Goal: Information Seeking & Learning: Learn about a topic

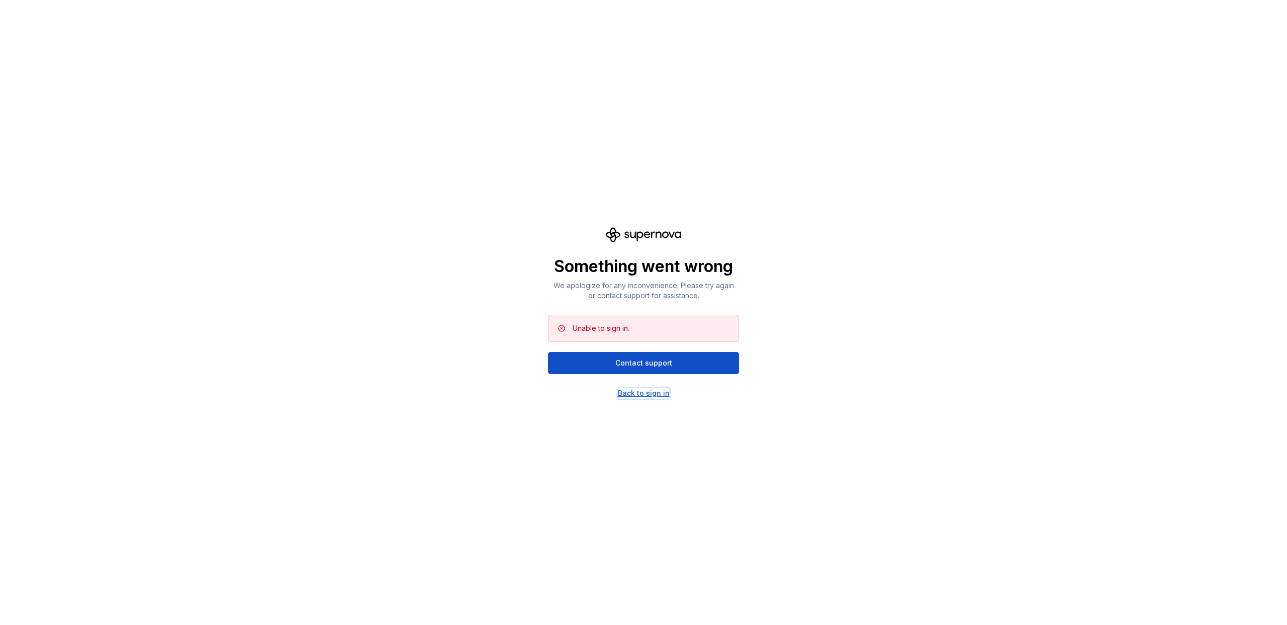
click at [653, 394] on div "Back to sign in" at bounding box center [644, 393] width 52 height 10
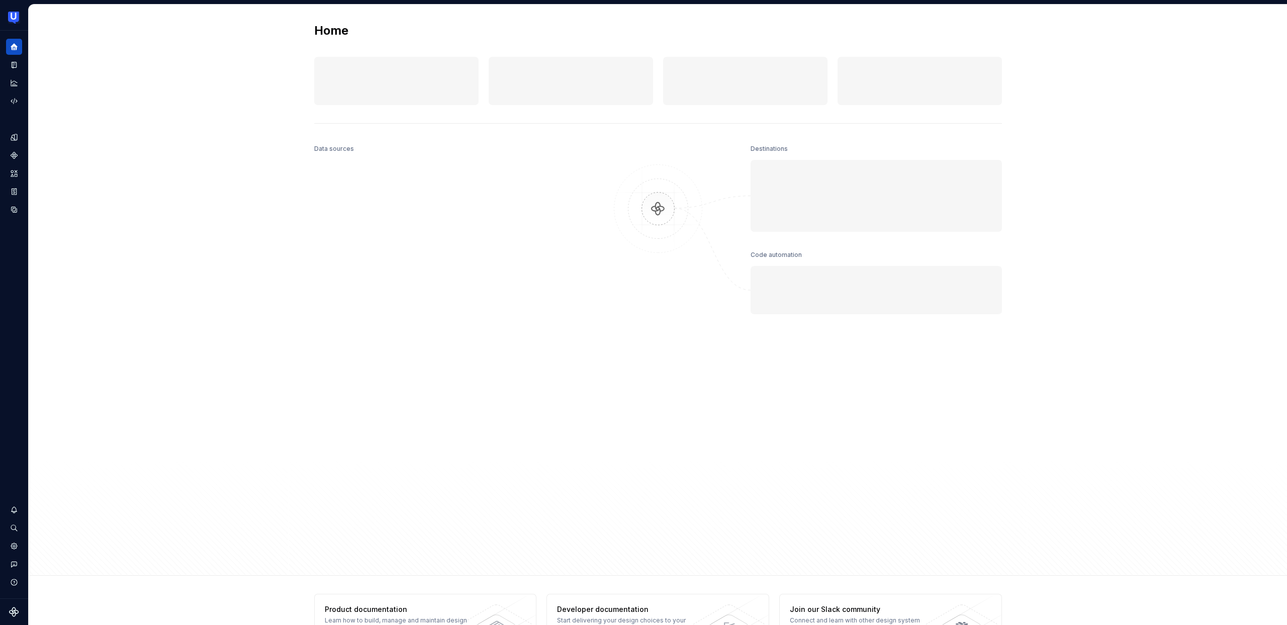
click at [585, 138] on div "Home Design tokens 0 Components 0 0 Assets 0 Docs pages 0 Data sources Destinat…" at bounding box center [658, 290] width 724 height 571
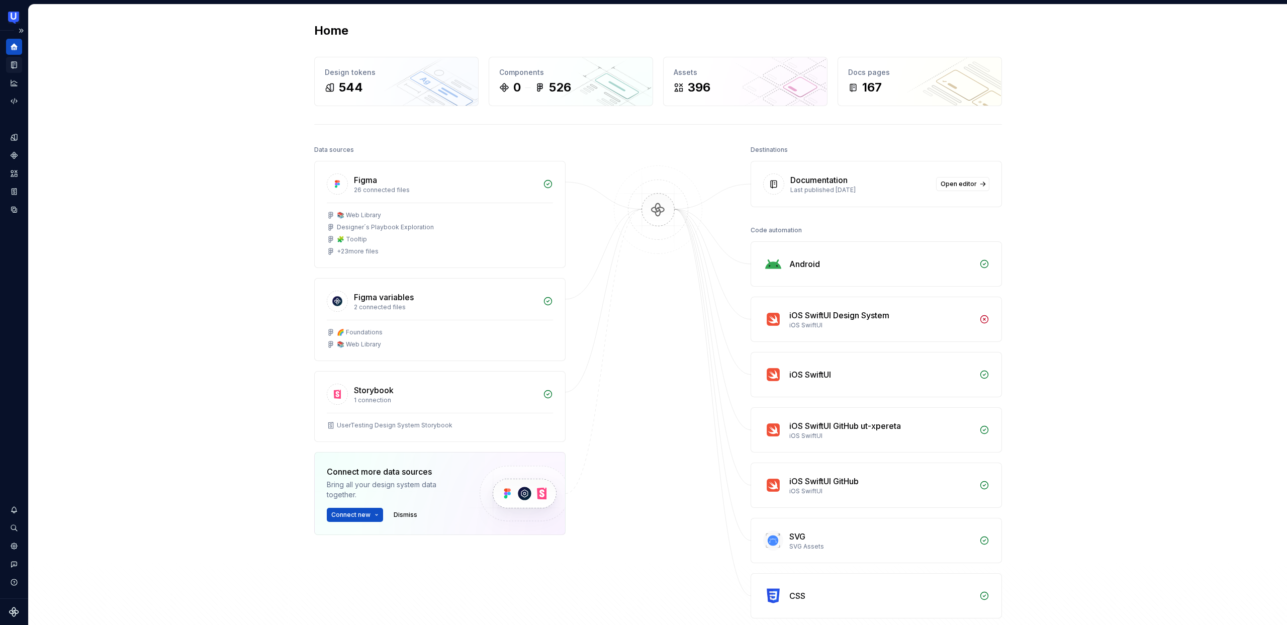
click at [14, 62] on icon "Documentation" at bounding box center [15, 65] width 4 height 6
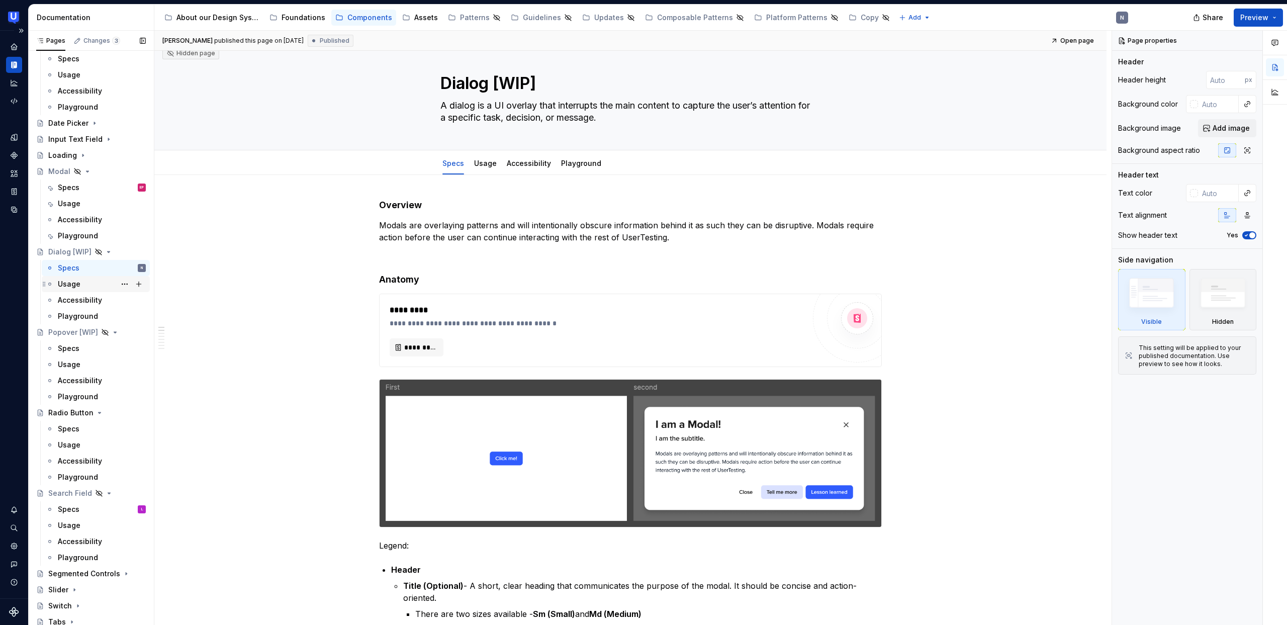
scroll to position [138, 0]
click at [67, 408] on div "Radio Button" at bounding box center [70, 410] width 45 height 10
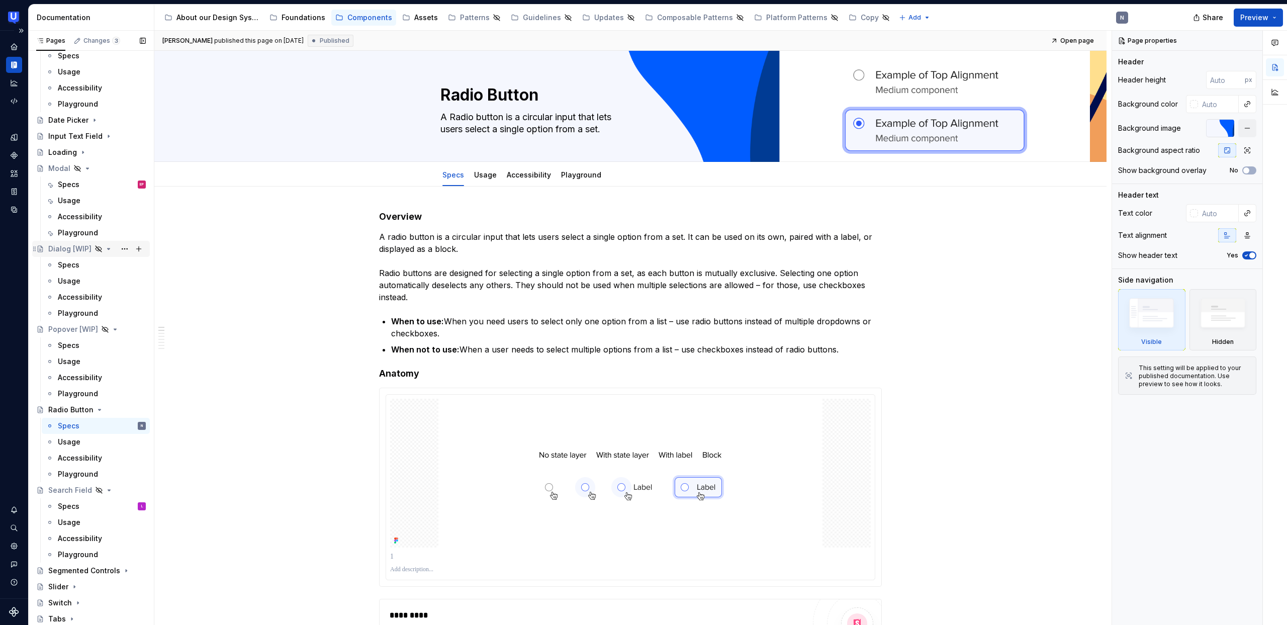
click at [68, 244] on div "Dialog [WIP]" at bounding box center [69, 249] width 43 height 10
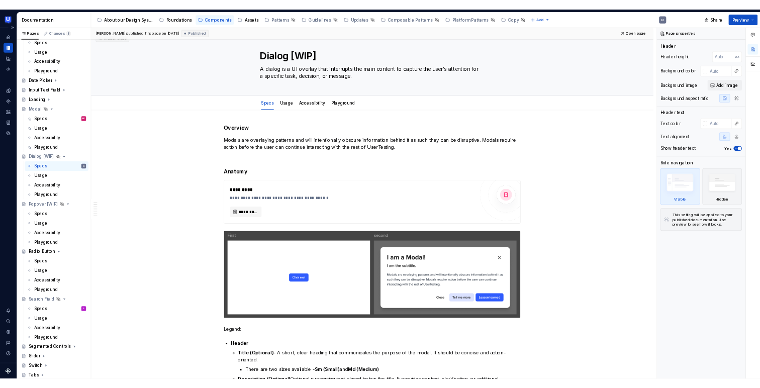
scroll to position [16, 0]
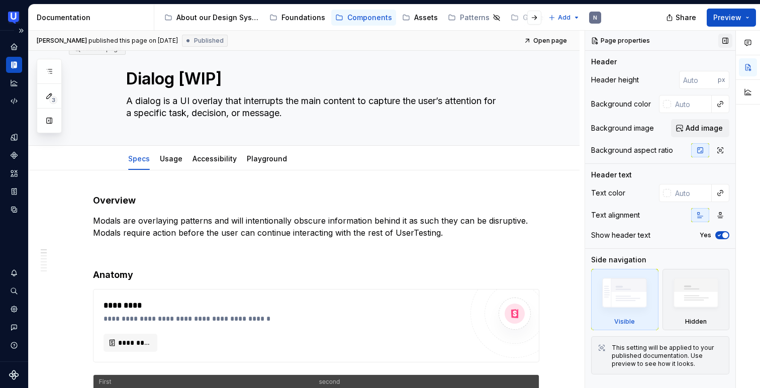
click at [722, 38] on button "button" at bounding box center [725, 41] width 14 height 14
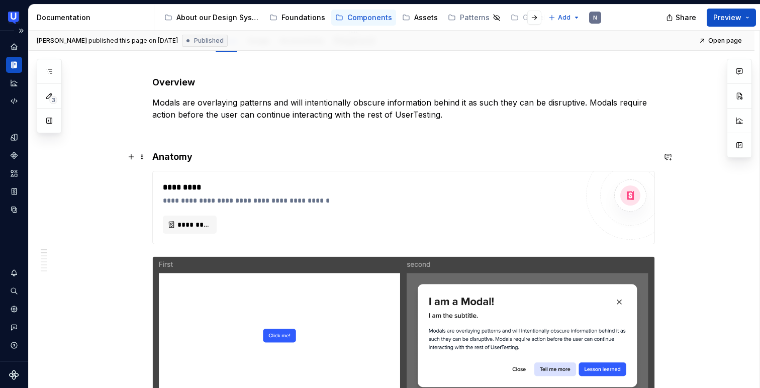
scroll to position [132, 0]
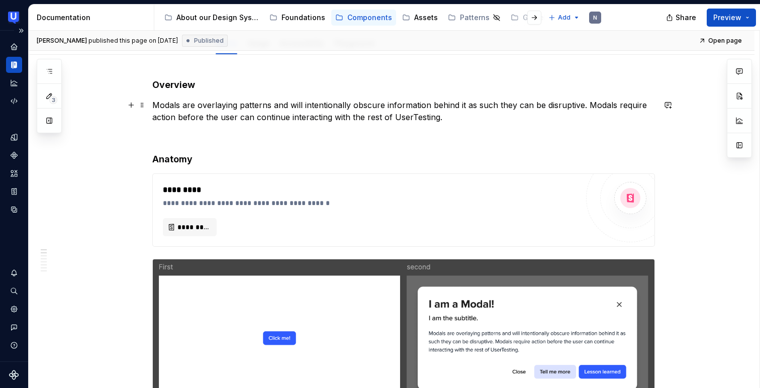
click at [221, 116] on p "Modals are overlaying patterns and will intentionally obscure information behin…" at bounding box center [403, 111] width 503 height 24
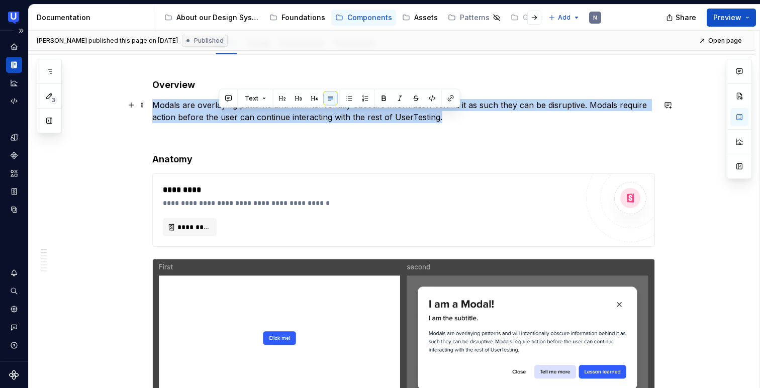
click at [221, 116] on p "Modals are overlaying patterns and will intentionally obscure information behin…" at bounding box center [403, 111] width 503 height 24
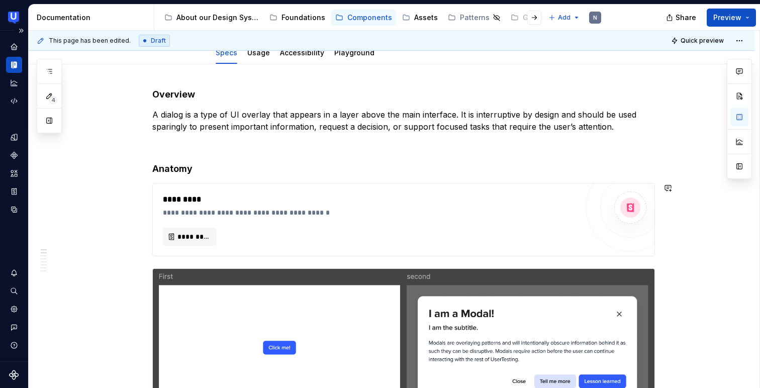
scroll to position [120, 0]
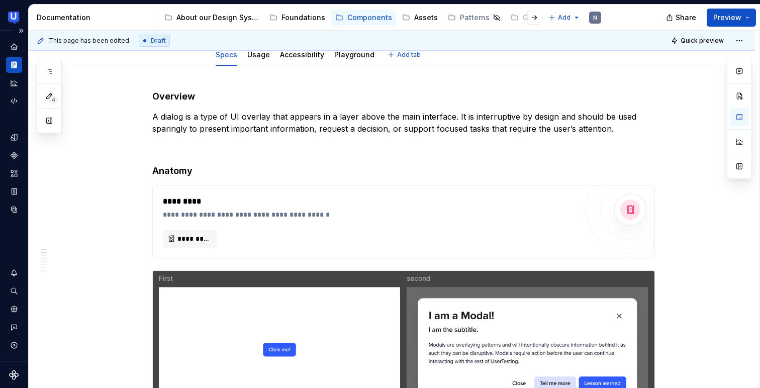
type textarea "*"
click at [164, 117] on p "A dialog is a type of UI overlay that appears in a layer above the main interfa…" at bounding box center [403, 123] width 503 height 24
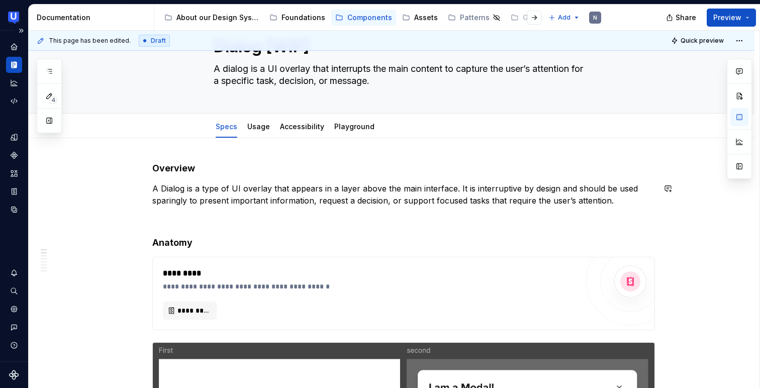
scroll to position [0, 0]
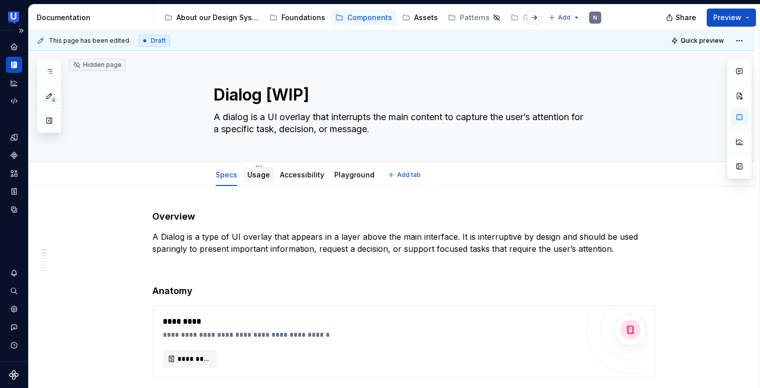
click at [261, 171] on link "Usage" at bounding box center [258, 174] width 23 height 9
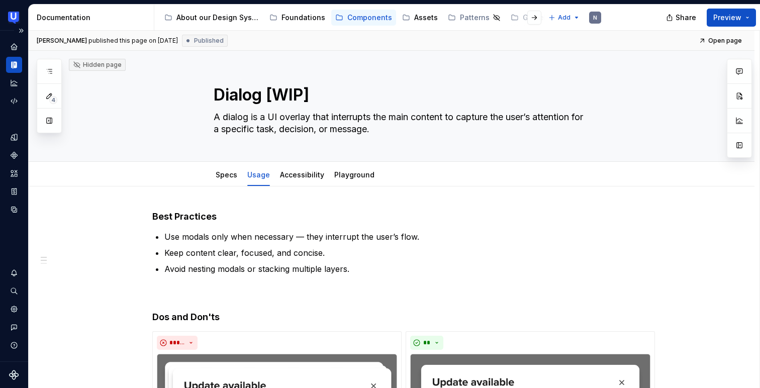
click at [202, 258] on p "Keep content clear, focused, and concise." at bounding box center [409, 253] width 491 height 12
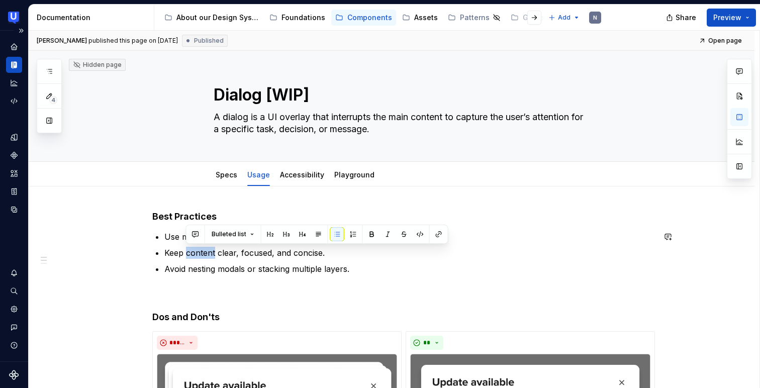
click at [202, 258] on p "Keep content clear, focused, and concise." at bounding box center [409, 253] width 491 height 12
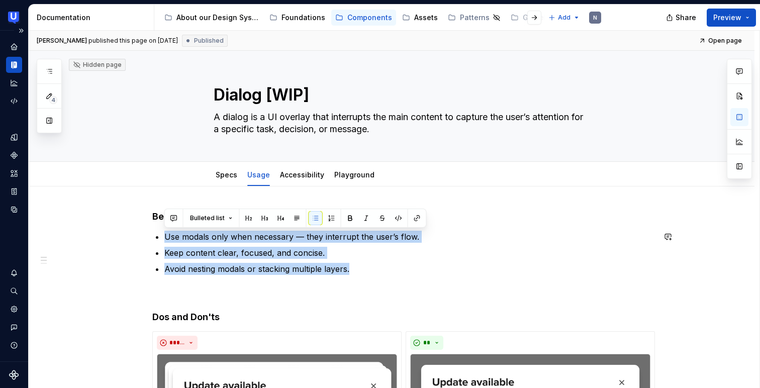
drag, startPoint x: 350, startPoint y: 271, endPoint x: 159, endPoint y: 234, distance: 194.7
click at [164, 234] on ul "Use modals only when necessary — they interrupt the user’s flow. Keep content c…" at bounding box center [409, 253] width 491 height 44
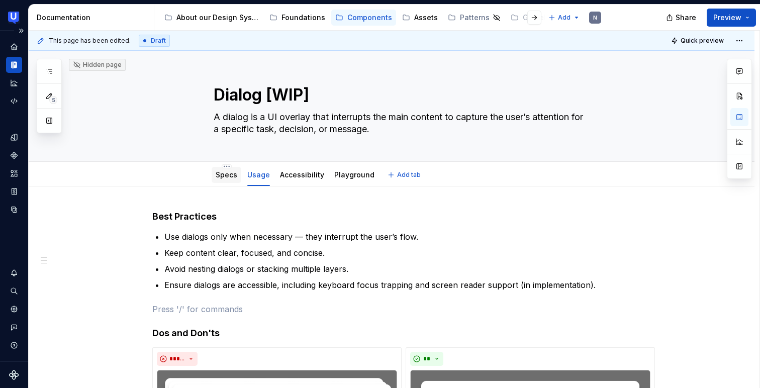
click at [229, 181] on div "Specs" at bounding box center [227, 175] width 30 height 16
click at [230, 176] on link "Specs" at bounding box center [227, 174] width 22 height 9
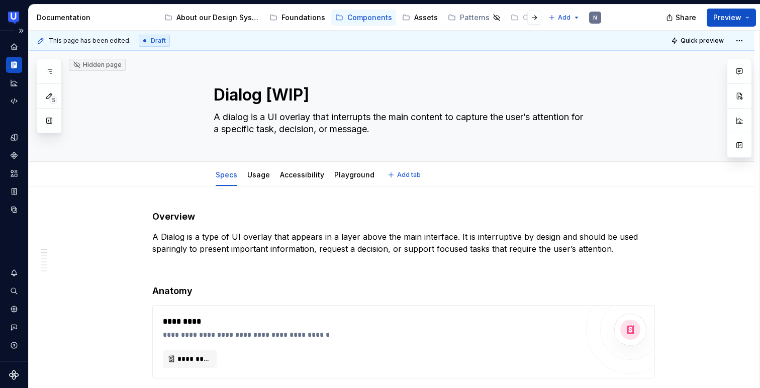
type textarea "*"
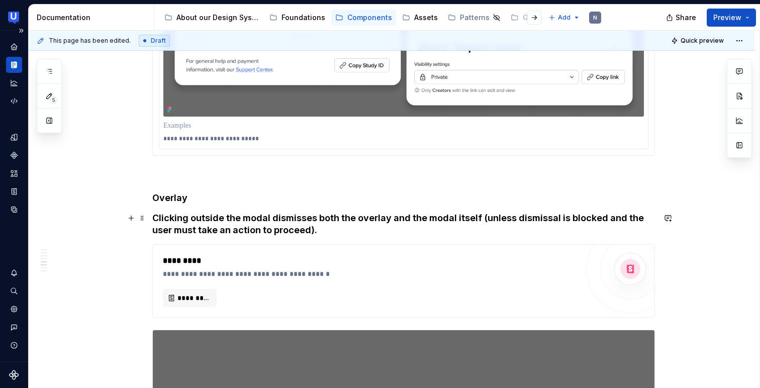
scroll to position [3024, 0]
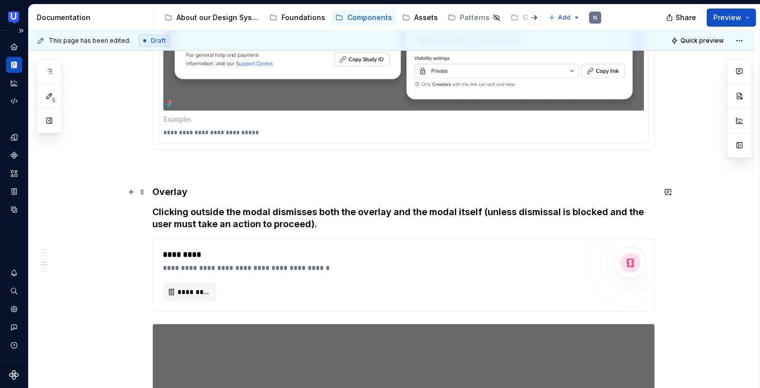
click at [180, 194] on h4 "Overlay" at bounding box center [403, 192] width 503 height 12
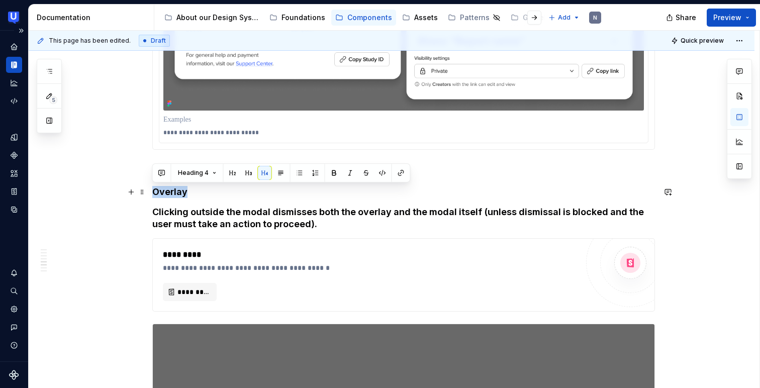
click at [180, 194] on h4 "Overlay" at bounding box center [403, 192] width 503 height 12
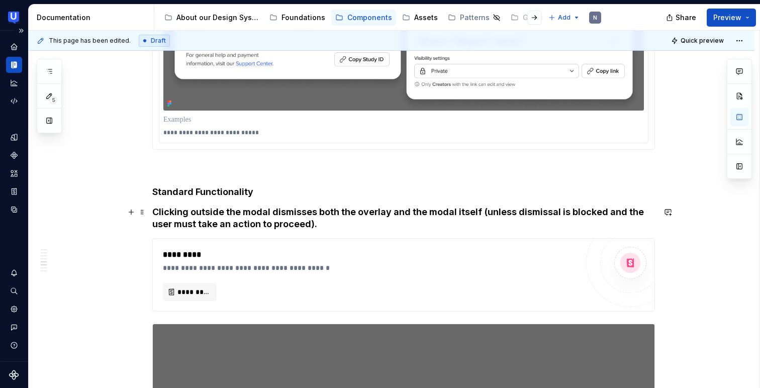
click at [260, 218] on h4 "Clicking outside the modal dismisses both the overlay and the modal itself (unl…" at bounding box center [403, 218] width 503 height 24
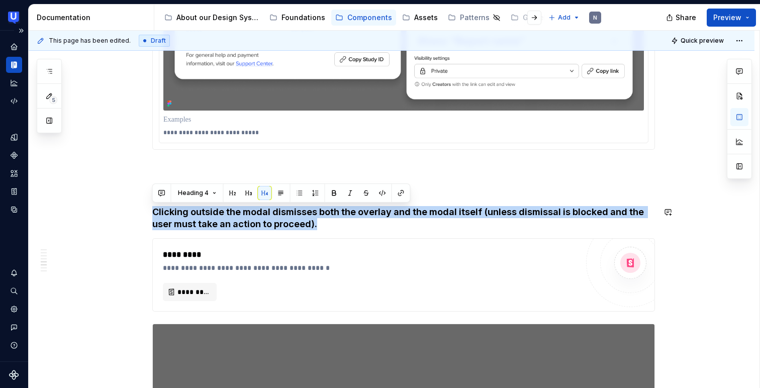
drag, startPoint x: 330, startPoint y: 227, endPoint x: 179, endPoint y: 203, distance: 152.7
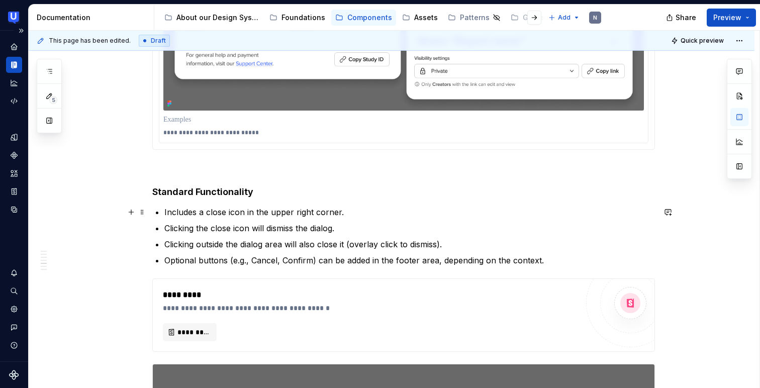
drag, startPoint x: 164, startPoint y: 213, endPoint x: 152, endPoint y: 212, distance: 12.1
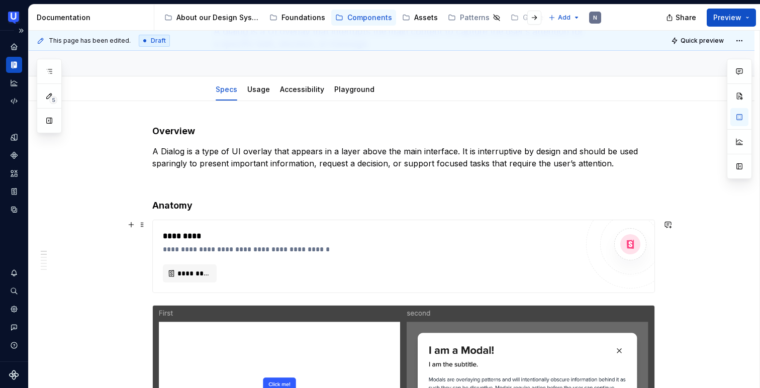
scroll to position [84, 0]
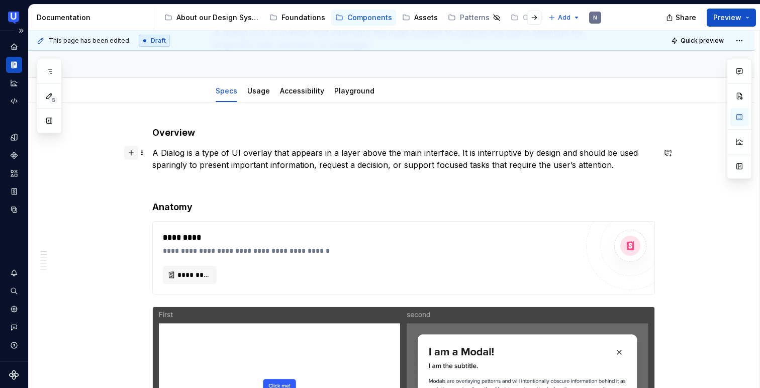
click at [131, 155] on button "button" at bounding box center [131, 153] width 14 height 14
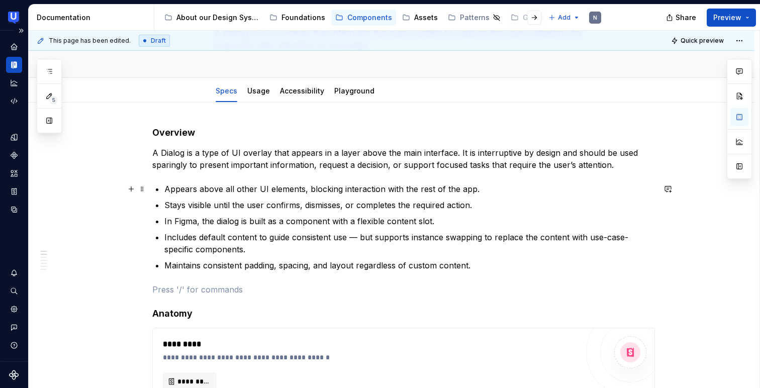
click at [288, 186] on p "Appears above all other UI elements, blocking interaction with the rest of the …" at bounding box center [409, 189] width 491 height 12
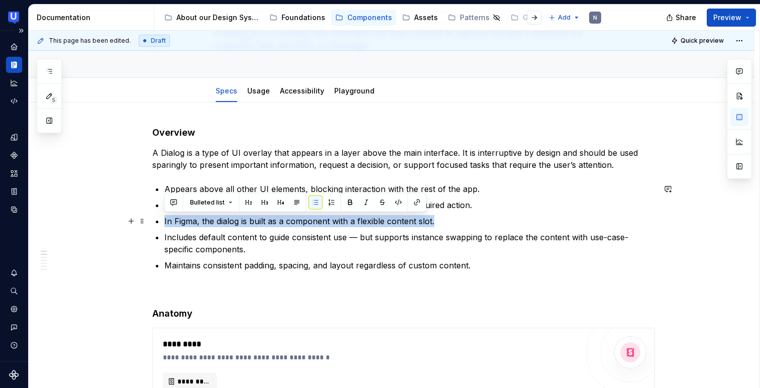
drag, startPoint x: 440, startPoint y: 222, endPoint x: 165, endPoint y: 225, distance: 275.0
click at [165, 225] on p "In Figma, the dialog is built as a component with a flexible content slot." at bounding box center [409, 221] width 491 height 12
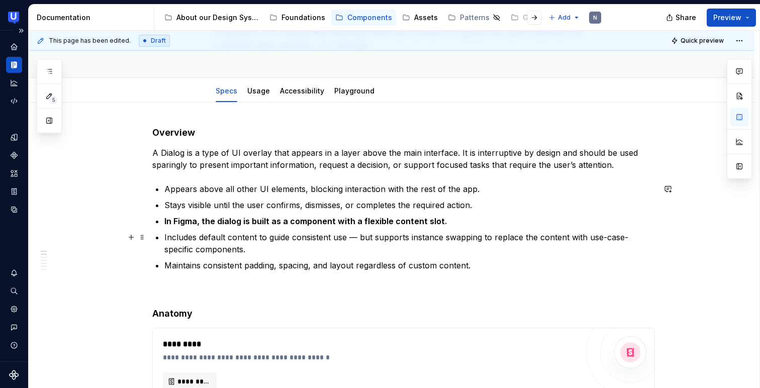
click at [193, 253] on p "Includes default content to guide consistent use — but supports instance swappi…" at bounding box center [409, 243] width 491 height 24
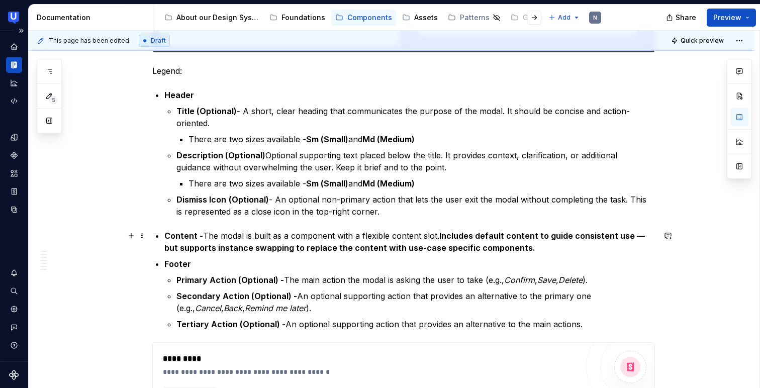
scroll to position [587, 0]
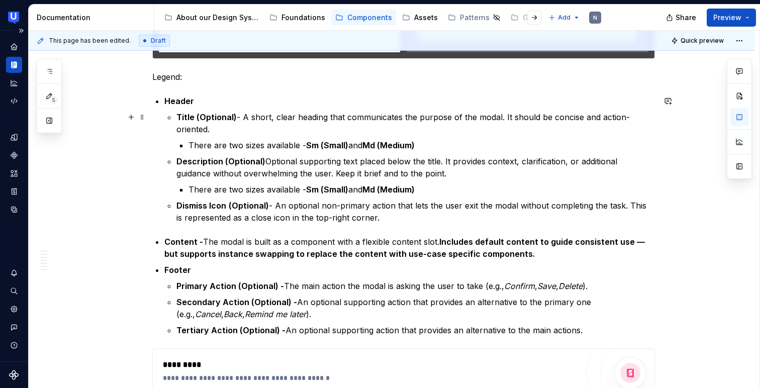
click at [485, 118] on p "Title (Optional) - A short, clear heading that communicates the purpose of the …" at bounding box center [415, 123] width 479 height 24
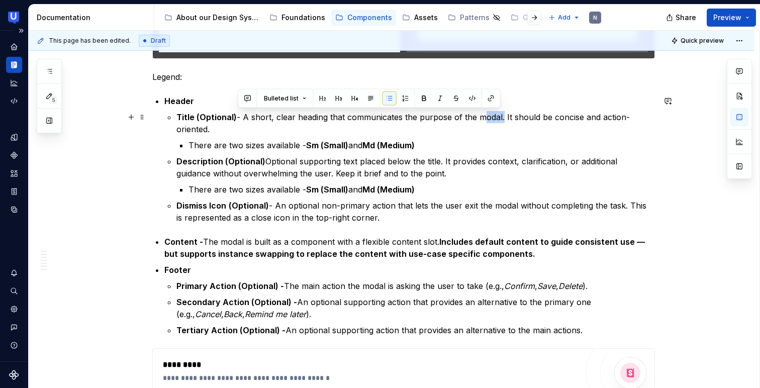
drag, startPoint x: 478, startPoint y: 116, endPoint x: 500, endPoint y: 113, distance: 22.4
click at [500, 113] on p "Title (Optional) - A short, clear heading that communicates the purpose of the …" at bounding box center [415, 123] width 479 height 24
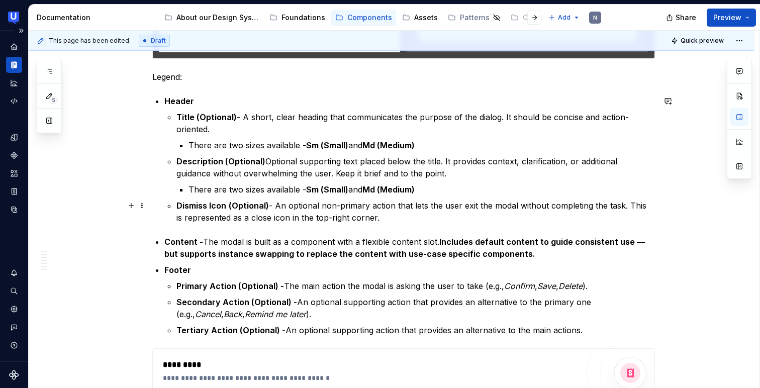
click at [474, 203] on p "Dismiss Icon (Optional) - An optional non-primary action that lets the user exi…" at bounding box center [415, 212] width 479 height 24
click at [531, 202] on p "Dismiss Icon (Optional) - An optional non-primary action that lets the user dis…" at bounding box center [415, 212] width 479 height 24
click at [244, 239] on p "Content - The modal is built as a component with a flexible content slot. Inclu…" at bounding box center [409, 248] width 491 height 24
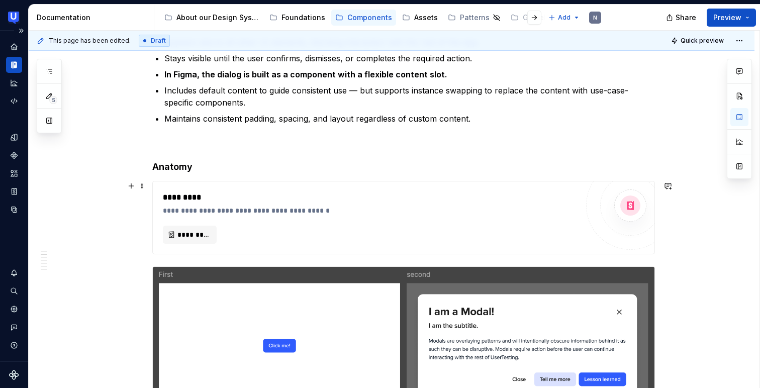
scroll to position [59, 0]
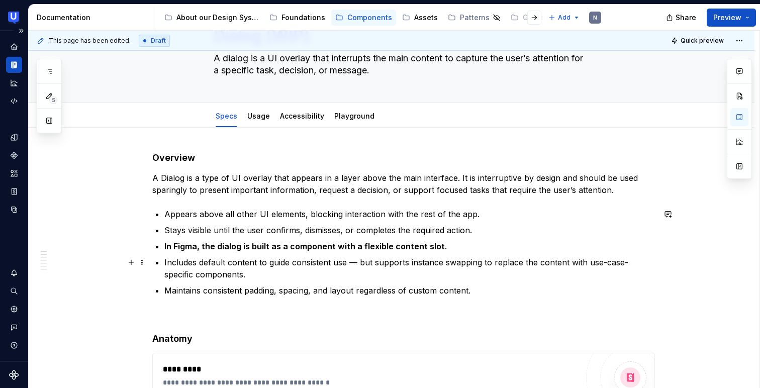
click at [209, 276] on p "Includes default content to guide consistent use — but supports instance swappi…" at bounding box center [409, 268] width 491 height 24
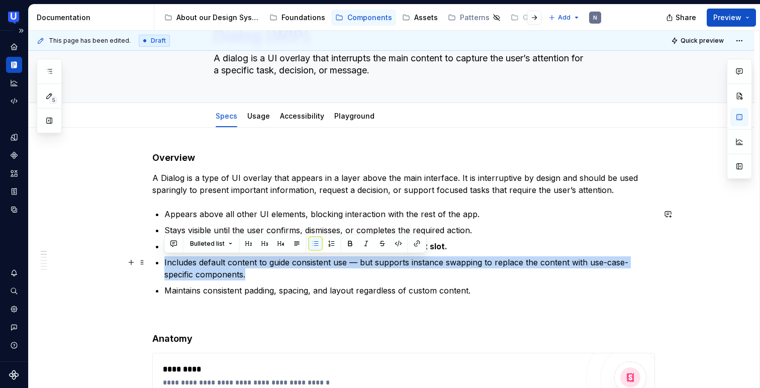
drag, startPoint x: 258, startPoint y: 276, endPoint x: 164, endPoint y: 265, distance: 94.2
click at [164, 265] on p "Includes default content to guide consistent use — but supports instance swappi…" at bounding box center [409, 268] width 491 height 24
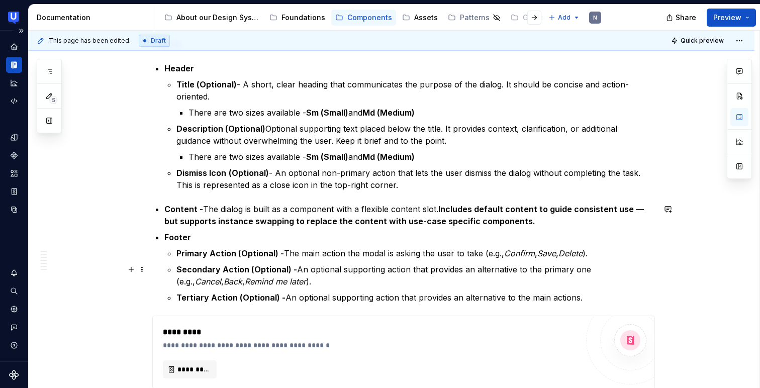
scroll to position [594, 0]
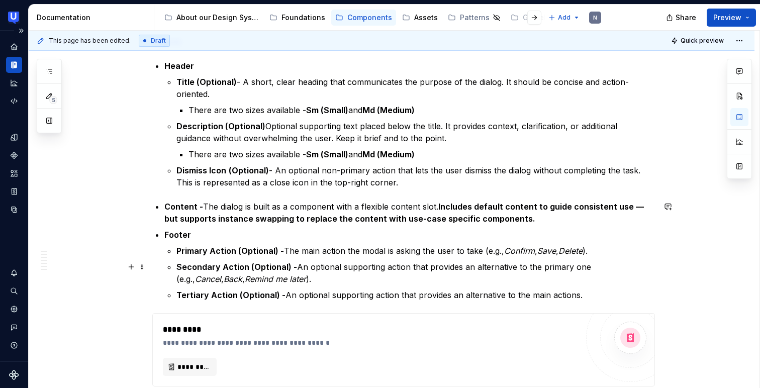
click at [450, 207] on strong "Includes default content to guide consistent use — but supports instance swappi…" at bounding box center [405, 213] width 482 height 22
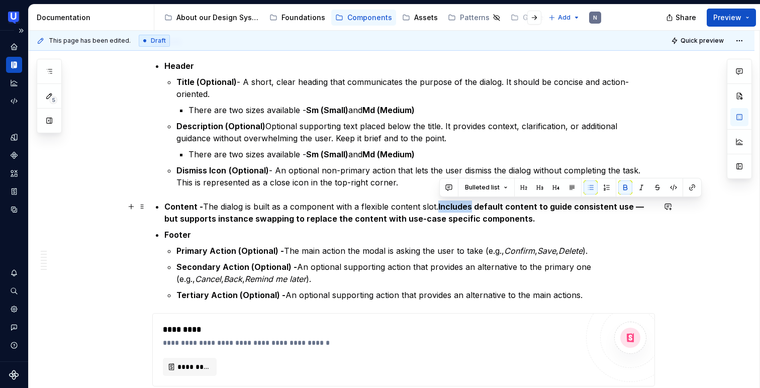
click at [450, 207] on strong "Includes default content to guide consistent use — but supports instance swappi…" at bounding box center [405, 213] width 482 height 22
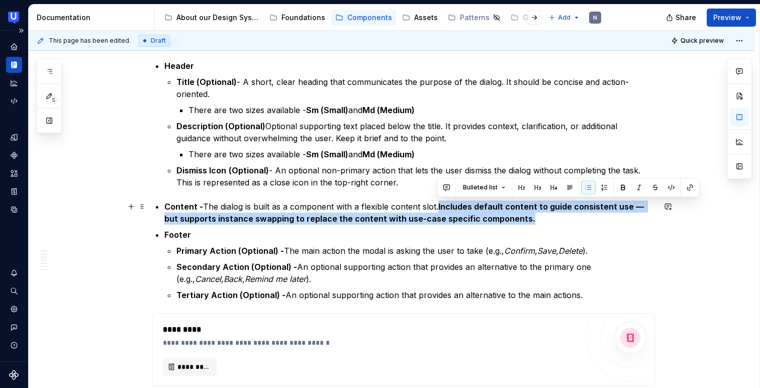
drag, startPoint x: 507, startPoint y: 217, endPoint x: 436, endPoint y: 206, distance: 71.7
click at [436, 206] on p "Content - The dialog is built as a component with a flexible content slot. Incl…" at bounding box center [409, 213] width 491 height 24
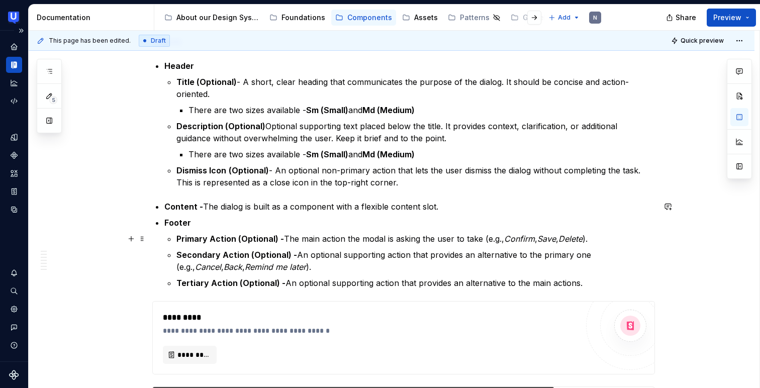
click at [381, 237] on p "Primary Action (Optional) - The main action the modal is asking the user to tak…" at bounding box center [415, 239] width 479 height 12
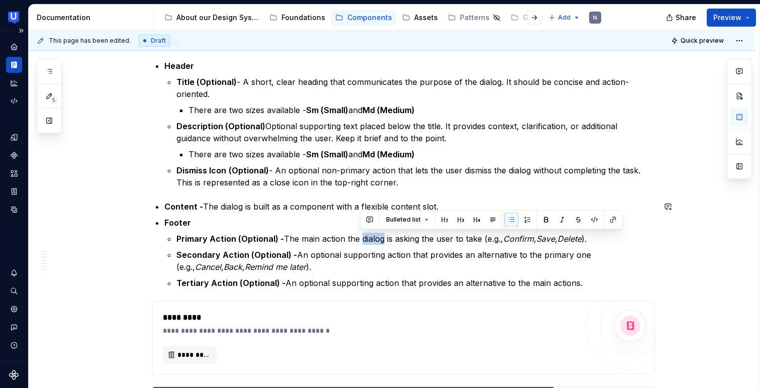
copy p "dialog"
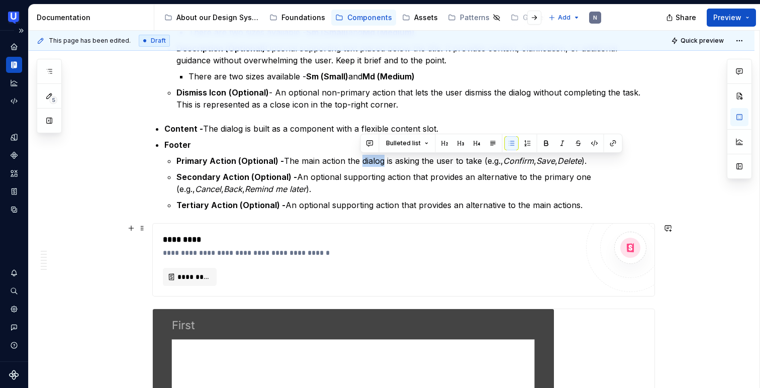
scroll to position [689, 0]
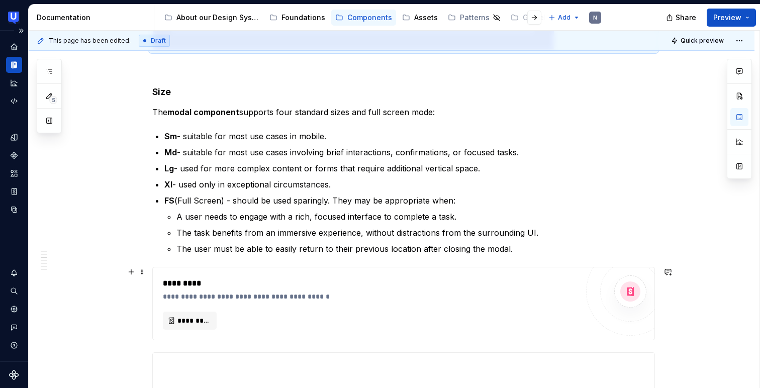
scroll to position [1582, 0]
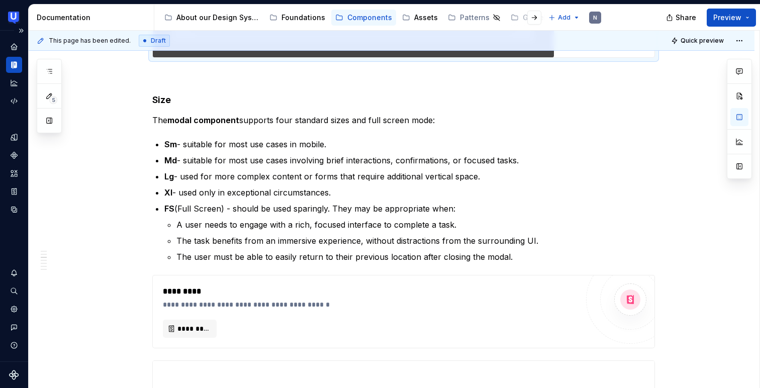
click at [289, 118] on p "The modal component supports four standard sizes and full screen mode:" at bounding box center [403, 120] width 503 height 12
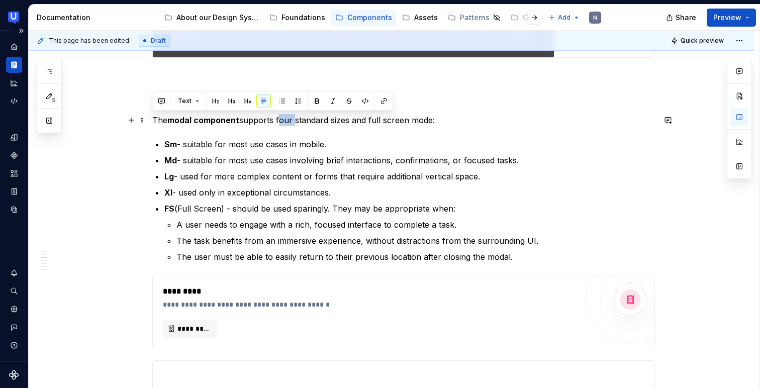
click at [289, 118] on p "The modal component supports four standard sizes and full screen mode:" at bounding box center [403, 120] width 503 height 12
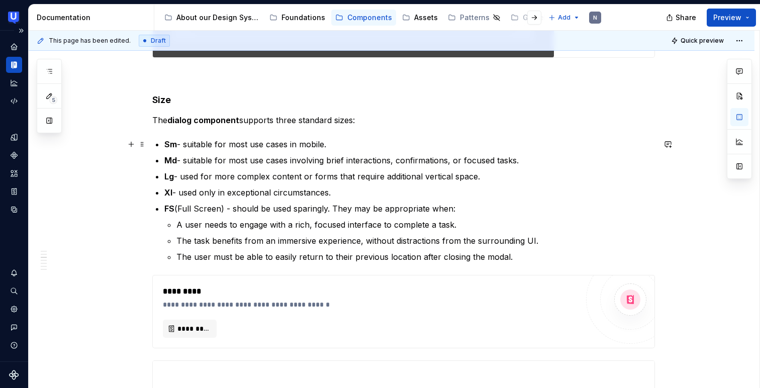
click at [183, 143] on p "Sm - suitable for most use cases in mobile." at bounding box center [409, 144] width 491 height 12
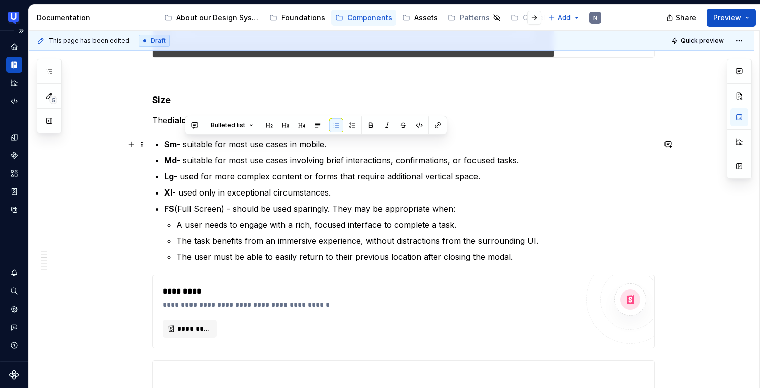
drag, startPoint x: 185, startPoint y: 144, endPoint x: 327, endPoint y: 138, distance: 142.4
click at [327, 138] on p "Sm - suitable for most use cases in mobile." at bounding box center [409, 144] width 491 height 12
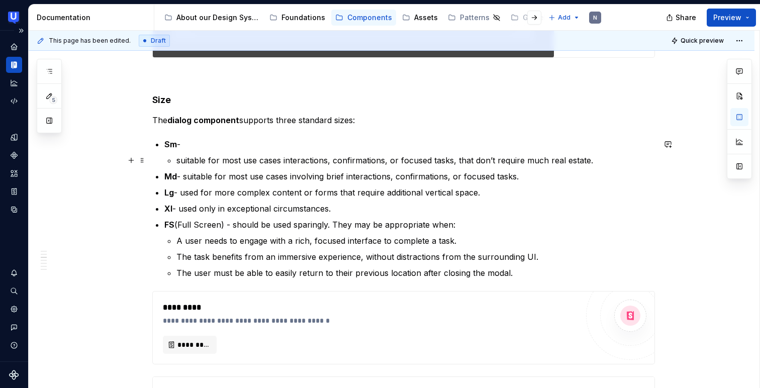
drag, startPoint x: 177, startPoint y: 157, endPoint x: 185, endPoint y: 156, distance: 7.1
click at [177, 157] on p "suitable for most use cases interactions, confirmations, or focused tasks, that…" at bounding box center [415, 160] width 479 height 12
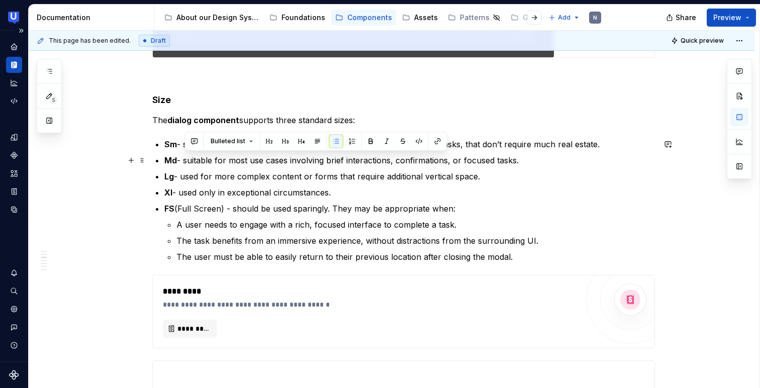
drag, startPoint x: 185, startPoint y: 161, endPoint x: 529, endPoint y: 162, distance: 343.9
click at [529, 162] on p "Md - suitable for most use cases involving brief interactions, confirmations, o…" at bounding box center [409, 160] width 491 height 12
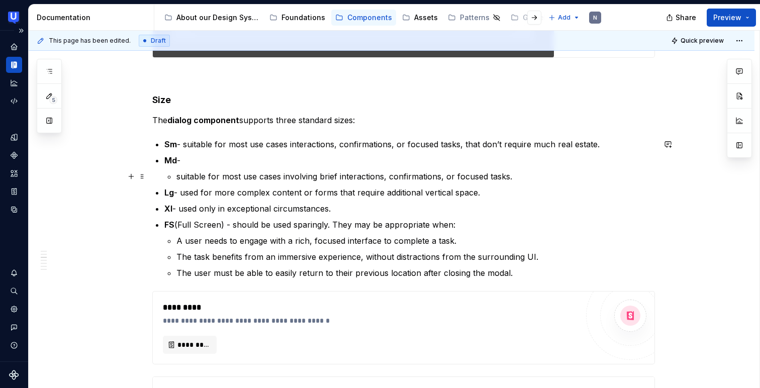
click at [177, 176] on p "suitable for most use cases involving brief interactions, confirmations, or foc…" at bounding box center [415, 176] width 479 height 12
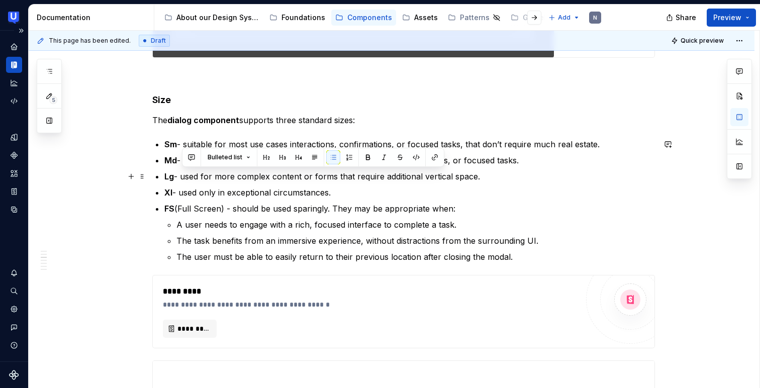
drag, startPoint x: 184, startPoint y: 174, endPoint x: 485, endPoint y: 171, distance: 301.2
click at [485, 171] on p "Lg - used for more complex content or forms that require additional vertical sp…" at bounding box center [409, 176] width 491 height 12
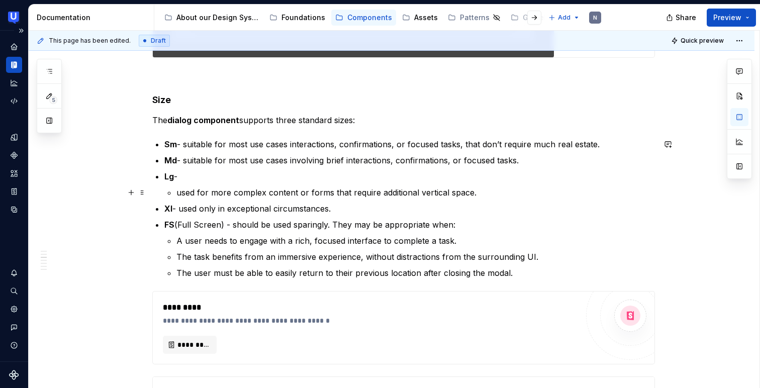
click at [176, 191] on p "used for more complex content or forms that require additional vertical space." at bounding box center [415, 193] width 479 height 12
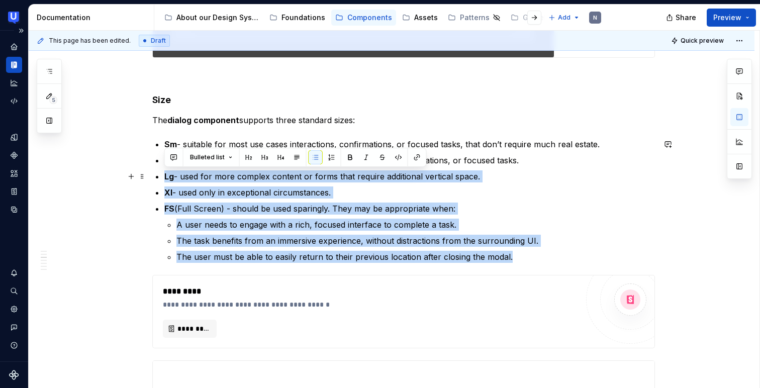
drag, startPoint x: 518, startPoint y: 260, endPoint x: 116, endPoint y: 177, distance: 410.6
click at [276, 239] on p "The task benefits from an immersive experience, without distractions from the s…" at bounding box center [415, 241] width 479 height 12
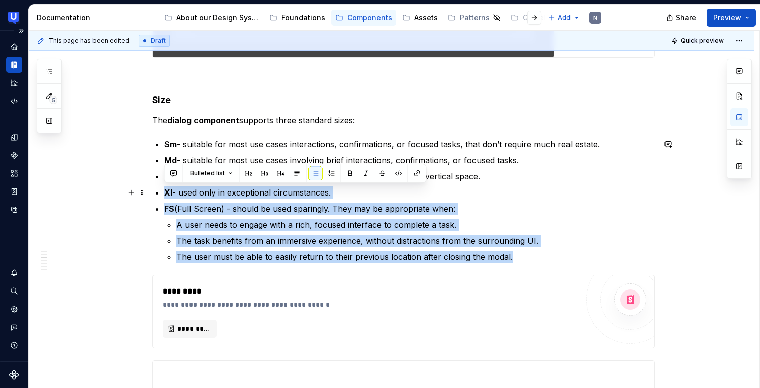
drag, startPoint x: 511, startPoint y: 253, endPoint x: 160, endPoint y: 196, distance: 355.6
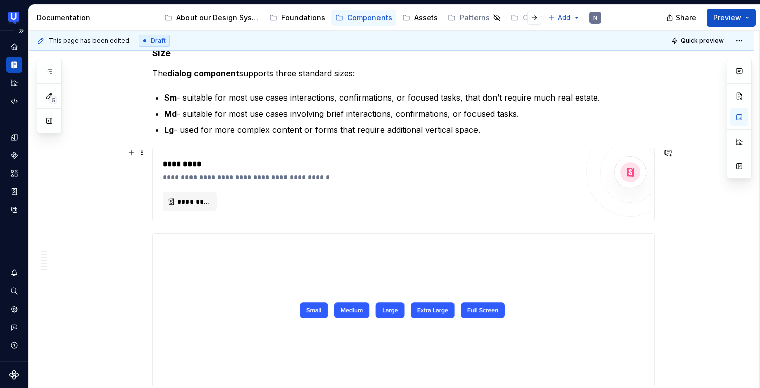
scroll to position [1622, 0]
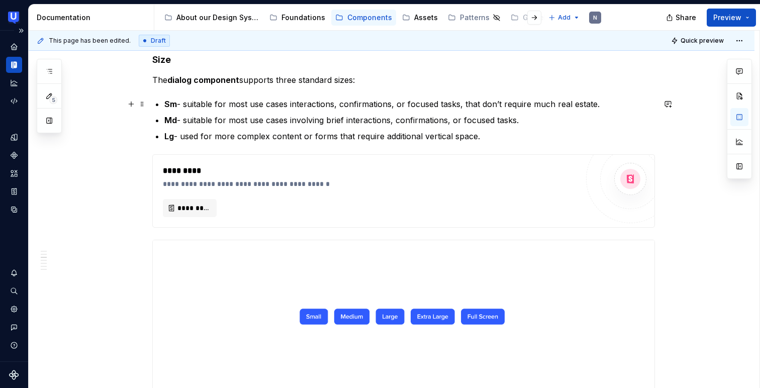
click at [165, 104] on strong "Sm" at bounding box center [170, 104] width 13 height 10
click at [165, 118] on strong "Md" at bounding box center [170, 120] width 13 height 10
click at [166, 134] on strong "Lg" at bounding box center [169, 136] width 10 height 10
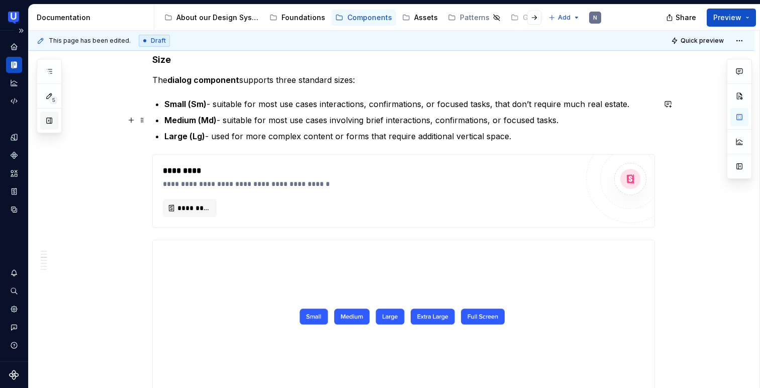
click at [52, 125] on button "button" at bounding box center [49, 121] width 18 height 18
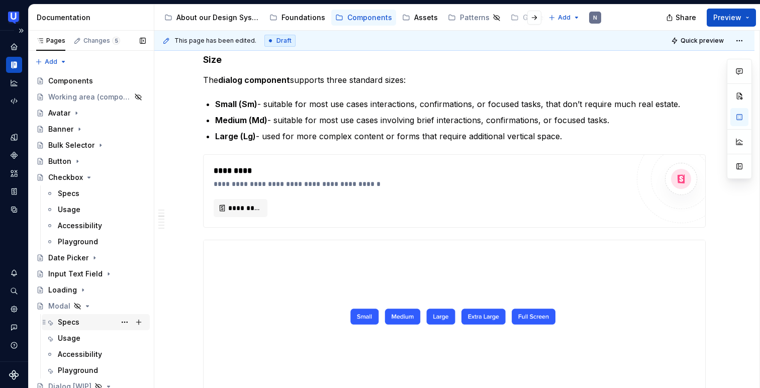
click at [64, 322] on div "Specs" at bounding box center [69, 322] width 22 height 10
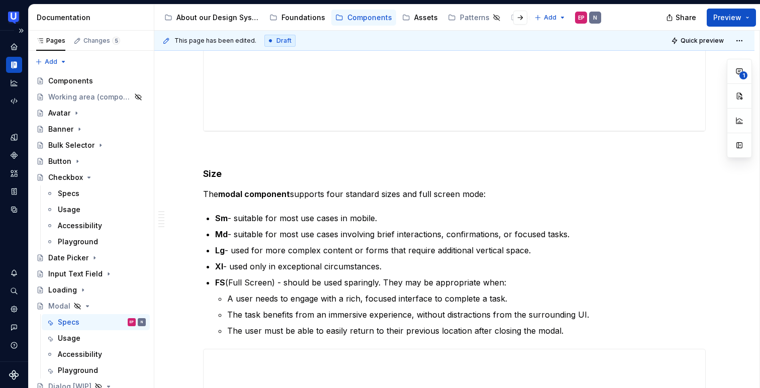
scroll to position [888, 0]
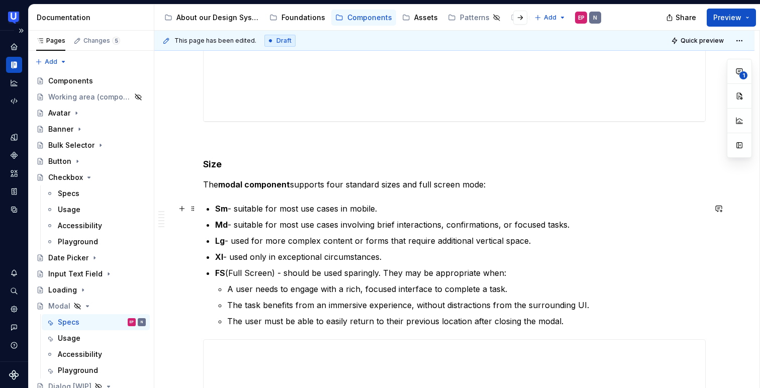
click at [216, 207] on strong "Sm" at bounding box center [221, 209] width 13 height 10
type textarea "*"
click at [215, 226] on strong "Md" at bounding box center [221, 225] width 13 height 10
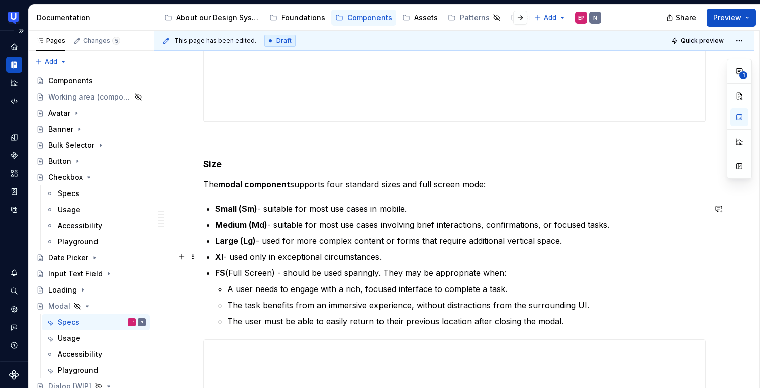
click at [215, 256] on strong "Xl" at bounding box center [219, 257] width 8 height 10
click at [215, 273] on strong "FS" at bounding box center [220, 273] width 10 height 10
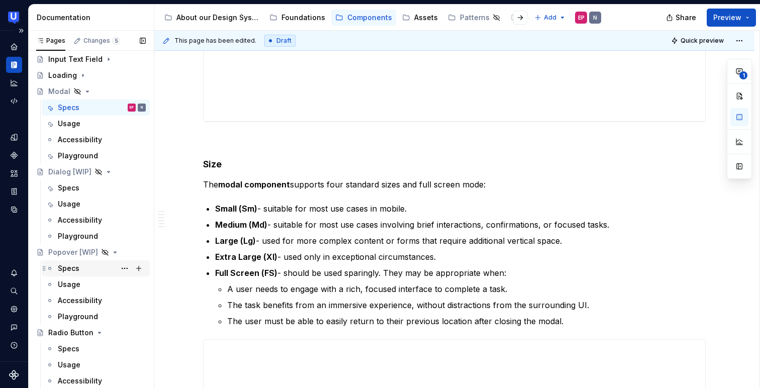
scroll to position [229, 0]
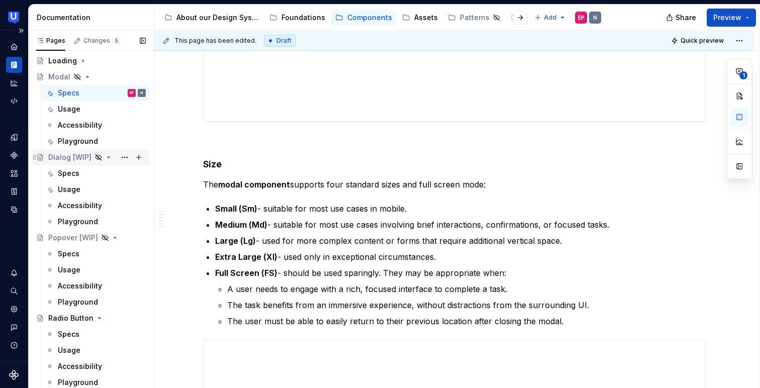
click at [59, 160] on div "Dialog [WIP]" at bounding box center [69, 157] width 43 height 10
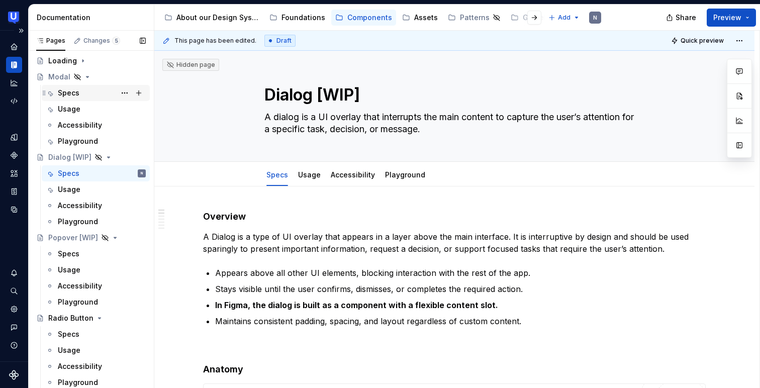
click at [65, 97] on div "Specs" at bounding box center [69, 93] width 22 height 10
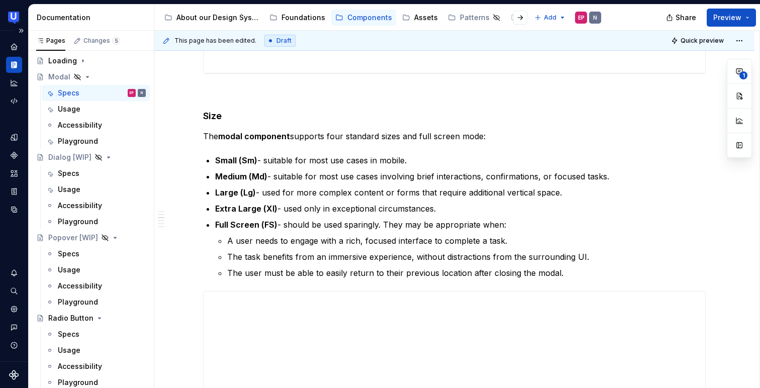
scroll to position [939, 0]
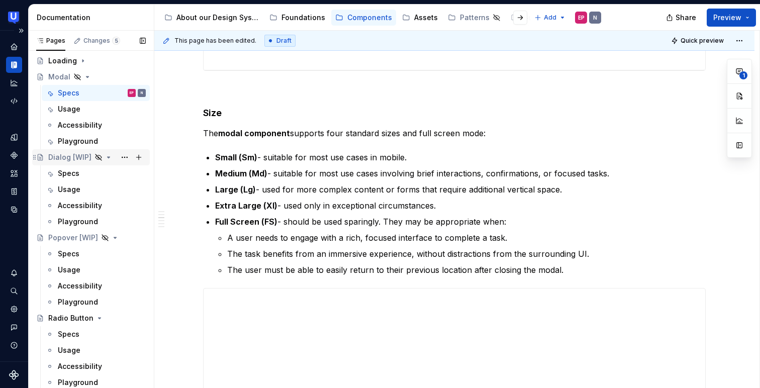
click at [58, 159] on div "Dialog [WIP]" at bounding box center [69, 157] width 43 height 10
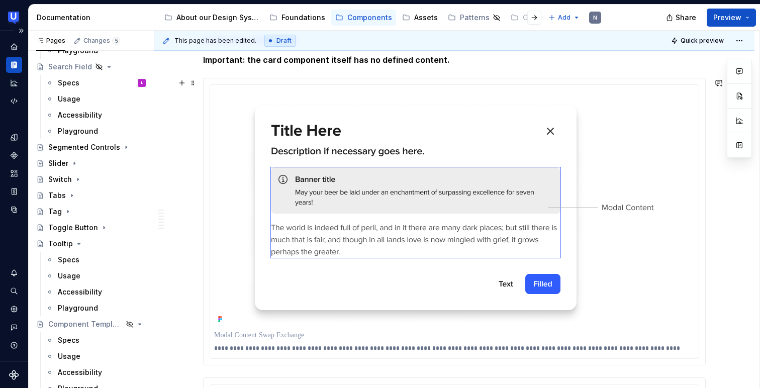
scroll to position [1988, 0]
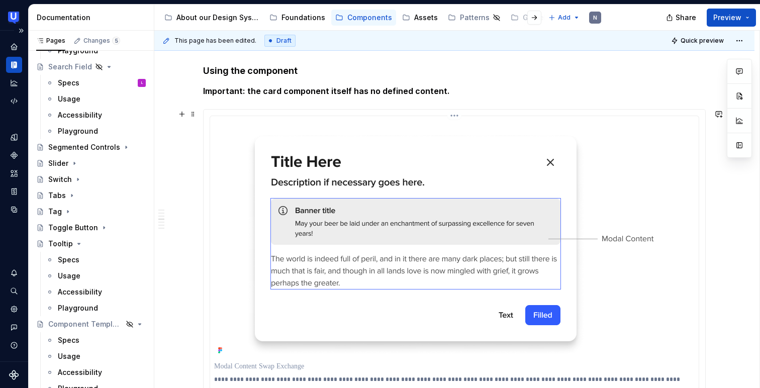
click at [458, 140] on img at bounding box center [454, 238] width 431 height 237
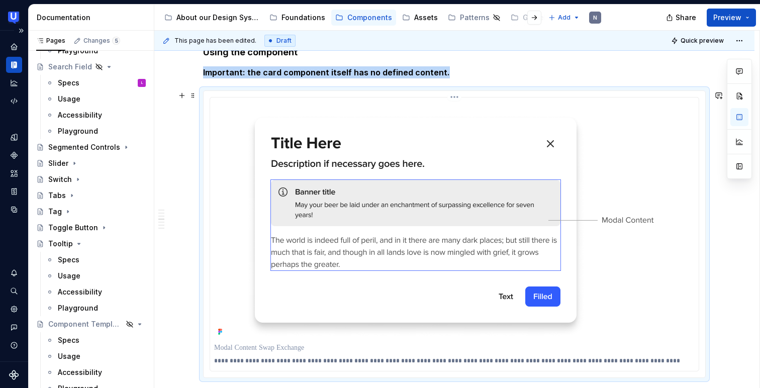
scroll to position [2008, 0]
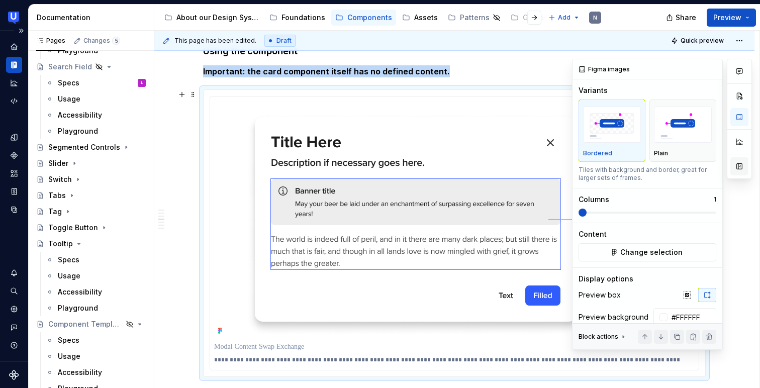
click at [733, 168] on button "button" at bounding box center [740, 166] width 18 height 18
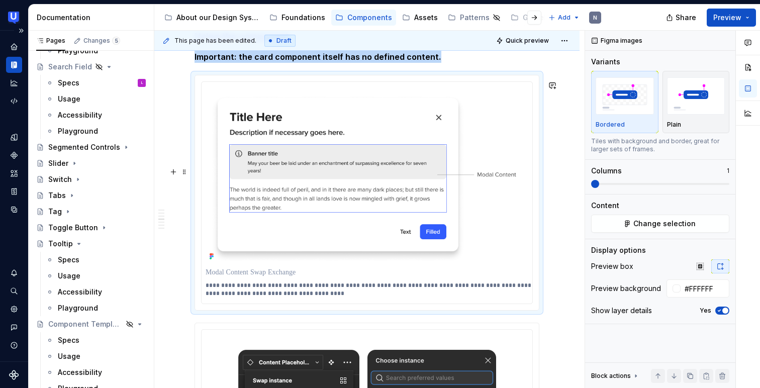
scroll to position [1914, 0]
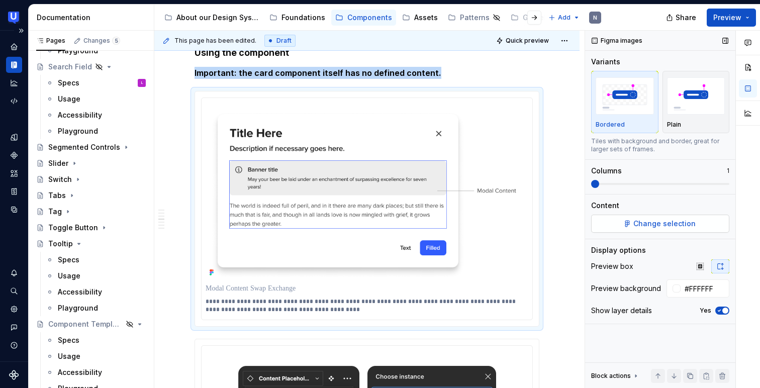
click at [687, 228] on span "Change selection" at bounding box center [664, 224] width 62 height 10
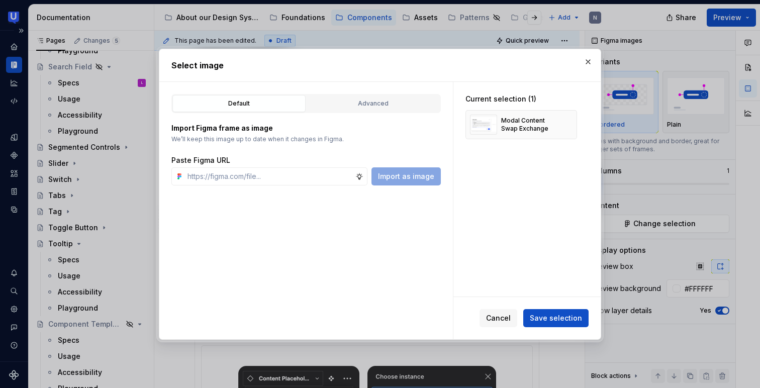
type textarea "*"
type input "[URL][DOMAIN_NAME]"
click at [400, 173] on span "Import as image" at bounding box center [406, 176] width 56 height 10
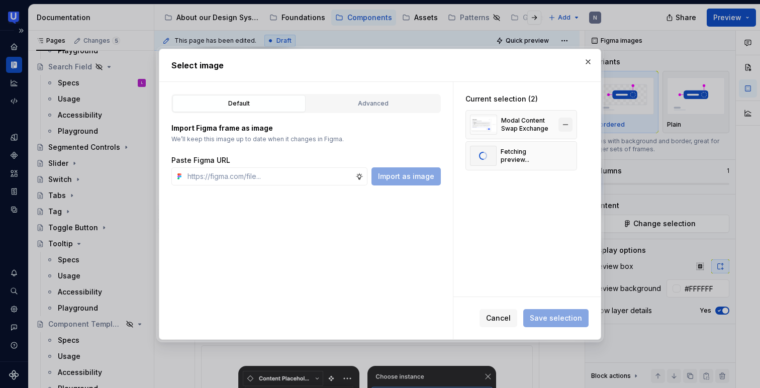
click at [565, 126] on button "button" at bounding box center [566, 125] width 14 height 14
click at [563, 315] on span "Save selection" at bounding box center [556, 318] width 52 height 10
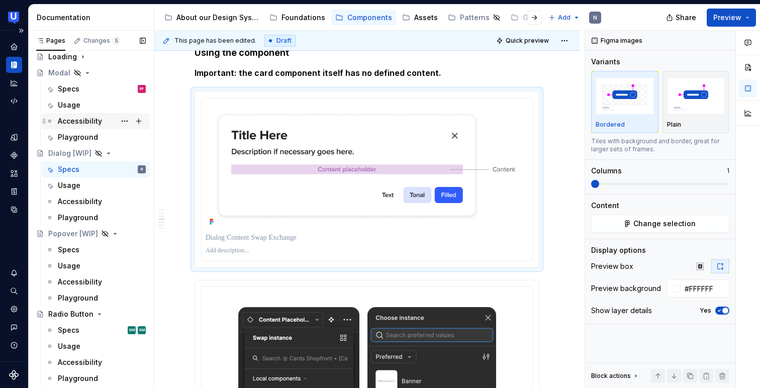
scroll to position [233, 0]
click at [89, 87] on div "Specs EP" at bounding box center [102, 89] width 88 height 14
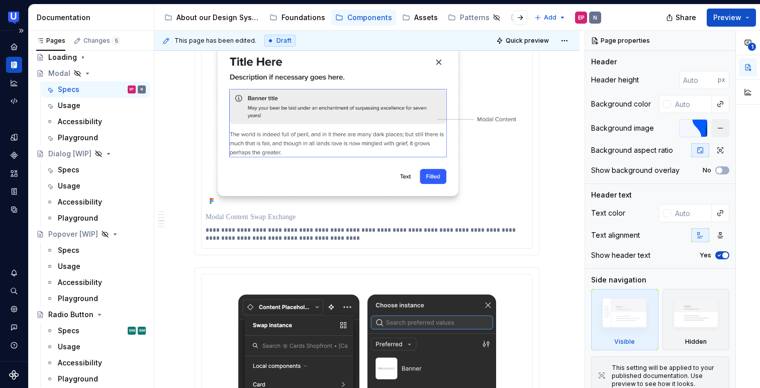
scroll to position [1734, 0]
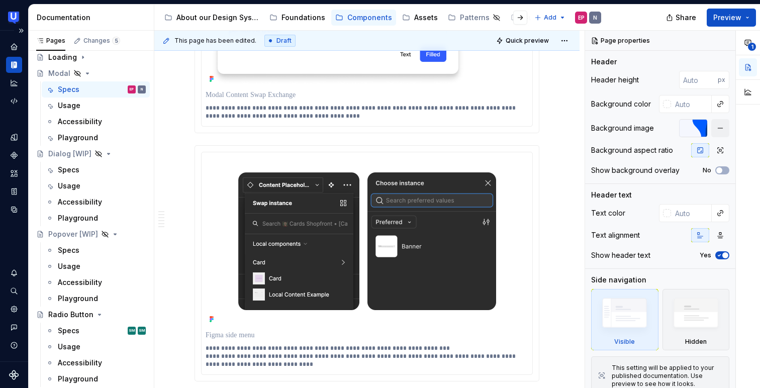
click at [292, 117] on p "**********" at bounding box center [367, 112] width 322 height 16
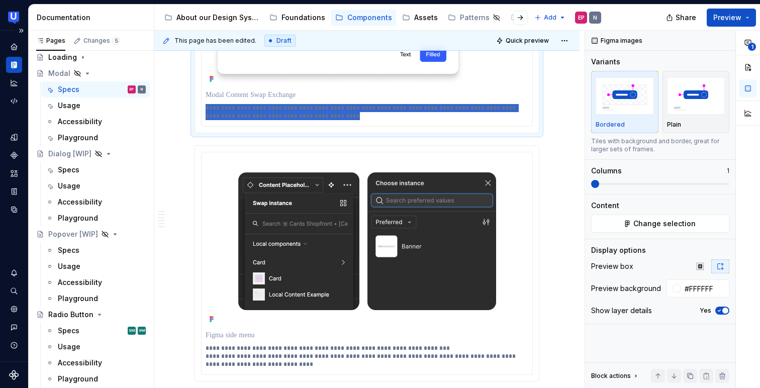
drag, startPoint x: 325, startPoint y: 118, endPoint x: 204, endPoint y: 108, distance: 122.1
click at [204, 108] on div "**********" at bounding box center [367, 15] width 331 height 222
click at [64, 168] on div "Specs" at bounding box center [69, 170] width 22 height 10
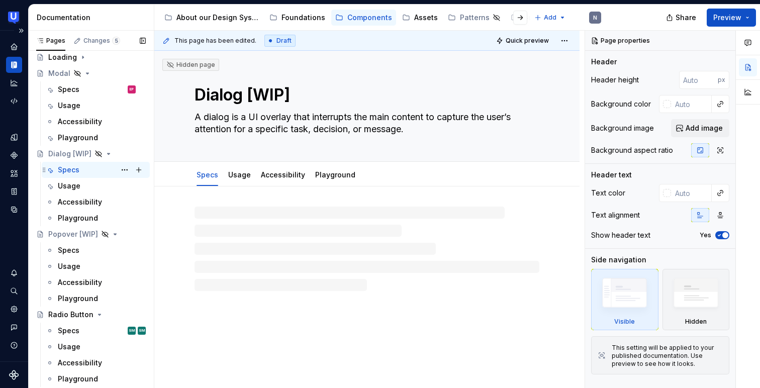
click at [64, 168] on div "Specs" at bounding box center [69, 170] width 22 height 10
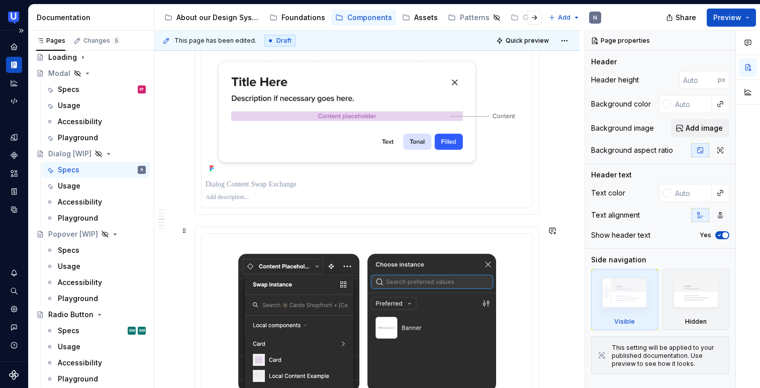
scroll to position [1935, 0]
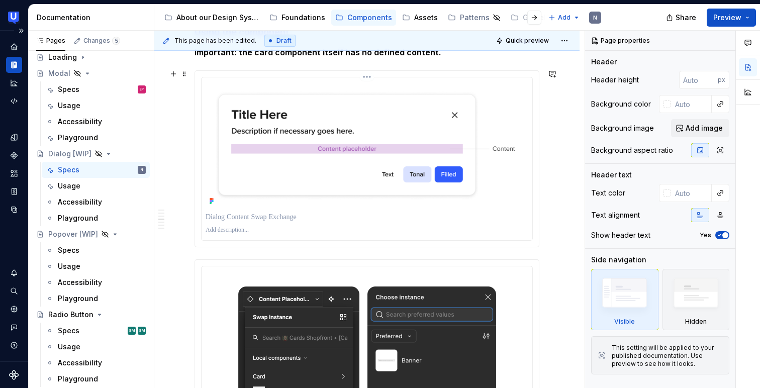
type textarea "*"
click at [269, 231] on p at bounding box center [367, 230] width 323 height 8
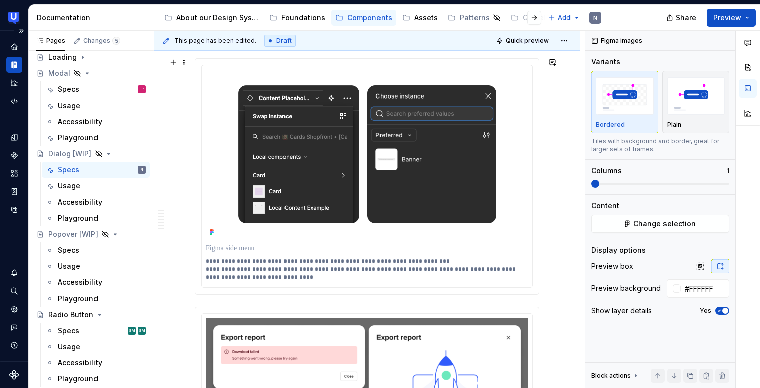
scroll to position [2144, 0]
click at [297, 263] on p "**********" at bounding box center [367, 269] width 322 height 24
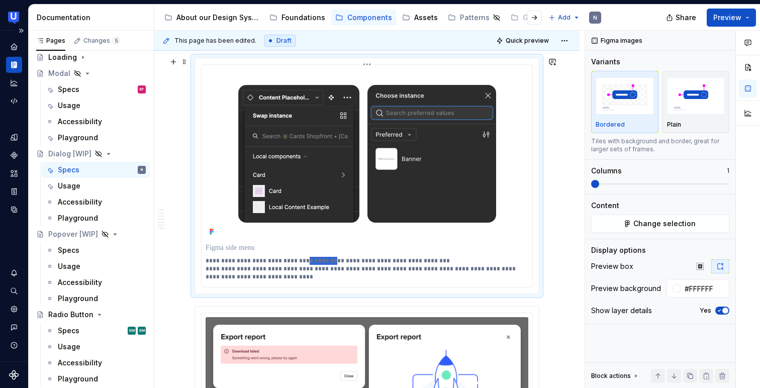
click at [297, 263] on p "**********" at bounding box center [367, 269] width 322 height 24
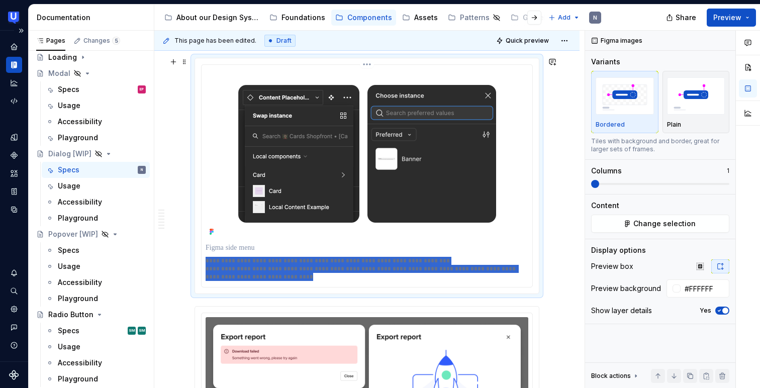
click at [297, 263] on p "**********" at bounding box center [367, 269] width 322 height 24
click at [320, 257] on p "**********" at bounding box center [367, 269] width 322 height 24
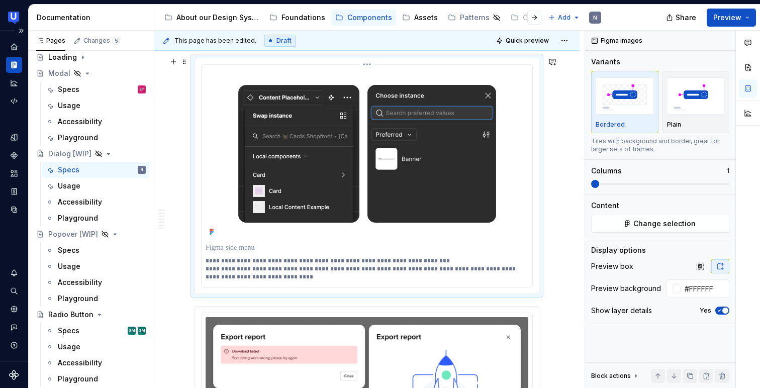
click at [406, 257] on p "**********" at bounding box center [367, 269] width 322 height 24
drag, startPoint x: 434, startPoint y: 257, endPoint x: 187, endPoint y: 259, distance: 246.9
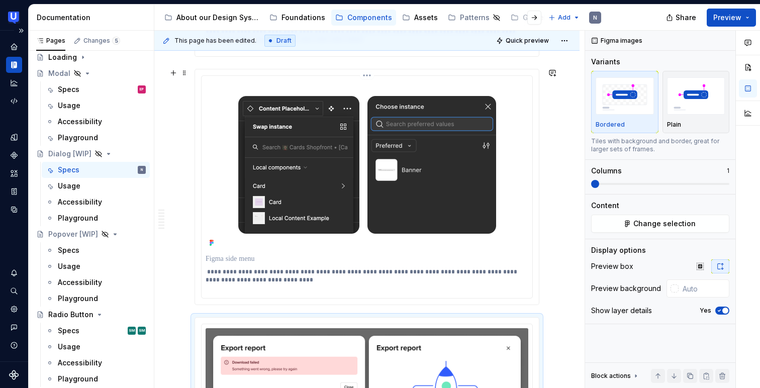
scroll to position [2132, 0]
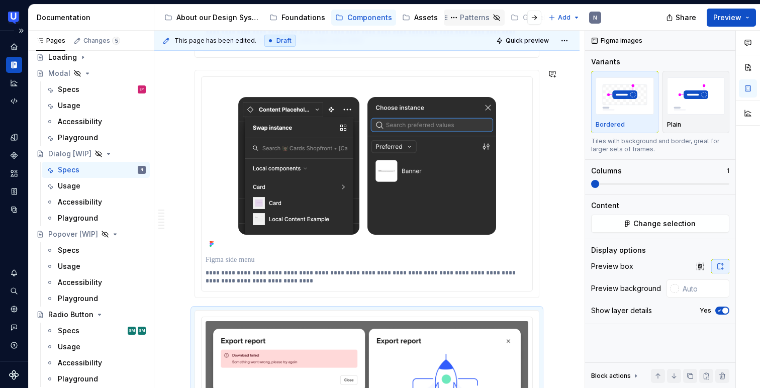
type textarea "*"
type input "#FFFFFF"
click at [496, 182] on img at bounding box center [367, 166] width 290 height 170
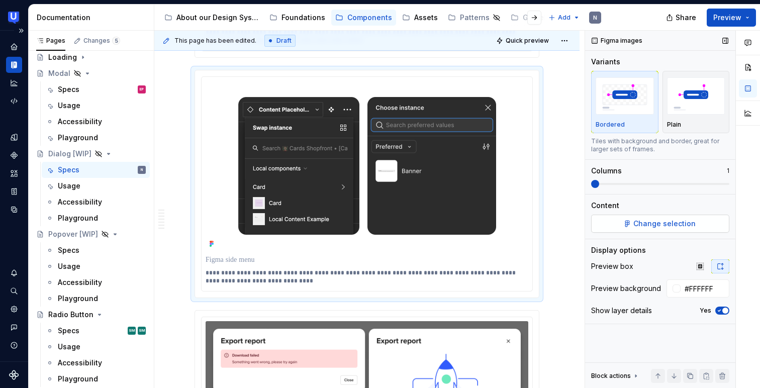
click at [662, 230] on button "Change selection" at bounding box center [660, 224] width 138 height 18
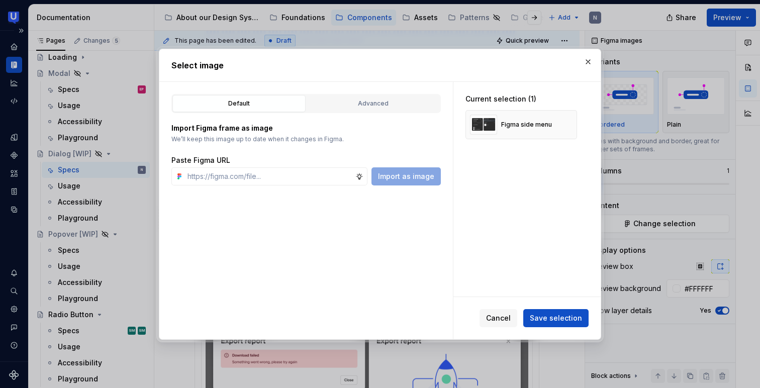
type textarea "*"
click at [288, 170] on input "text" at bounding box center [270, 176] width 172 height 18
type input "[URL][DOMAIN_NAME]"
click at [424, 177] on span "Import as image" at bounding box center [406, 176] width 56 height 10
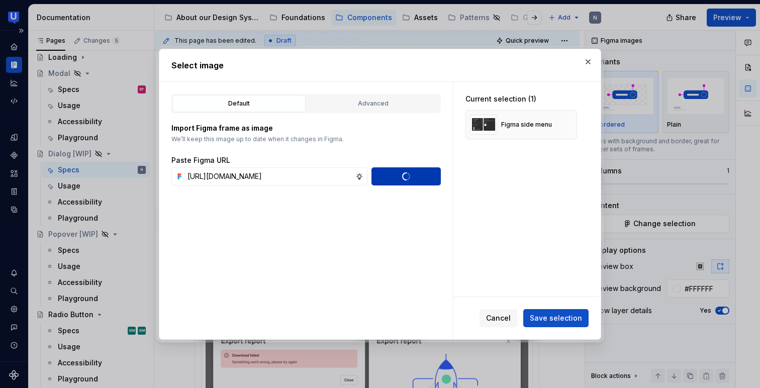
scroll to position [0, 0]
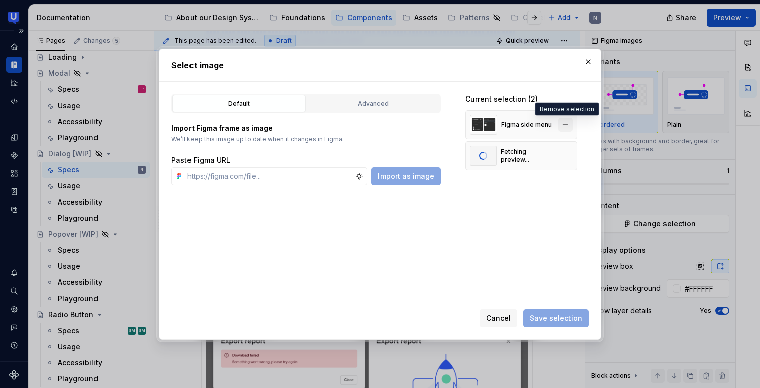
click at [569, 126] on button "button" at bounding box center [566, 125] width 14 height 14
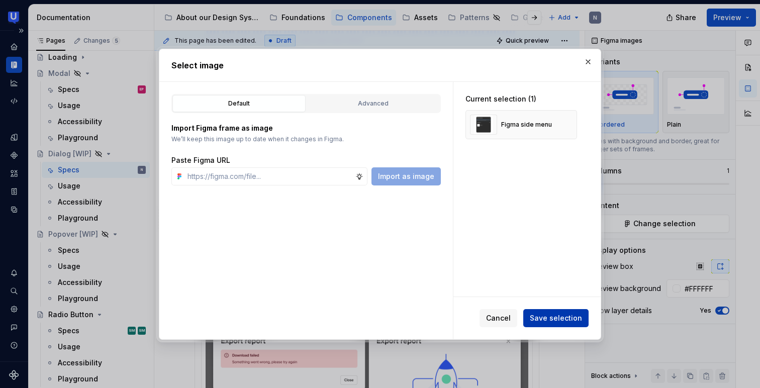
click at [553, 313] on span "Save selection" at bounding box center [556, 318] width 52 height 10
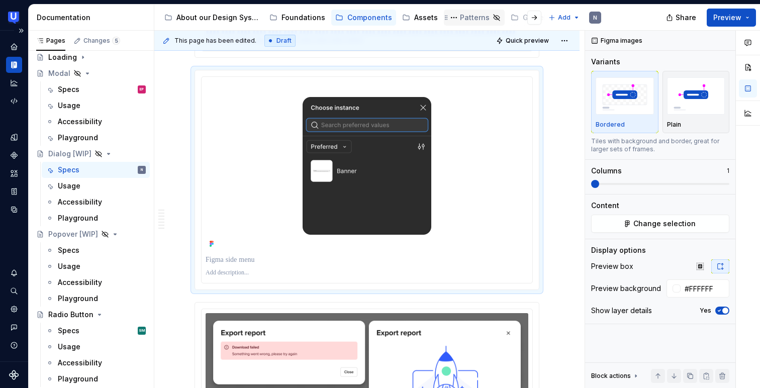
scroll to position [2134, 0]
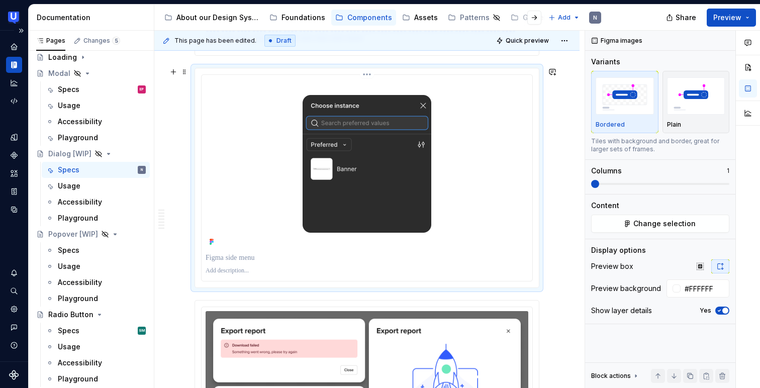
click at [221, 268] on p at bounding box center [367, 271] width 323 height 8
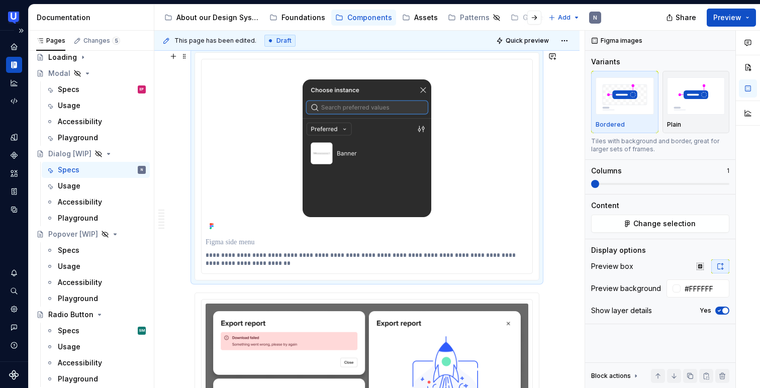
scroll to position [2153, 0]
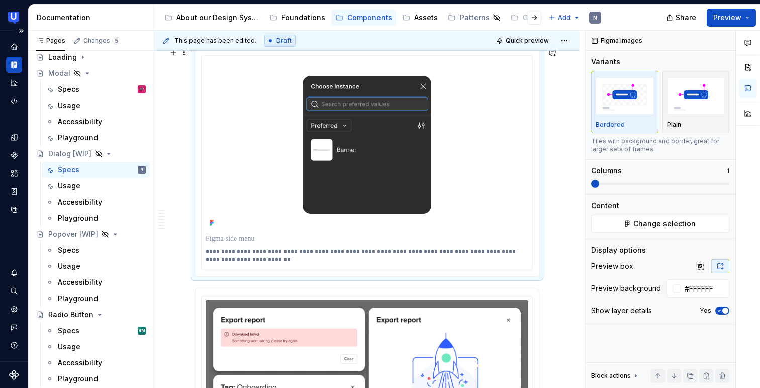
click at [405, 186] on img at bounding box center [367, 145] width 161 height 170
click at [464, 145] on div at bounding box center [367, 145] width 323 height 170
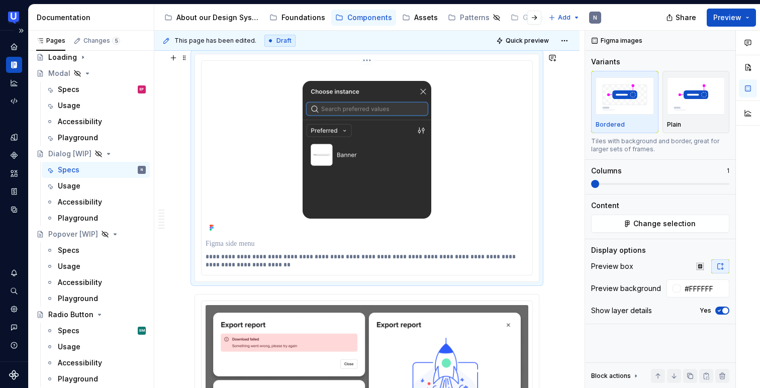
scroll to position [2096, 0]
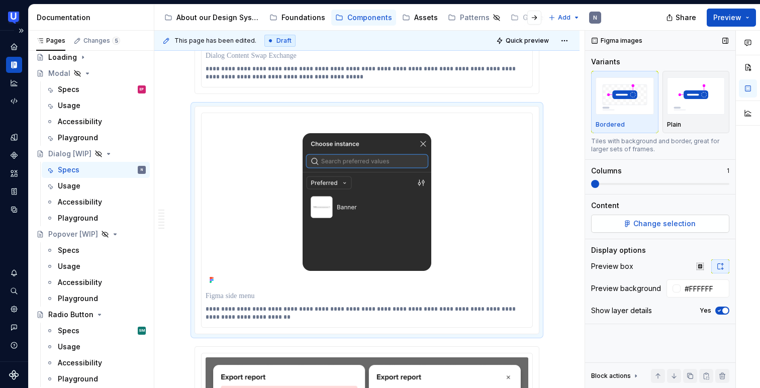
click at [652, 227] on span "Change selection" at bounding box center [664, 224] width 62 height 10
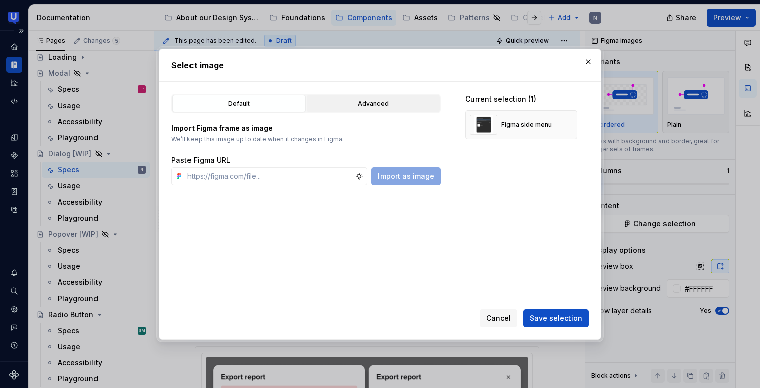
click at [355, 108] on div "Advanced" at bounding box center [373, 104] width 126 height 10
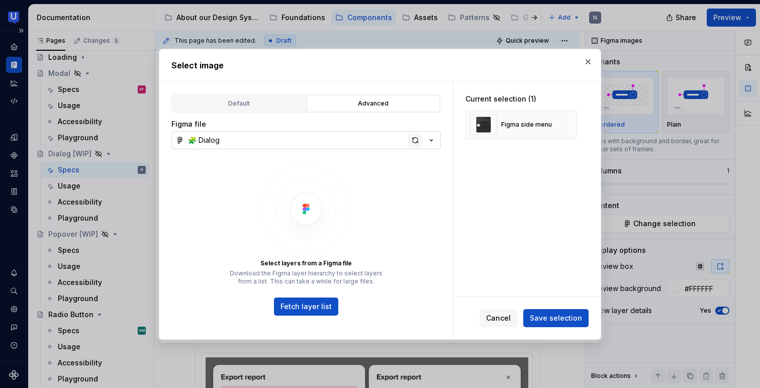
click at [413, 139] on div "button" at bounding box center [415, 140] width 14 height 14
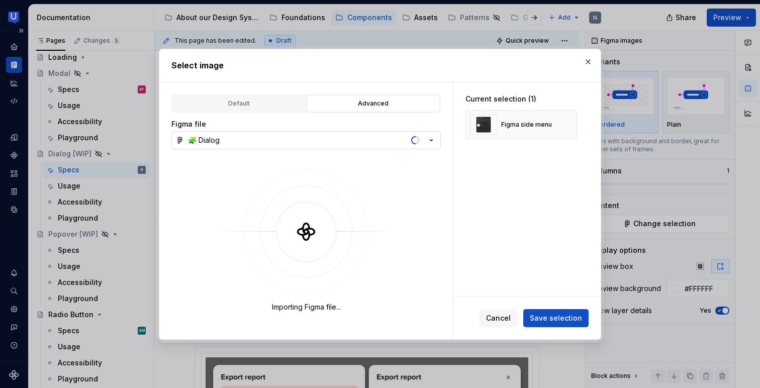
click at [428, 143] on icon "button" at bounding box center [431, 140] width 10 height 10
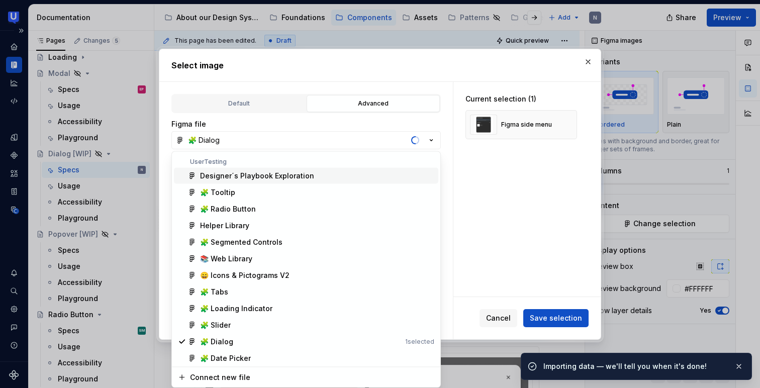
click at [430, 141] on div "Select image Default Advanced Import Figma frame as image We’ll keep this image…" at bounding box center [380, 194] width 760 height 388
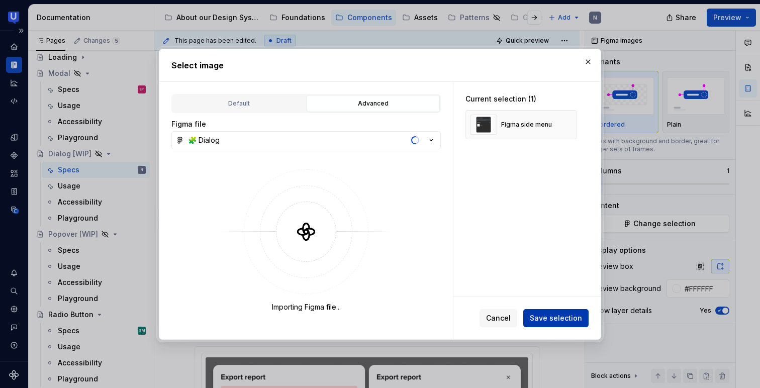
click at [562, 313] on span "Save selection" at bounding box center [556, 318] width 52 height 10
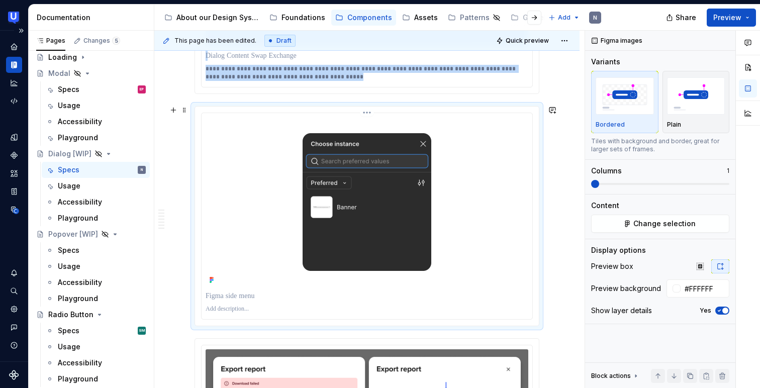
click at [470, 167] on div at bounding box center [367, 202] width 323 height 170
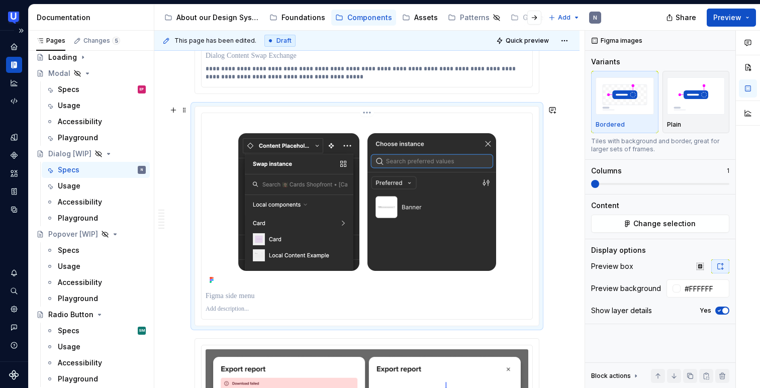
click at [215, 310] on p at bounding box center [367, 309] width 322 height 8
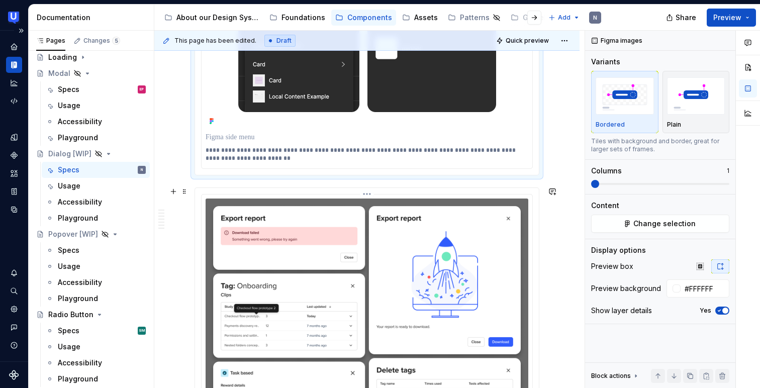
scroll to position [2249, 0]
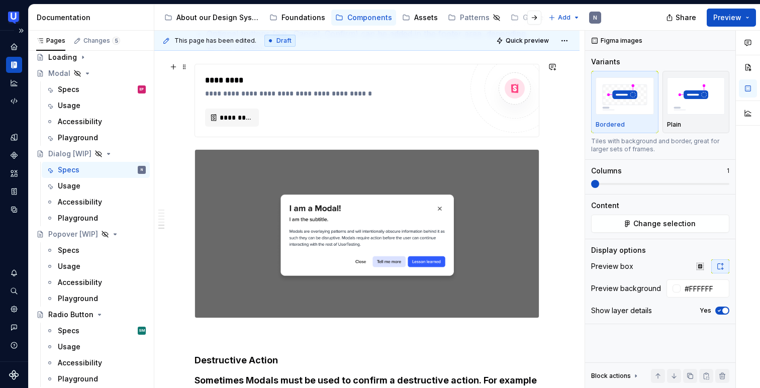
scroll to position [2946, 0]
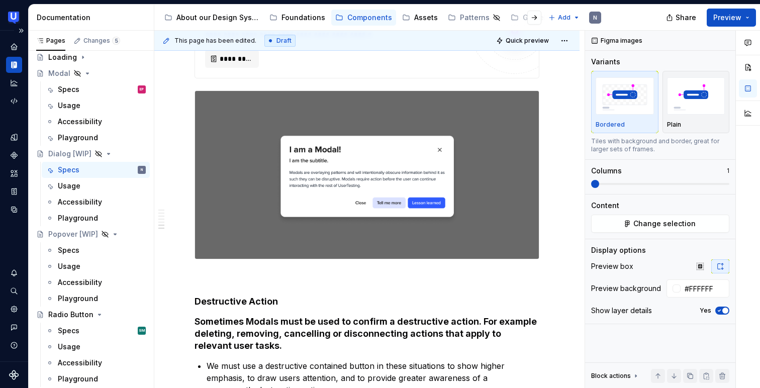
type textarea "*"
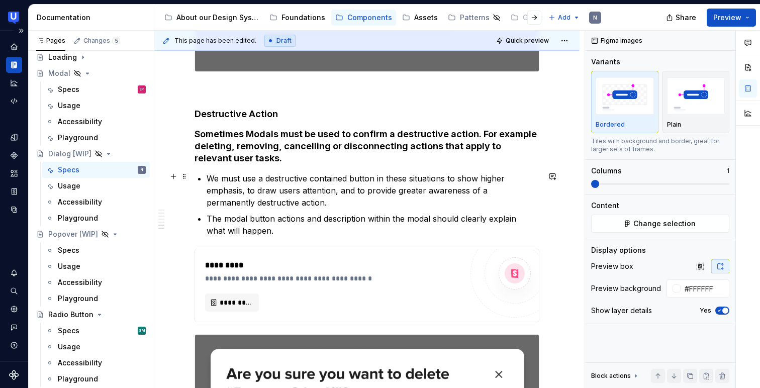
scroll to position [3133, 0]
click at [254, 129] on h4 "Sometimes Modals must be used to confirm a destructive action. For example dele…" at bounding box center [367, 146] width 345 height 36
click at [255, 129] on h4 "Sometimes Modals must be used to confirm a destructive action. For example dele…" at bounding box center [367, 146] width 345 height 36
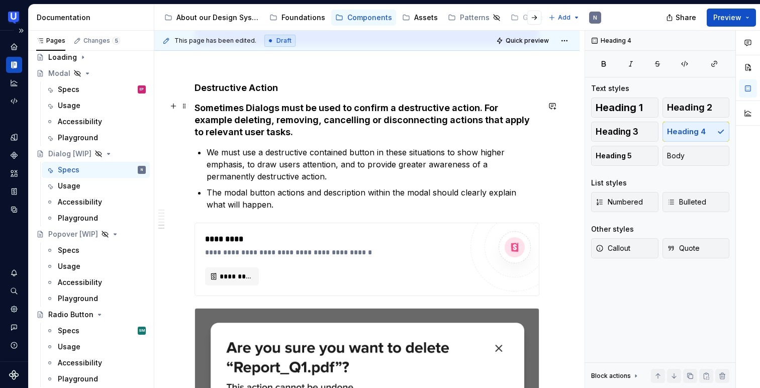
scroll to position [3161, 0]
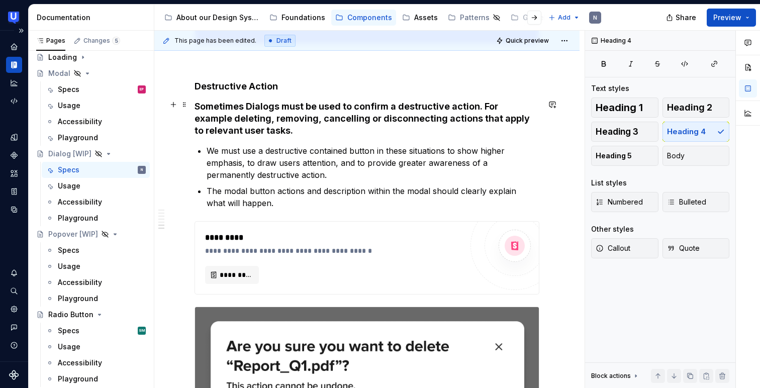
click at [227, 193] on p "The modal button actions and description within the modal should clearly explai…" at bounding box center [373, 197] width 333 height 24
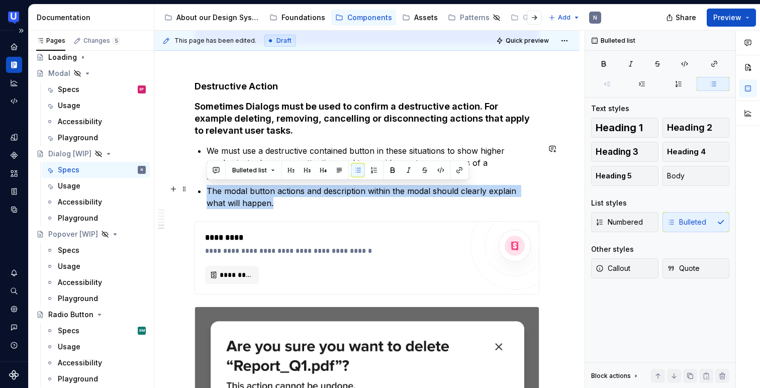
click at [227, 193] on p "The modal button actions and description within the modal should clearly explai…" at bounding box center [373, 197] width 333 height 24
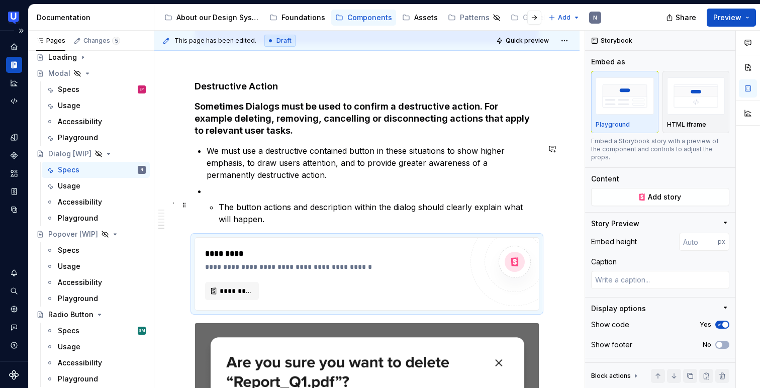
click at [218, 205] on li "The button actions and description within the dialog should clearly explain wha…" at bounding box center [373, 205] width 333 height 40
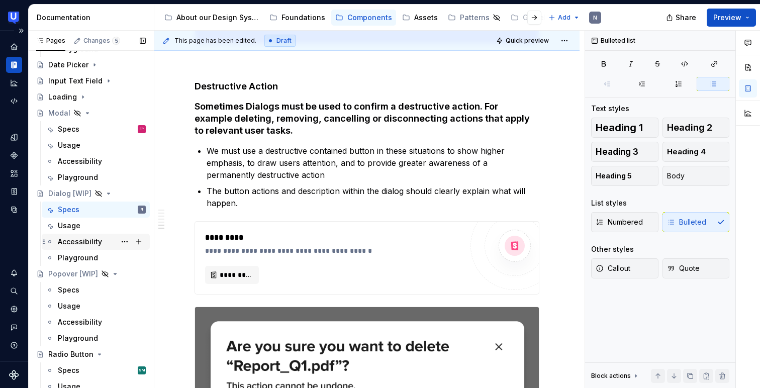
scroll to position [157, 0]
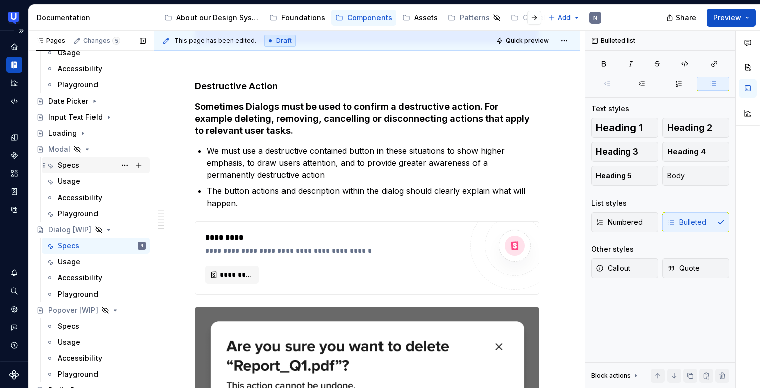
click at [78, 168] on div "Specs" at bounding box center [69, 165] width 22 height 10
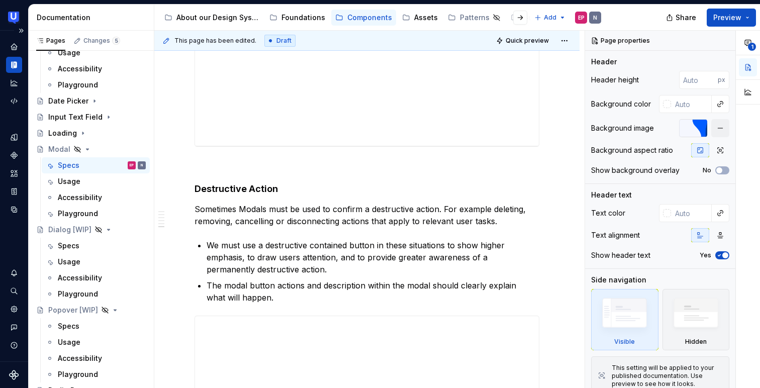
scroll to position [2773, 0]
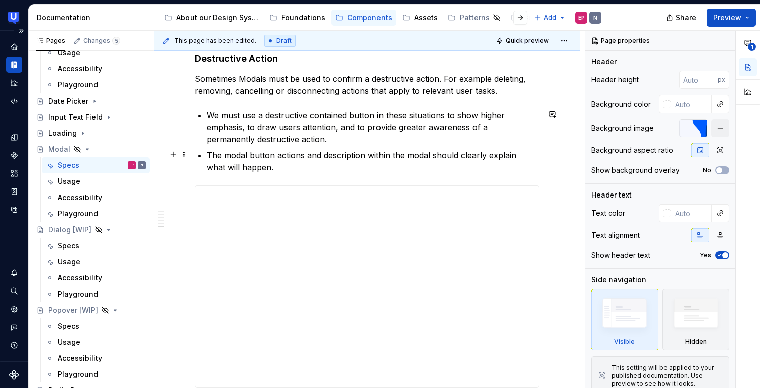
type textarea "*"
click at [244, 158] on p "The modal button actions and description within the modal should clearly explai…" at bounding box center [373, 161] width 333 height 24
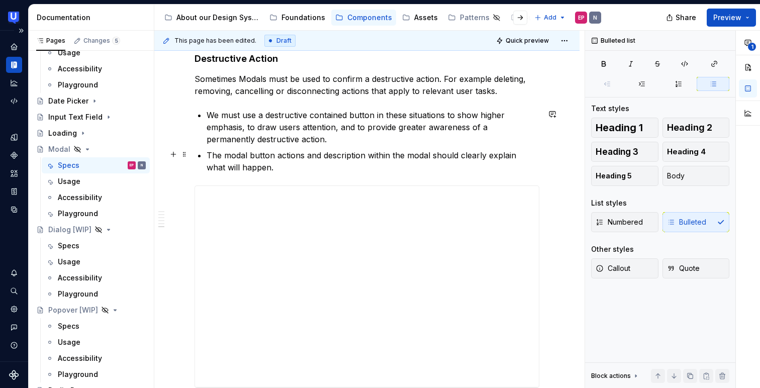
click at [247, 151] on p "The modal button actions and description within the modal should clearly explai…" at bounding box center [373, 161] width 333 height 24
click at [70, 242] on div "Specs" at bounding box center [69, 246] width 22 height 10
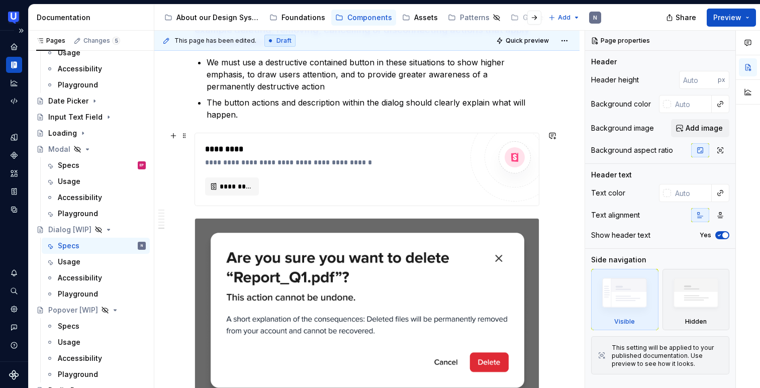
scroll to position [3250, 0]
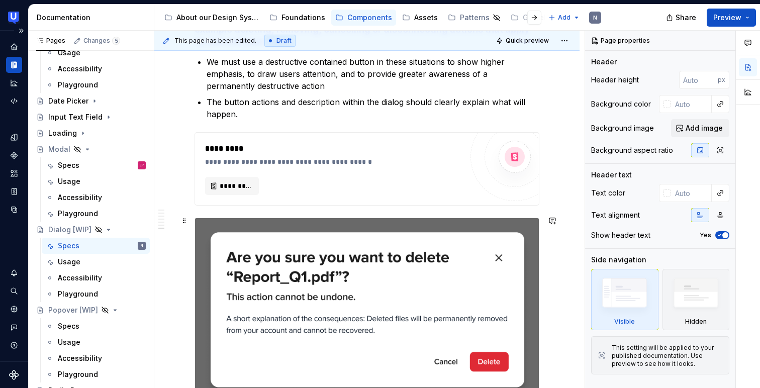
click at [298, 241] on img at bounding box center [367, 309] width 344 height 183
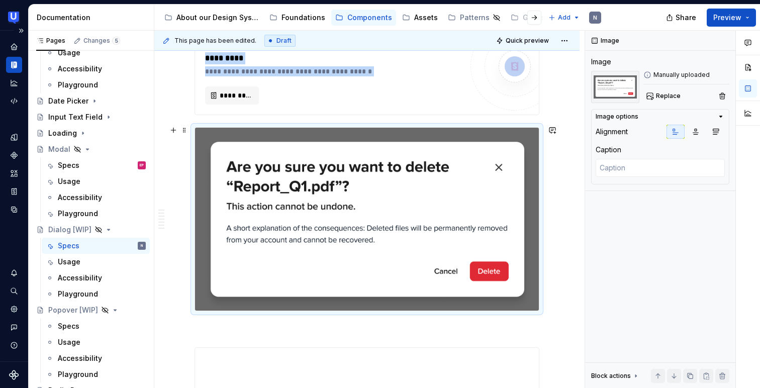
scroll to position [3348, 0]
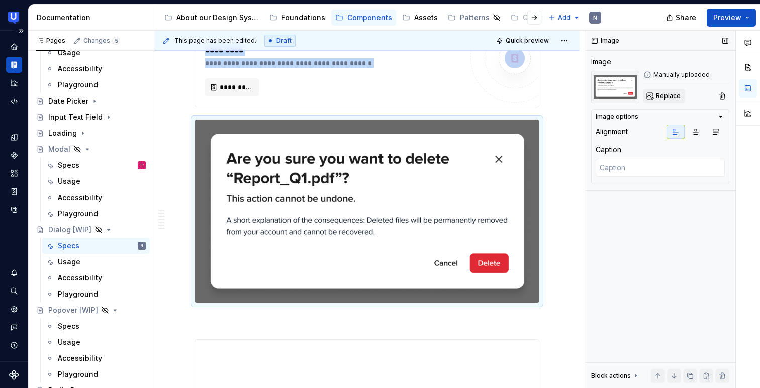
click at [668, 92] on span "Replace" at bounding box center [668, 96] width 25 height 8
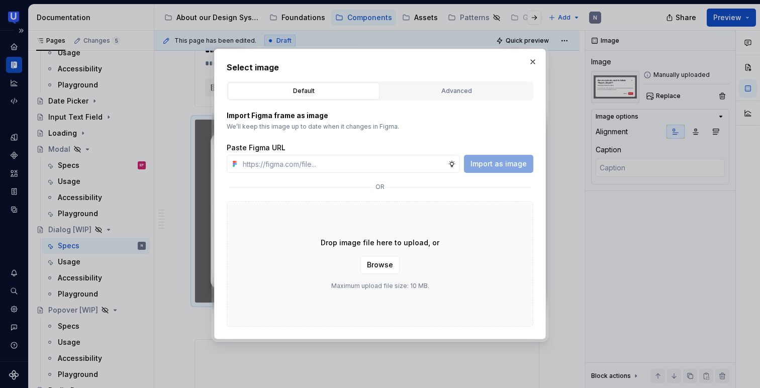
type textarea "*"
type input "[URL][DOMAIN_NAME]"
click at [493, 168] on span "Import as image" at bounding box center [499, 164] width 56 height 10
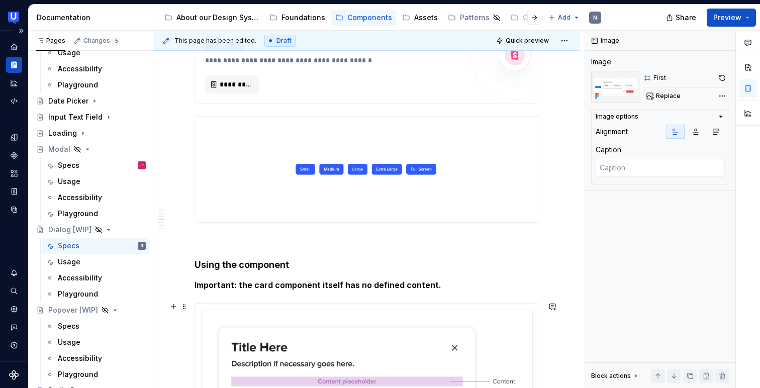
scroll to position [1700, 0]
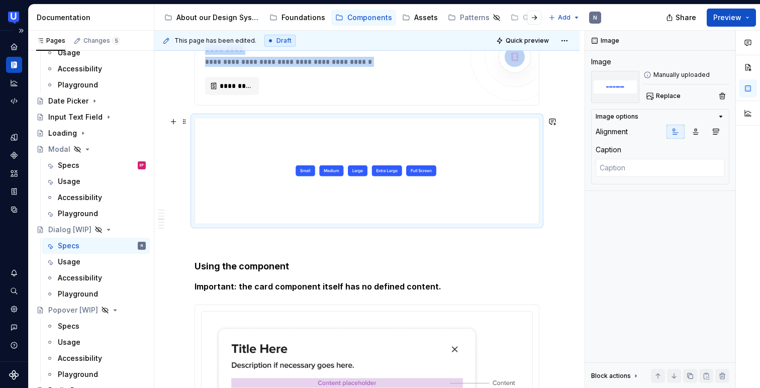
click at [301, 143] on img at bounding box center [367, 170] width 344 height 105
click at [664, 91] on button "Replace" at bounding box center [665, 96] width 42 height 14
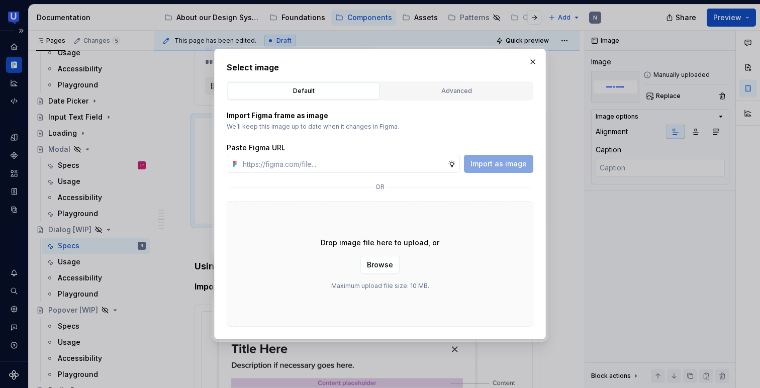
type textarea "*"
type input "[URL][DOMAIN_NAME]"
click at [523, 161] on span "Import as image" at bounding box center [499, 164] width 56 height 10
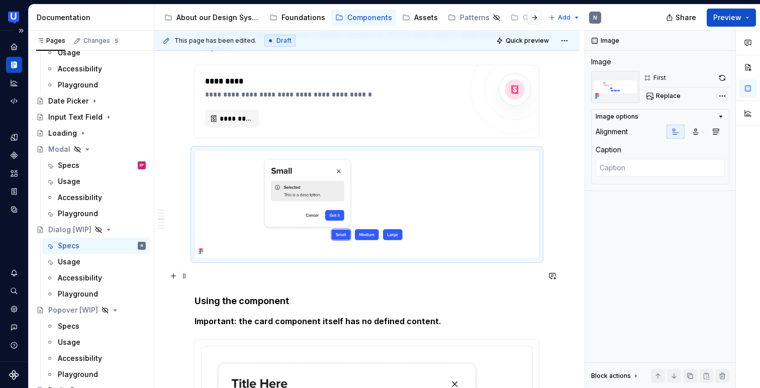
scroll to position [1673, 0]
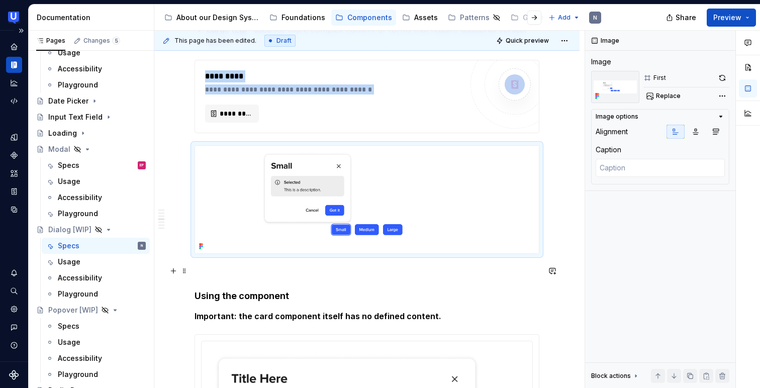
click at [425, 222] on img at bounding box center [367, 200] width 344 height 108
click at [727, 75] on button "button" at bounding box center [722, 78] width 14 height 14
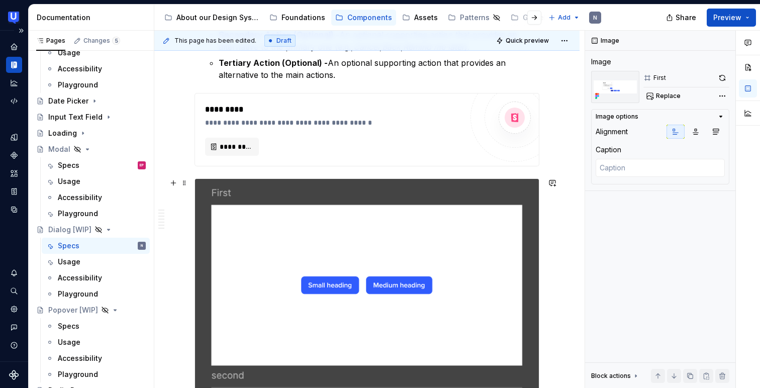
scroll to position [807, 0]
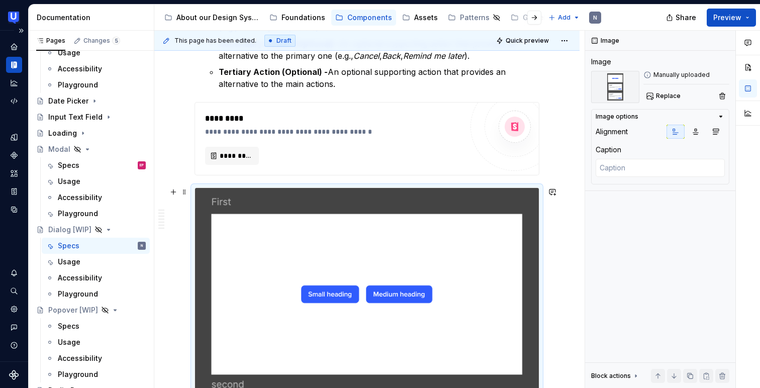
click at [652, 98] on button "Replace" at bounding box center [665, 96] width 42 height 14
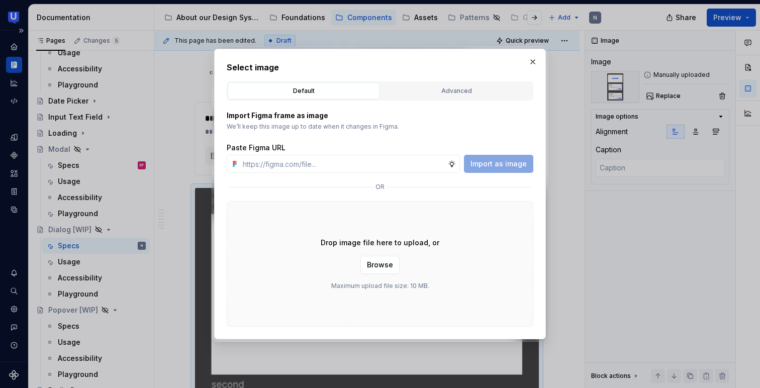
type textarea "*"
type input "Small heading"
type textarea "*"
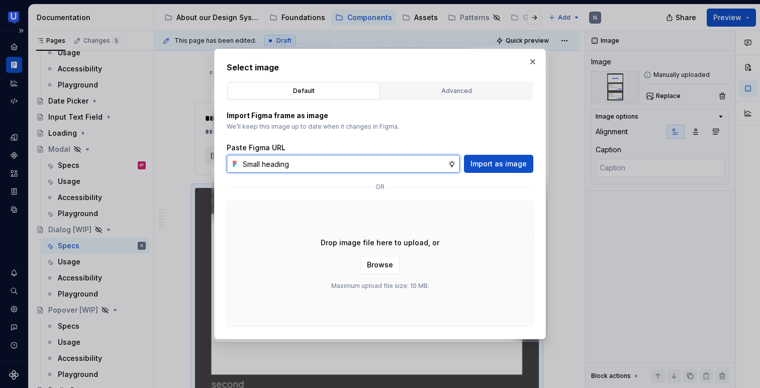
click at [343, 158] on input "Small heading" at bounding box center [343, 164] width 209 height 18
paste input "[URL][DOMAIN_NAME]"
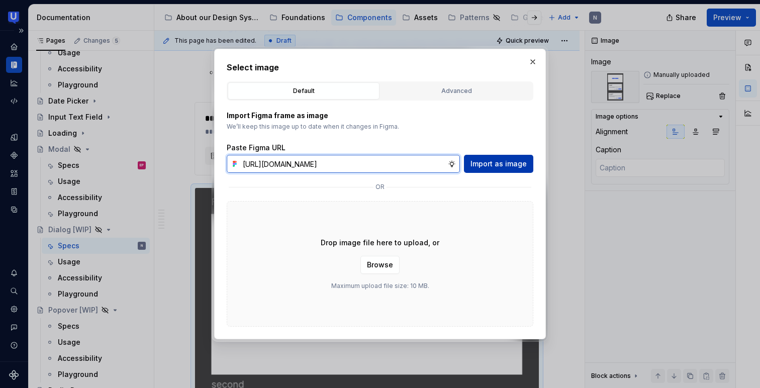
type input "[URL][DOMAIN_NAME]"
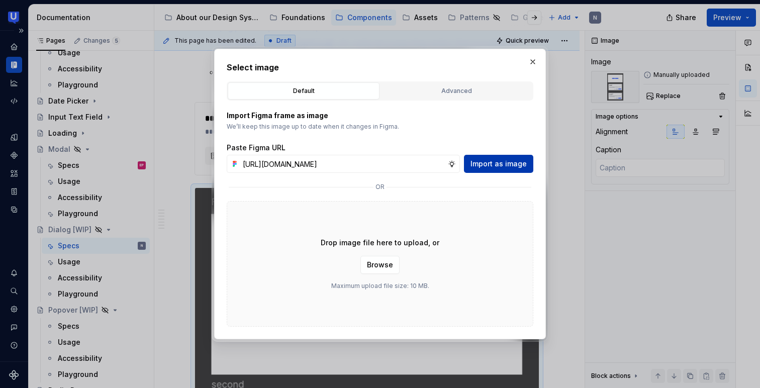
scroll to position [0, 0]
click at [484, 166] on span "Import as image" at bounding box center [499, 164] width 56 height 10
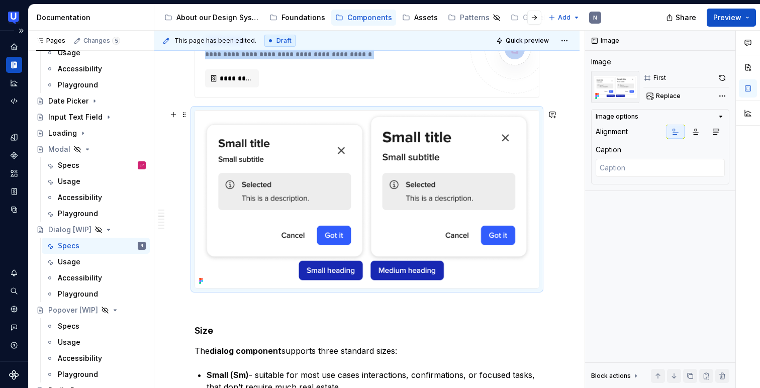
scroll to position [885, 0]
click at [483, 269] on img at bounding box center [367, 199] width 344 height 178
click at [722, 74] on button "button" at bounding box center [722, 78] width 14 height 14
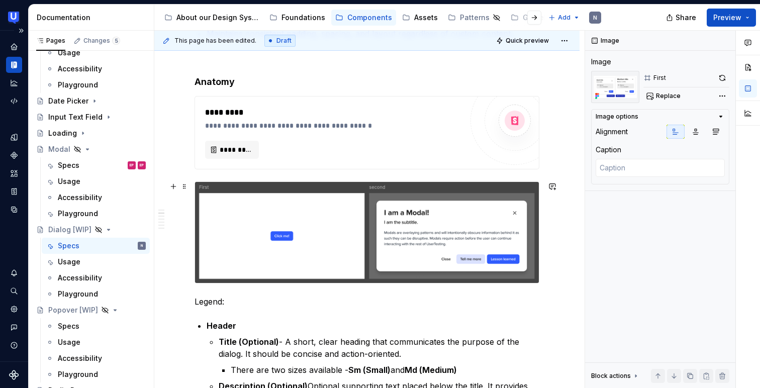
scroll to position [297, 0]
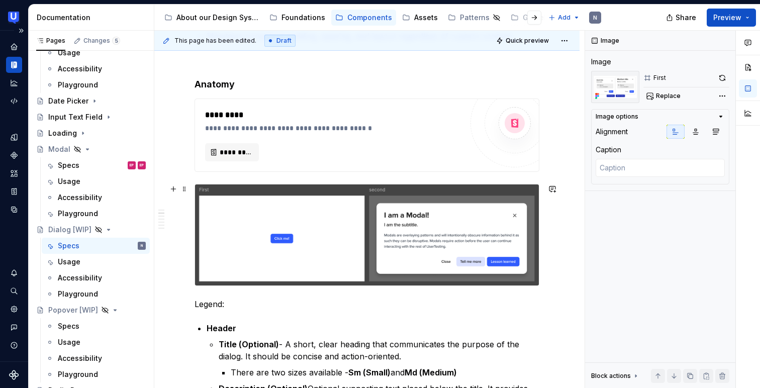
click at [414, 235] on img at bounding box center [367, 235] width 344 height 101
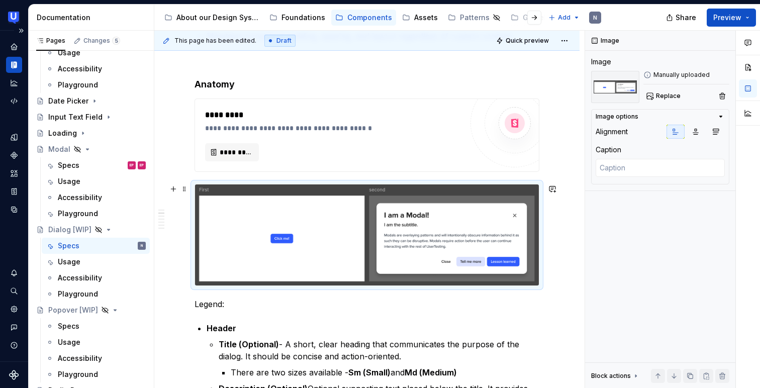
click at [344, 223] on img at bounding box center [367, 235] width 344 height 101
click at [659, 97] on span "Replace" at bounding box center [668, 96] width 25 height 8
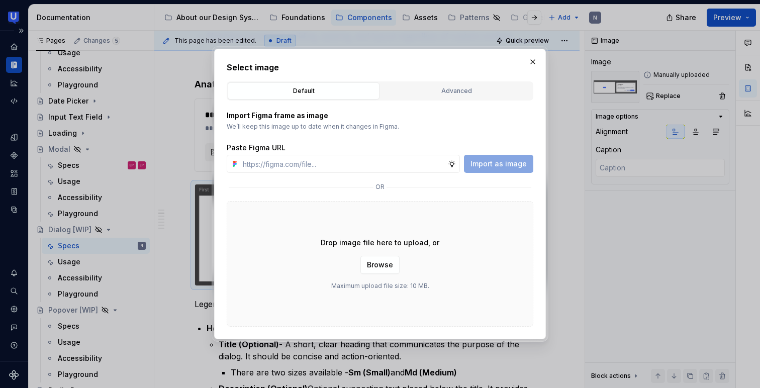
type textarea "*"
type input "[URL][DOMAIN_NAME]"
click at [484, 169] on button "Import as image" at bounding box center [498, 164] width 69 height 18
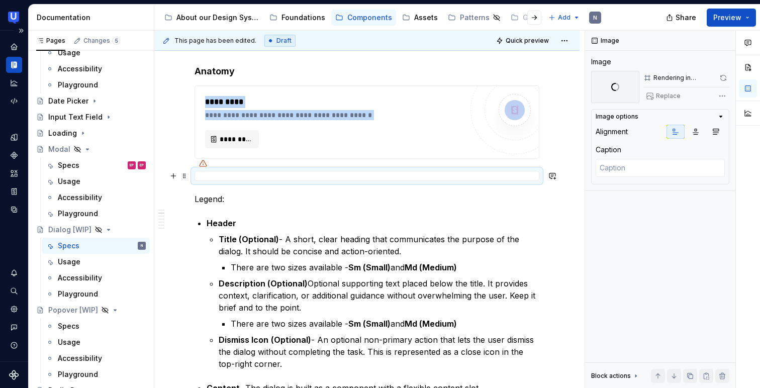
scroll to position [313, 0]
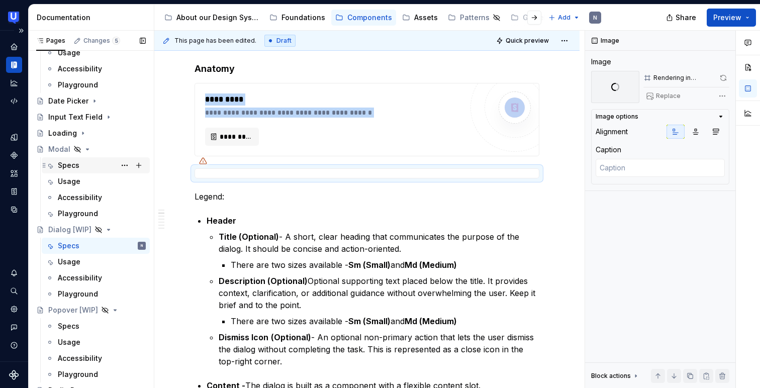
click at [59, 166] on div "Specs" at bounding box center [69, 165] width 22 height 10
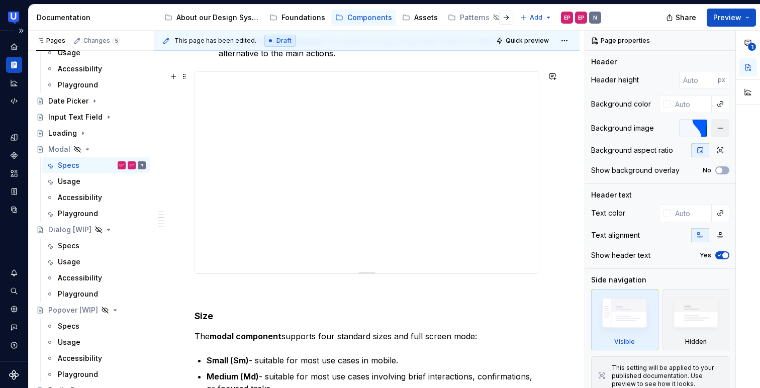
scroll to position [868, 0]
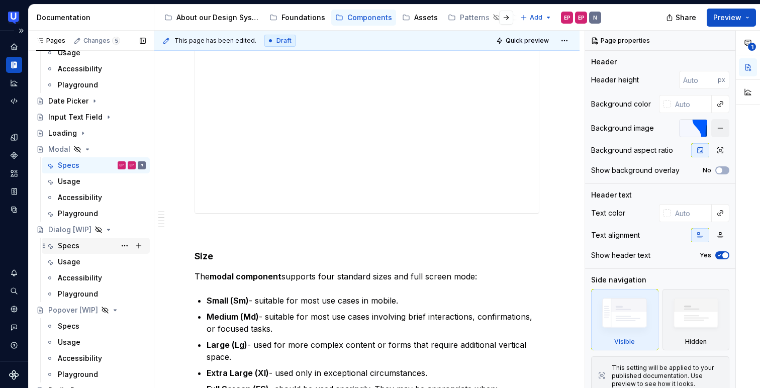
click at [67, 249] on div "Specs" at bounding box center [69, 246] width 22 height 10
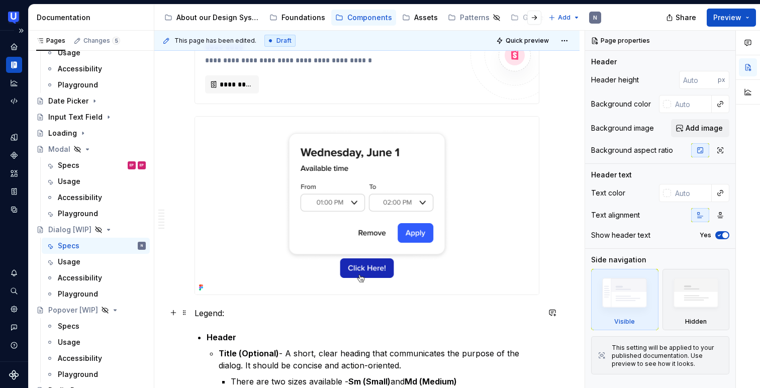
scroll to position [365, 0]
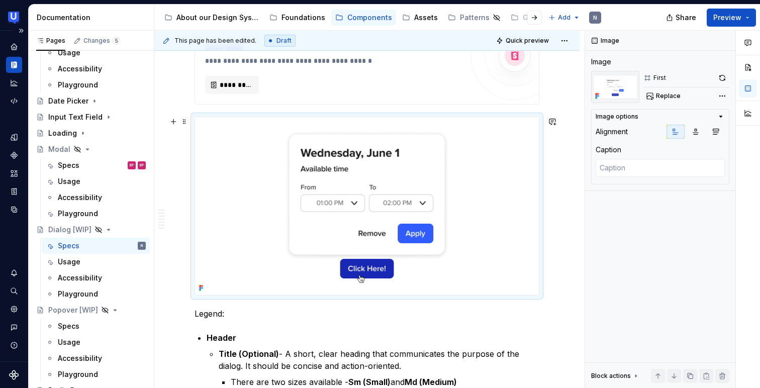
click at [514, 151] on img at bounding box center [367, 206] width 344 height 178
click at [724, 81] on button "button" at bounding box center [722, 78] width 14 height 14
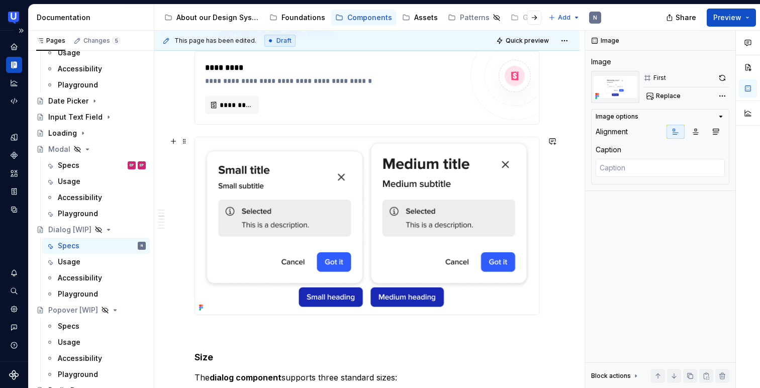
scroll to position [1092, 0]
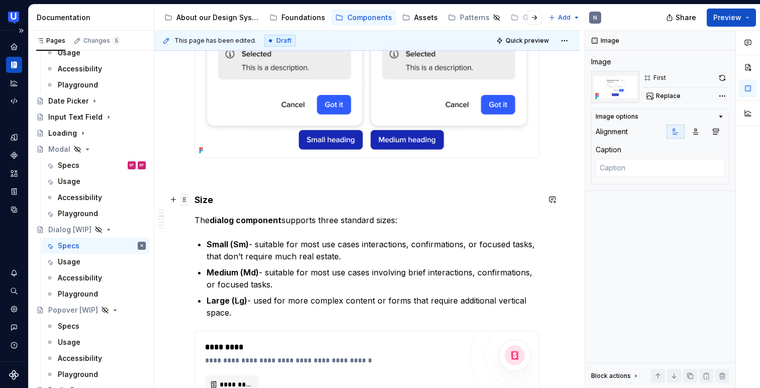
click at [181, 201] on span at bounding box center [184, 200] width 8 height 14
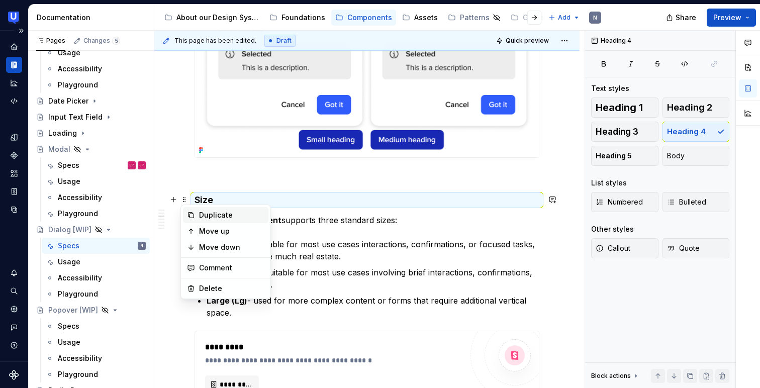
click at [217, 215] on div "Duplicate" at bounding box center [231, 215] width 65 height 10
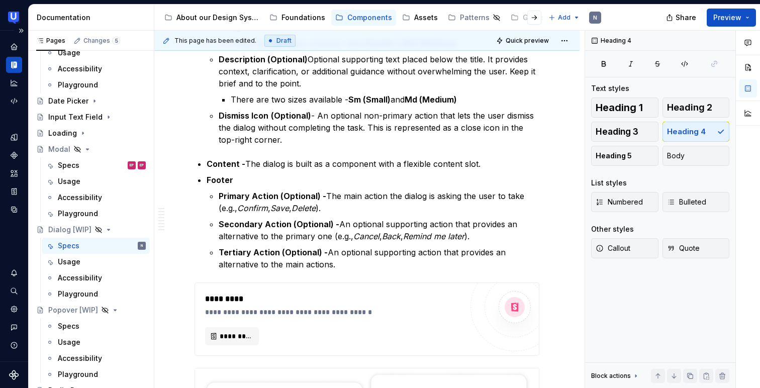
scroll to position [703, 0]
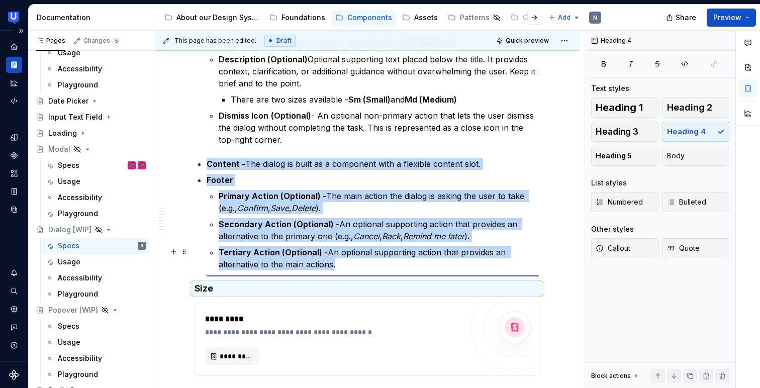
type textarea "*"
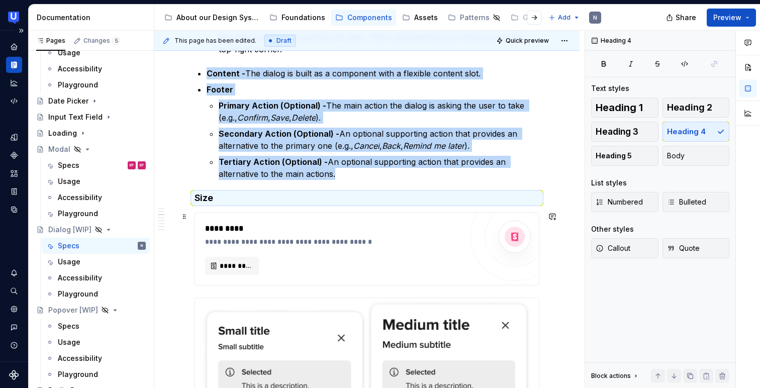
scroll to position [795, 0]
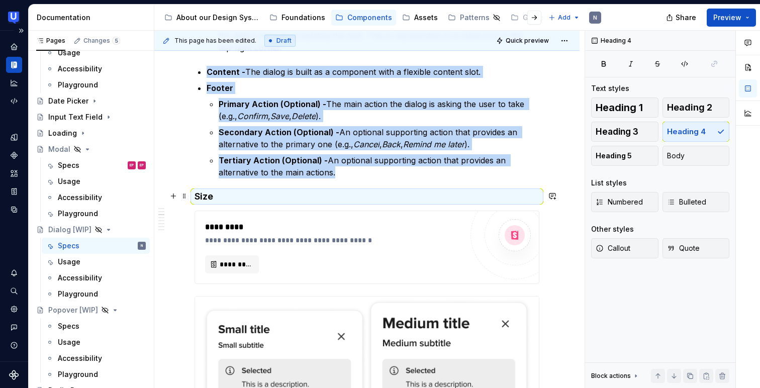
click at [209, 196] on h4 "Size" at bounding box center [367, 197] width 345 height 12
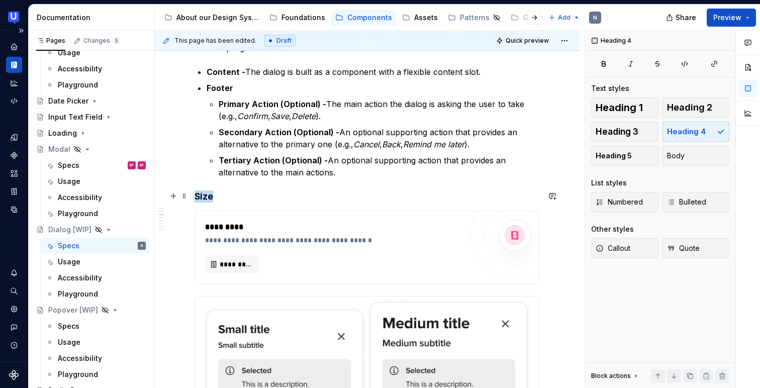
click at [209, 196] on h4 "Size" at bounding box center [367, 197] width 345 height 12
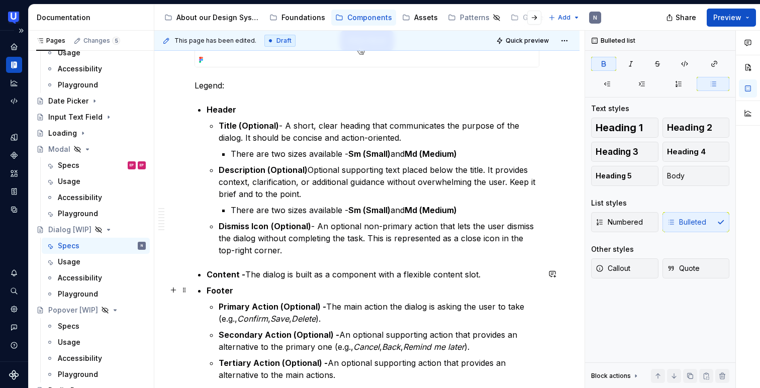
scroll to position [810, 0]
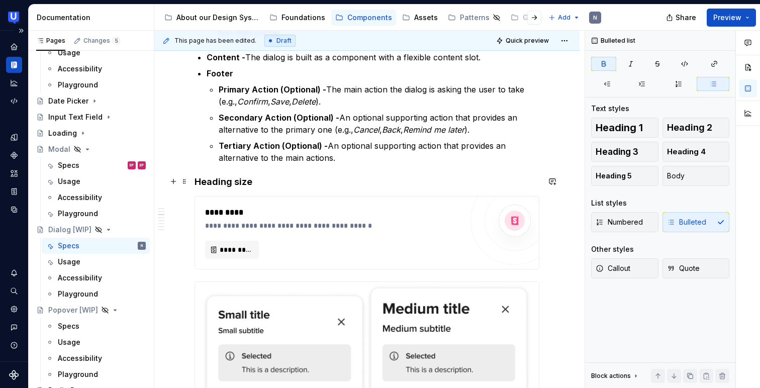
click at [221, 183] on h4 "Heading size" at bounding box center [367, 182] width 345 height 12
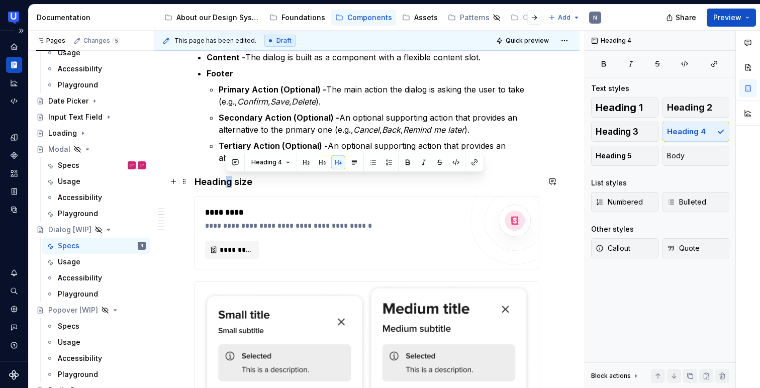
click at [228, 180] on h4 "Heading size" at bounding box center [367, 182] width 345 height 12
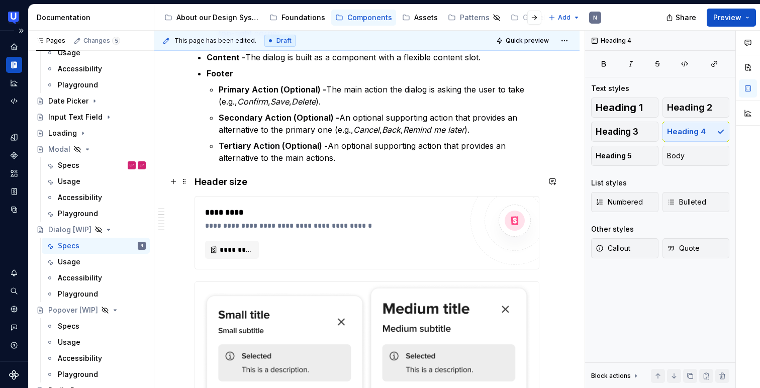
click at [247, 181] on h4 "Header size" at bounding box center [367, 182] width 345 height 12
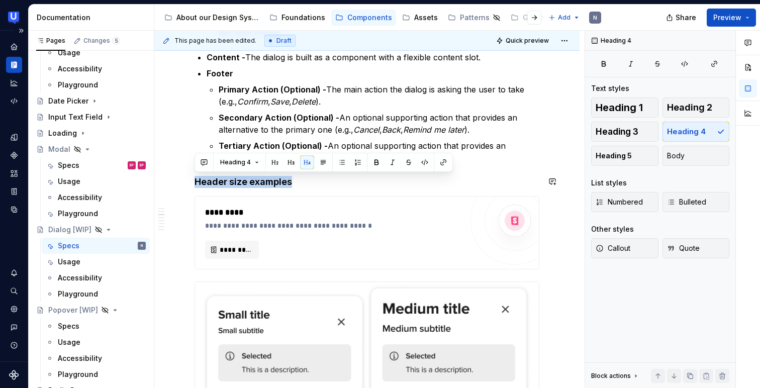
copy h4 "Header size examples"
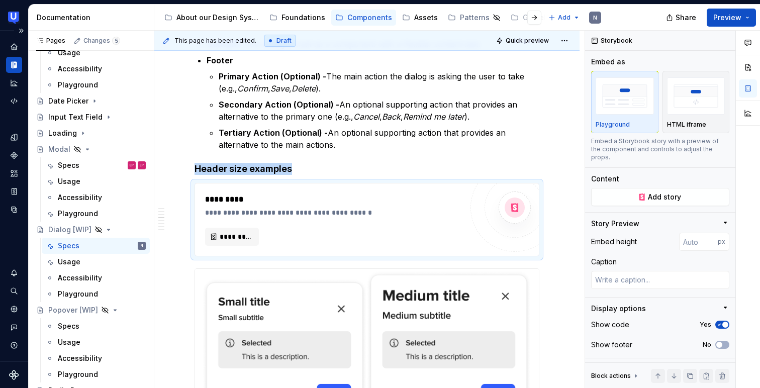
scroll to position [787, 0]
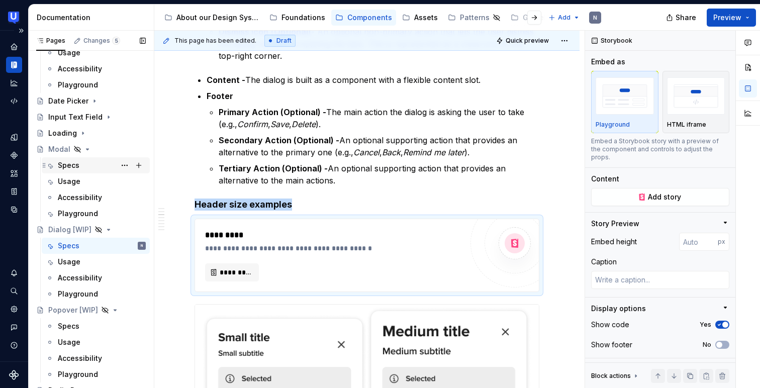
click at [69, 157] on div "Specs EP EP" at bounding box center [96, 165] width 108 height 16
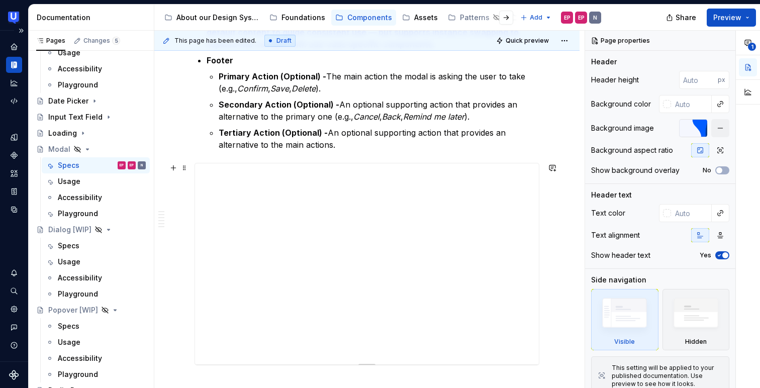
scroll to position [716, 0]
click at [172, 169] on button "button" at bounding box center [173, 169] width 14 height 14
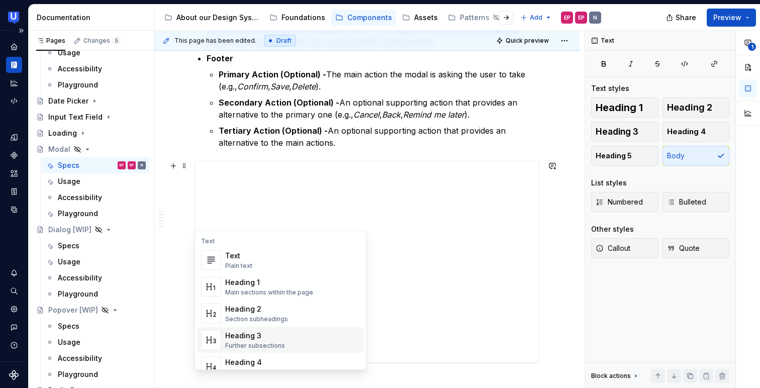
click at [277, 344] on div "Further subsections" at bounding box center [255, 346] width 60 height 8
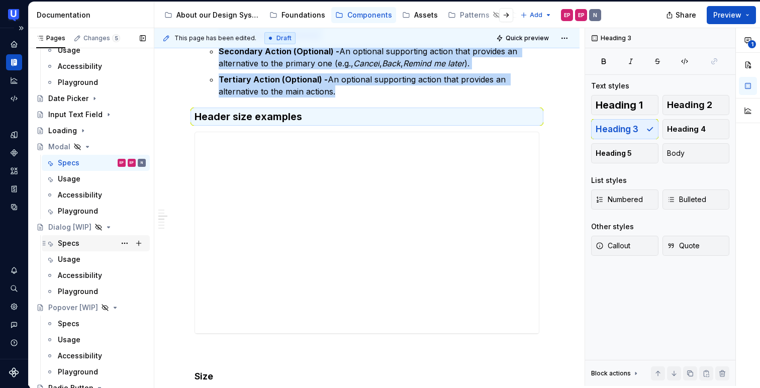
click at [77, 240] on div "Specs" at bounding box center [69, 243] width 22 height 10
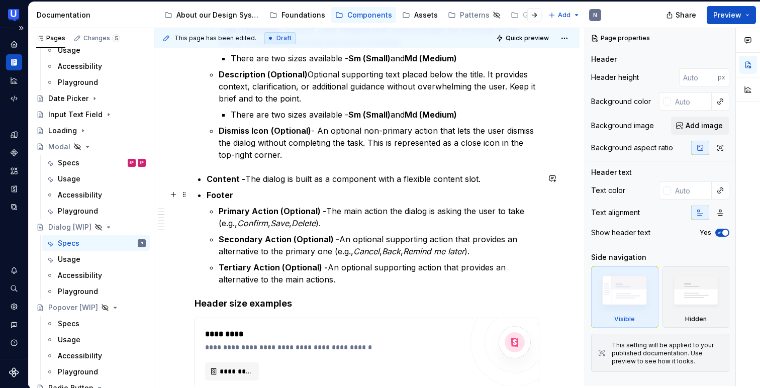
scroll to position [774, 0]
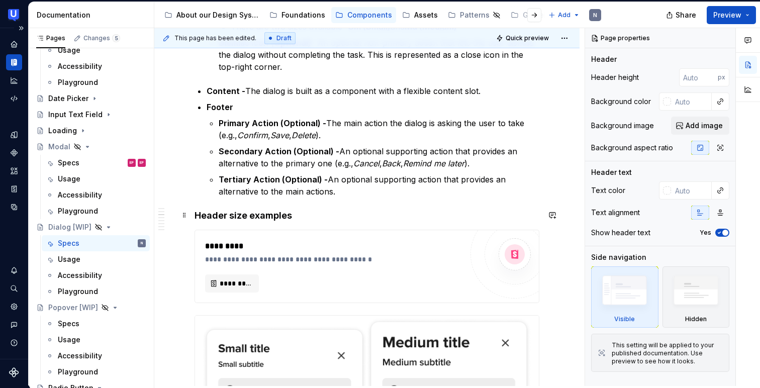
click at [248, 218] on h4 "Header size examples" at bounding box center [367, 216] width 345 height 12
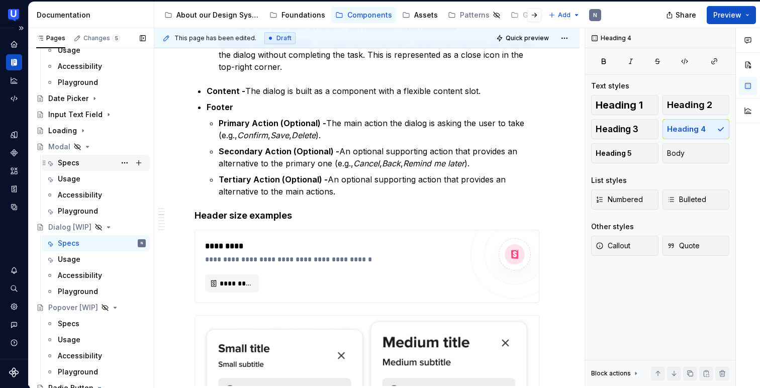
click at [76, 163] on div "Specs" at bounding box center [69, 163] width 22 height 10
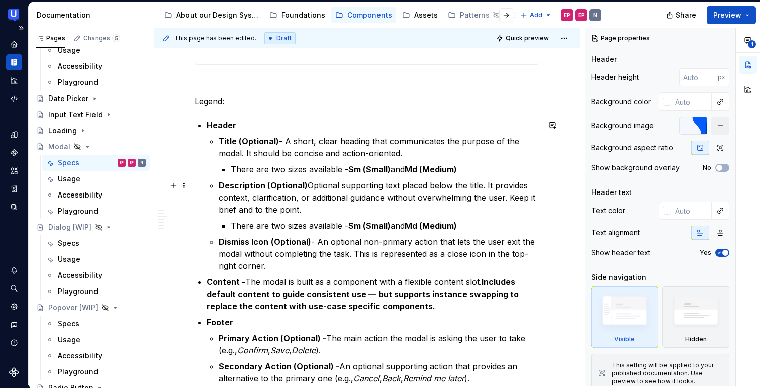
scroll to position [618, 0]
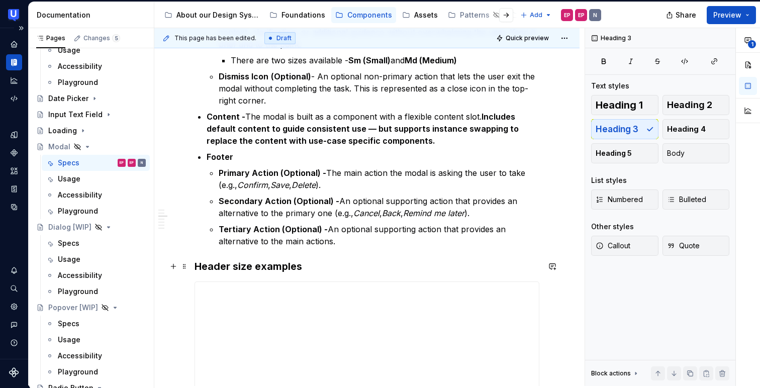
click at [281, 271] on h3 "Header size examples" at bounding box center [367, 266] width 345 height 14
click at [689, 134] on button "Heading 4" at bounding box center [696, 129] width 67 height 20
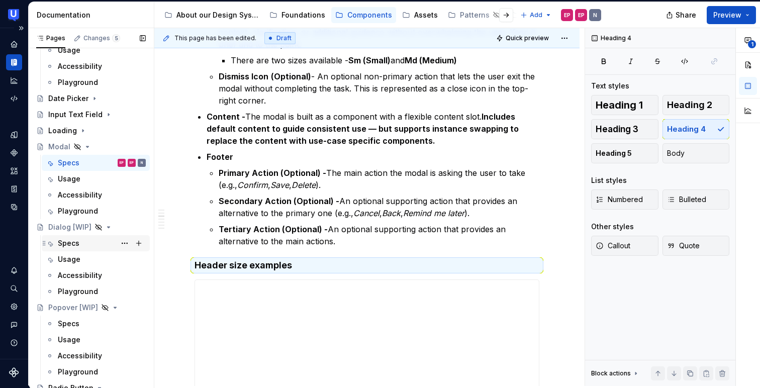
click at [70, 239] on div "Specs" at bounding box center [69, 243] width 22 height 10
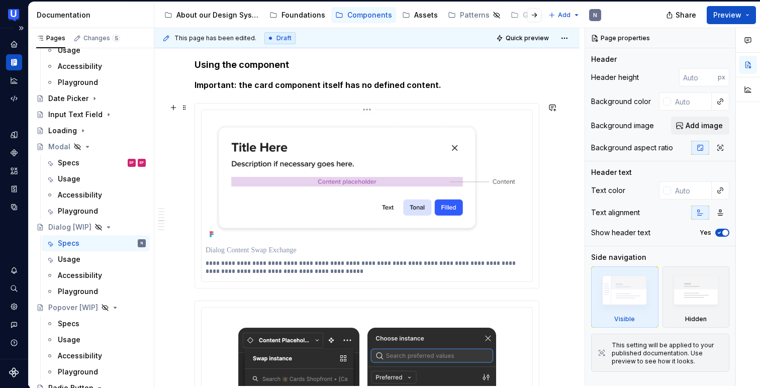
scroll to position [1614, 0]
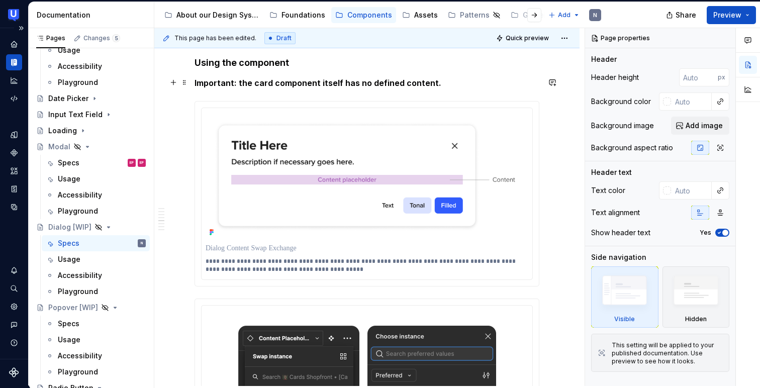
type textarea "*"
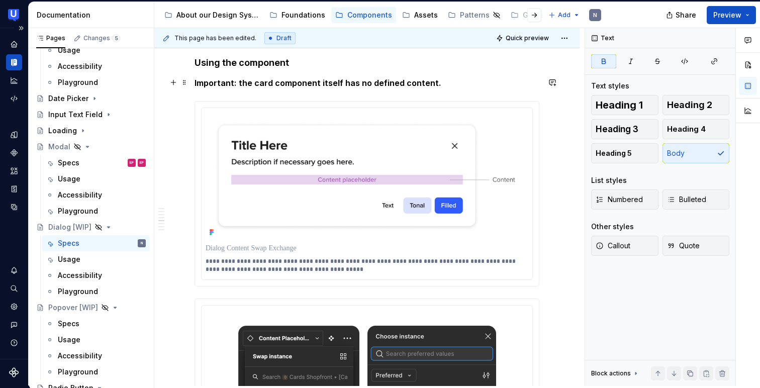
click at [266, 78] on strong "Important: the card component itself has no defined content." at bounding box center [318, 83] width 247 height 10
click at [268, 80] on strong "Important: the card component itself has no defined content." at bounding box center [318, 83] width 247 height 10
click at [271, 79] on strong "Important: the card component itself has no defined content." at bounding box center [318, 83] width 247 height 10
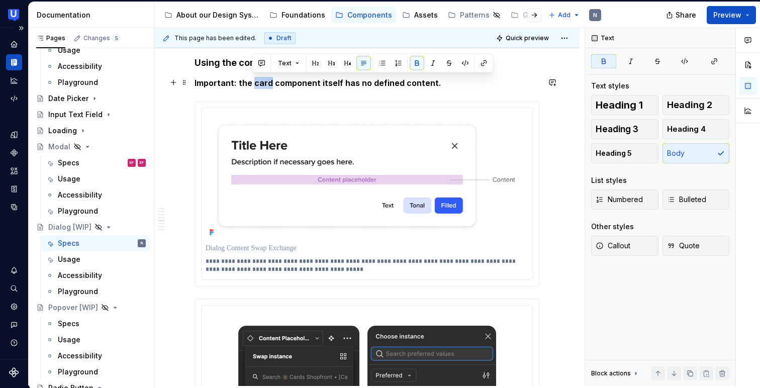
drag, startPoint x: 269, startPoint y: 80, endPoint x: 253, endPoint y: 79, distance: 16.1
click at [253, 79] on strong "Important: the card component itself has no defined content." at bounding box center [318, 83] width 247 height 10
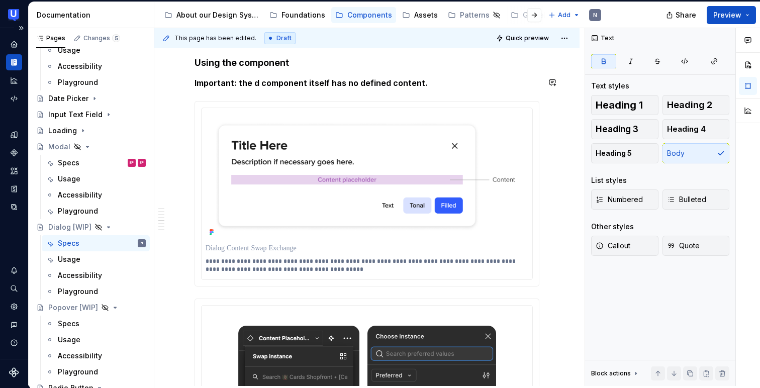
scroll to position [1612, 0]
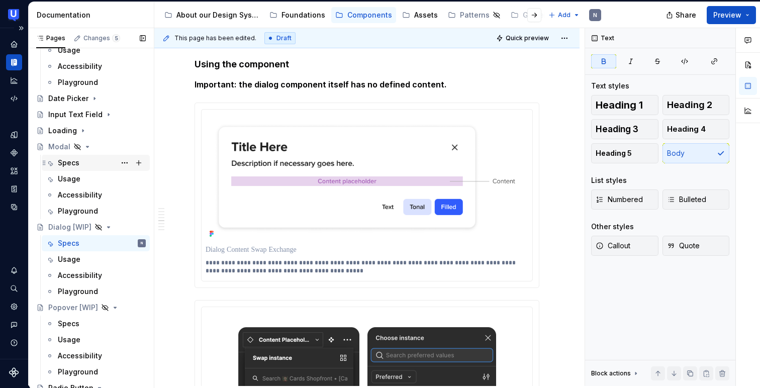
click at [75, 162] on div "Specs" at bounding box center [69, 163] width 22 height 10
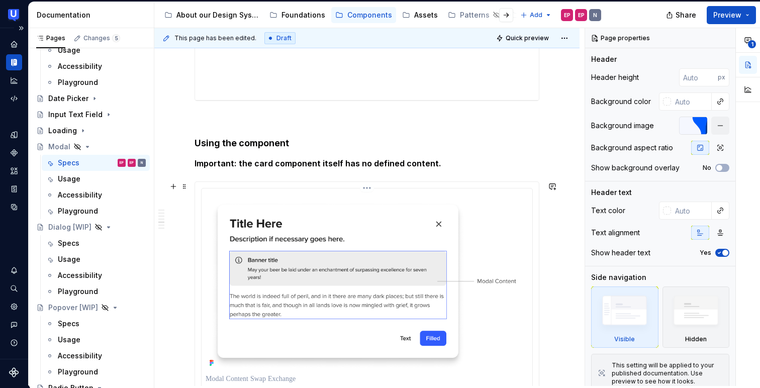
scroll to position [1449, 0]
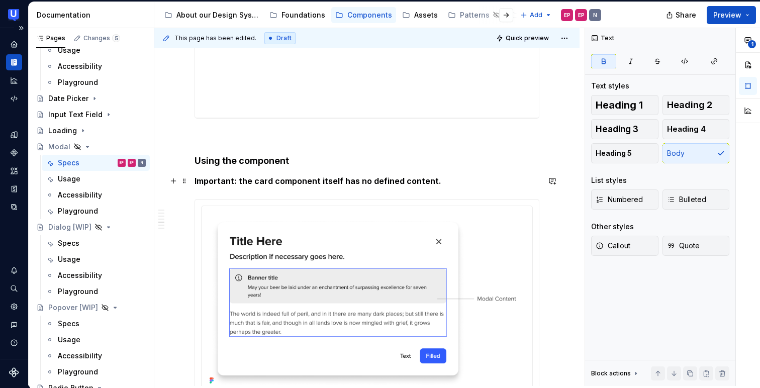
type textarea "*"
click at [267, 181] on strong "Important: the card component itself has no defined content." at bounding box center [318, 181] width 247 height 10
click at [269, 177] on strong "Important: the card component itself has no defined content." at bounding box center [318, 181] width 247 height 10
click at [319, 178] on strong "Important: the swap component itself has no defined content." at bounding box center [320, 181] width 250 height 10
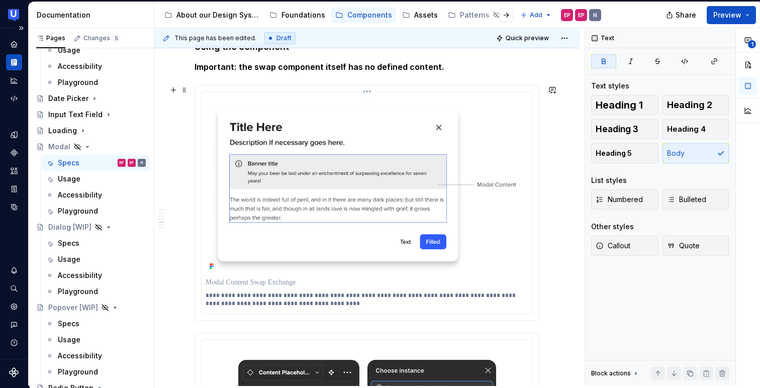
scroll to position [1478, 0]
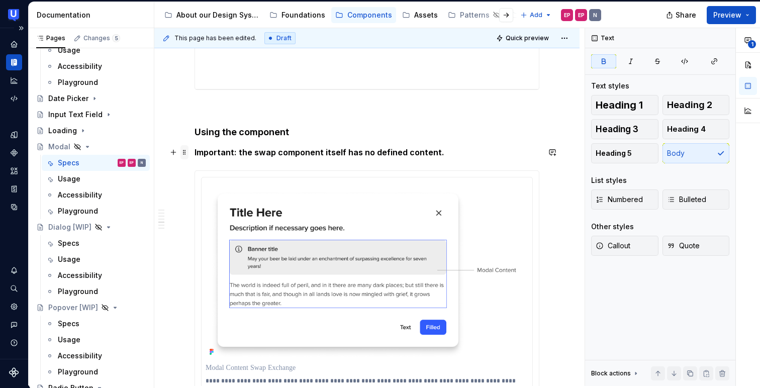
click at [185, 150] on span at bounding box center [184, 152] width 8 height 14
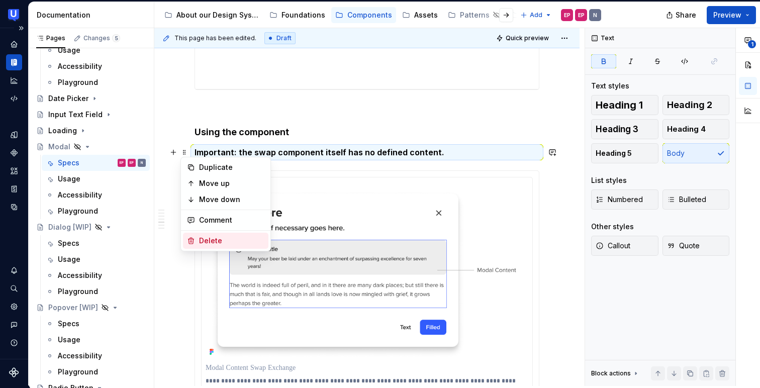
click at [197, 236] on div "Delete" at bounding box center [225, 241] width 85 height 16
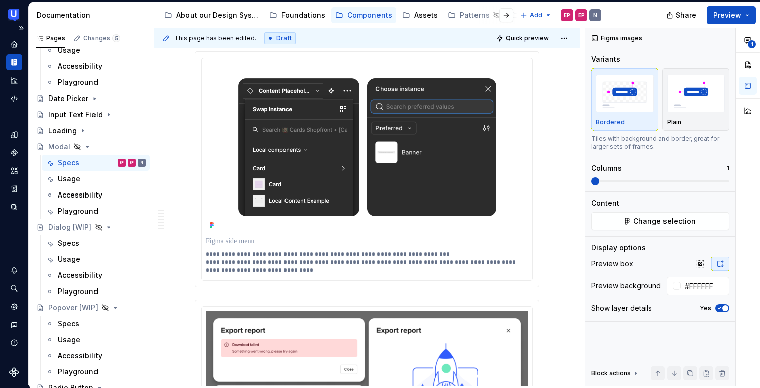
scroll to position [1916, 0]
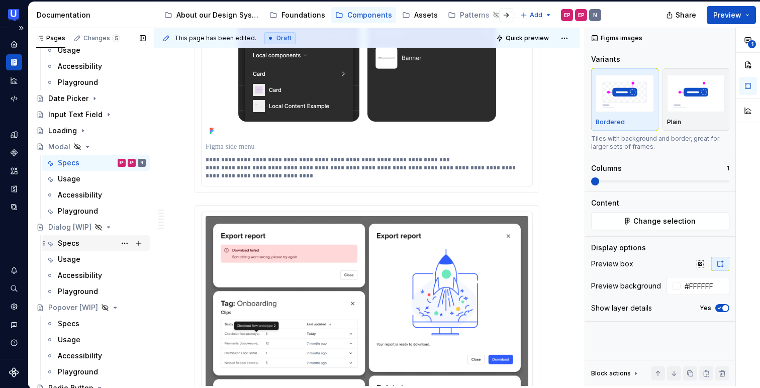
click at [72, 245] on div "Specs" at bounding box center [69, 243] width 22 height 10
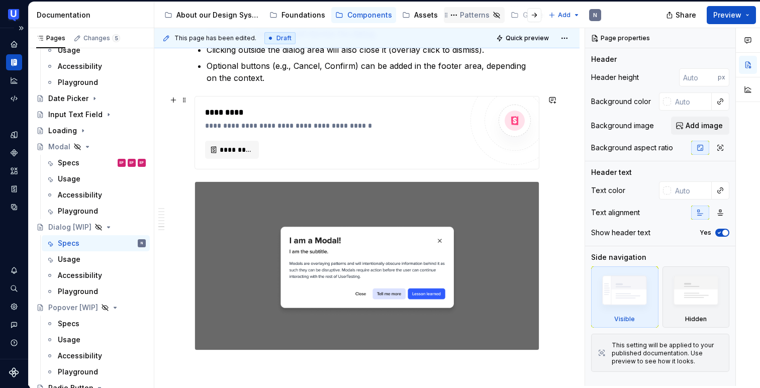
scroll to position [2565, 0]
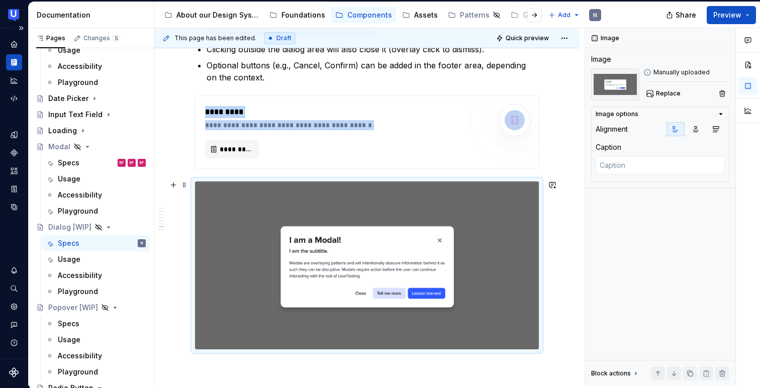
click at [270, 201] on img at bounding box center [367, 265] width 344 height 168
click at [670, 90] on span "Replace" at bounding box center [668, 93] width 25 height 8
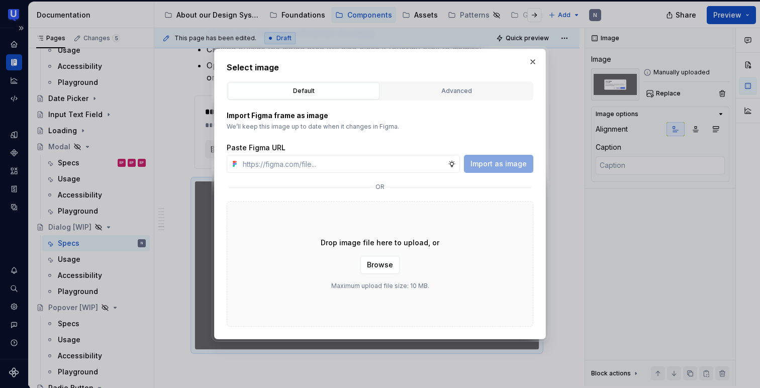
type textarea "*"
type input "[URL][DOMAIN_NAME]"
click at [514, 165] on span "Import as image" at bounding box center [499, 164] width 56 height 10
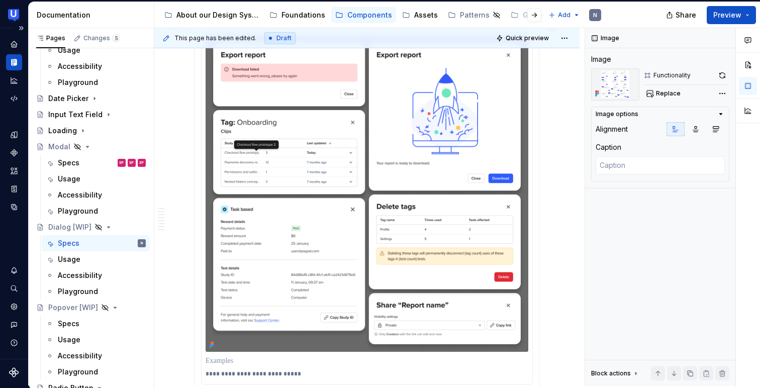
scroll to position [2130, 0]
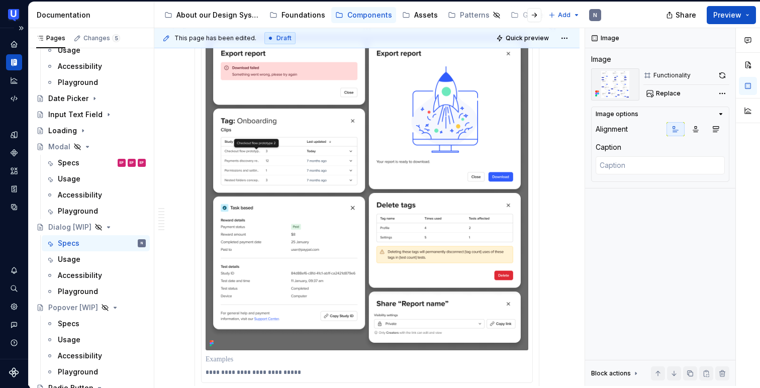
click at [422, 241] on img at bounding box center [367, 192] width 323 height 317
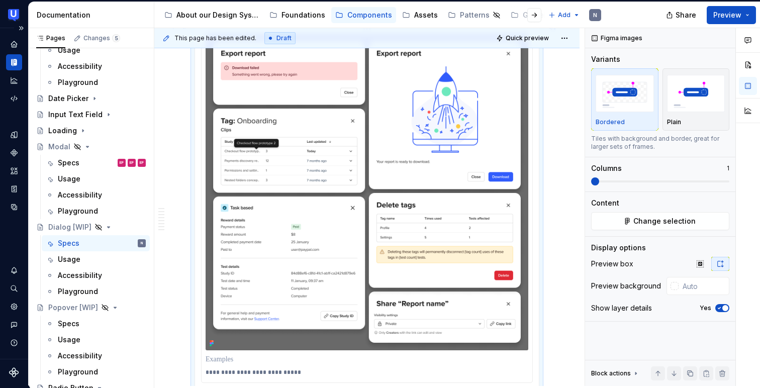
click at [423, 240] on img at bounding box center [367, 192] width 323 height 317
click at [645, 218] on span "Change selection" at bounding box center [664, 221] width 62 height 10
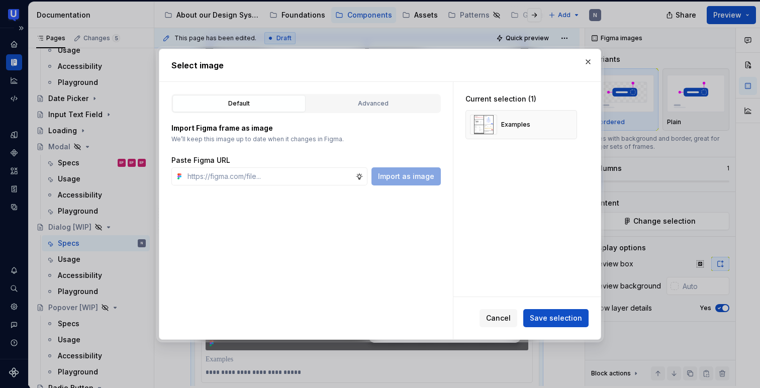
type textarea "*"
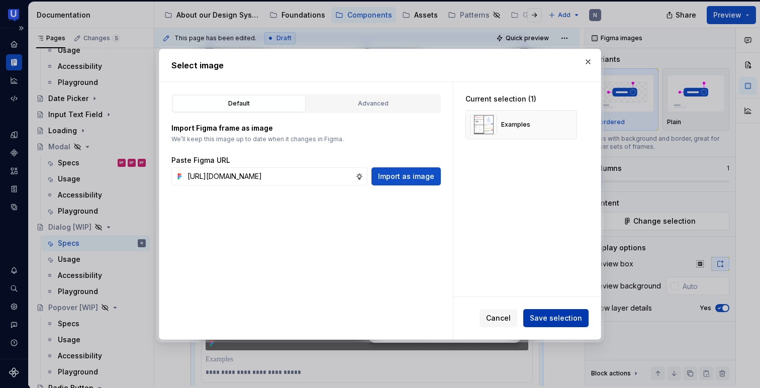
type input "[URL][DOMAIN_NAME]"
click at [561, 314] on span "Save selection" at bounding box center [556, 318] width 52 height 10
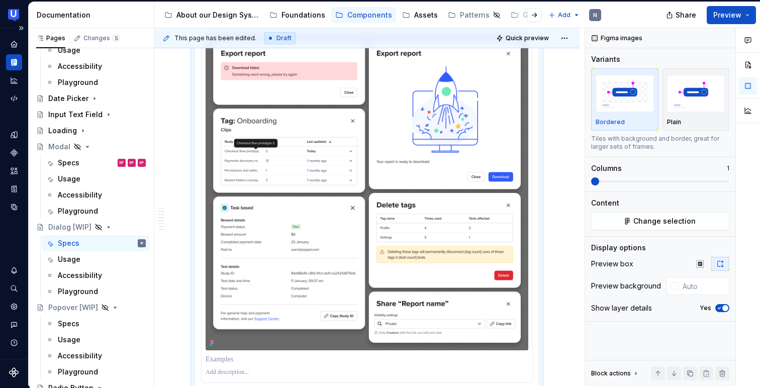
click at [428, 215] on img at bounding box center [367, 192] width 323 height 317
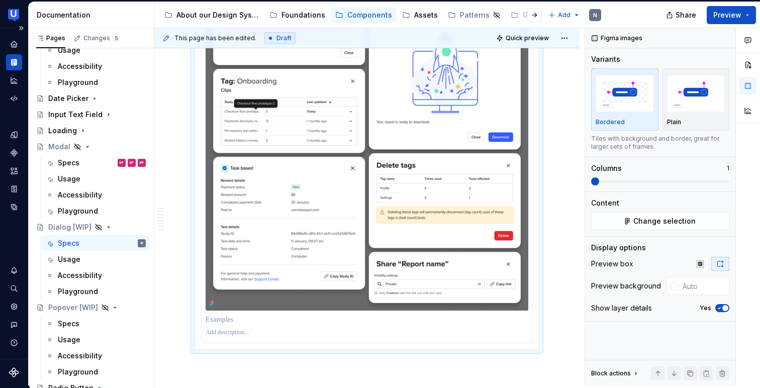
scroll to position [2174, 0]
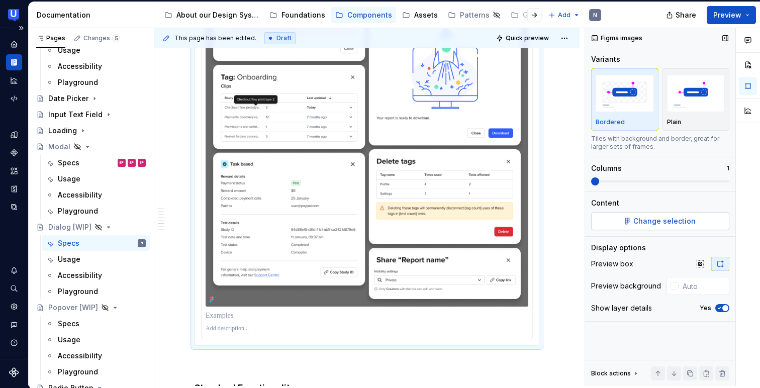
click at [630, 218] on button "Change selection" at bounding box center [660, 221] width 138 height 18
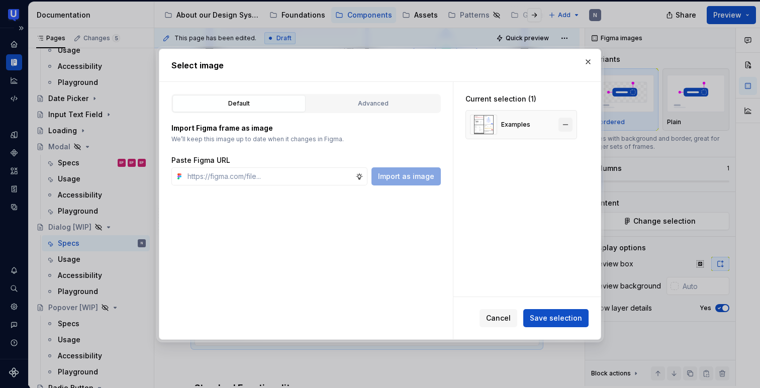
click at [565, 126] on button "button" at bounding box center [566, 125] width 14 height 14
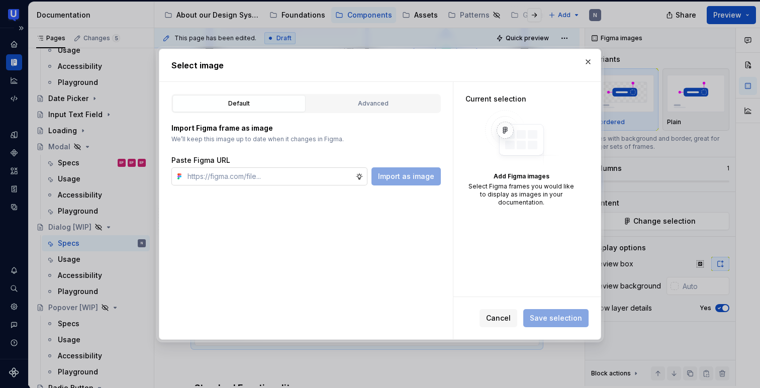
click at [307, 174] on input "text" at bounding box center [270, 176] width 172 height 18
paste input "[URL][DOMAIN_NAME]"
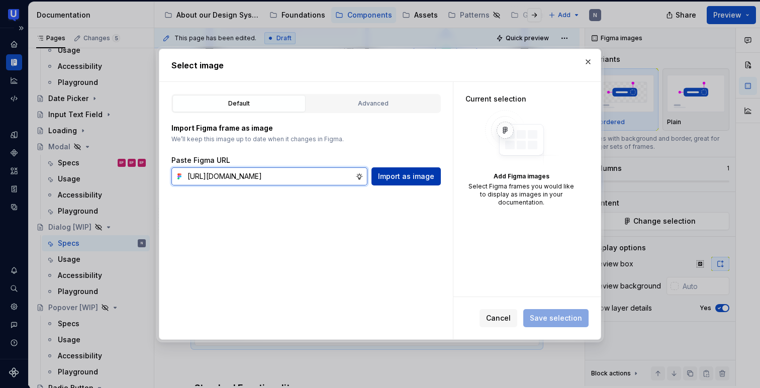
type input "[URL][DOMAIN_NAME]"
click at [392, 172] on span "Import as image" at bounding box center [406, 176] width 56 height 10
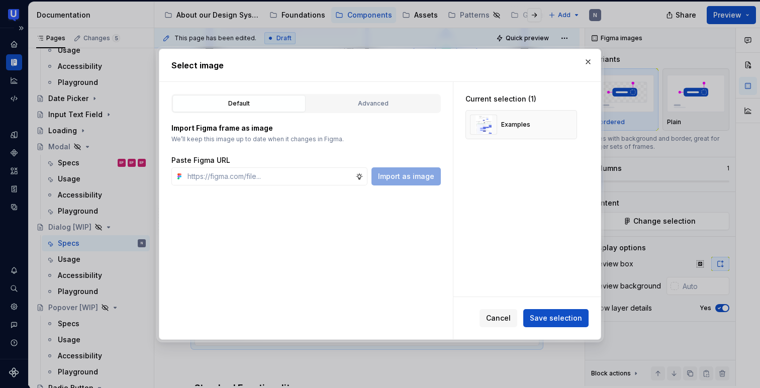
type textarea "*"
click at [538, 316] on span "Save selection" at bounding box center [556, 318] width 52 height 10
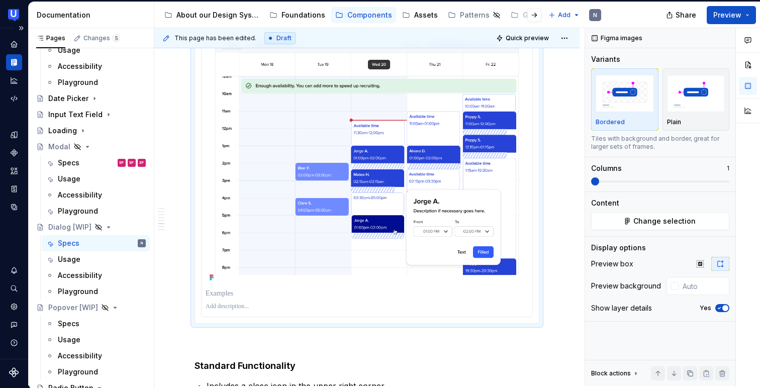
scroll to position [2254, 0]
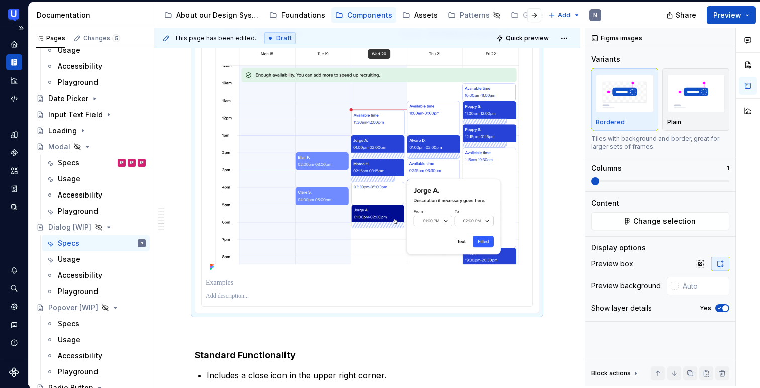
click at [255, 296] on p at bounding box center [367, 296] width 323 height 8
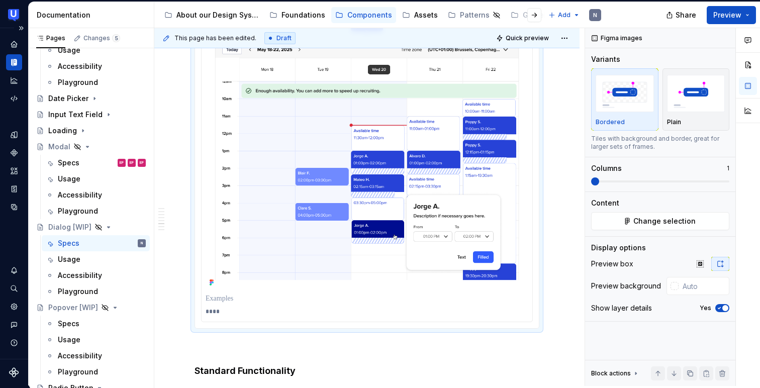
scroll to position [2238, 0]
click at [76, 165] on div "Specs" at bounding box center [69, 163] width 22 height 10
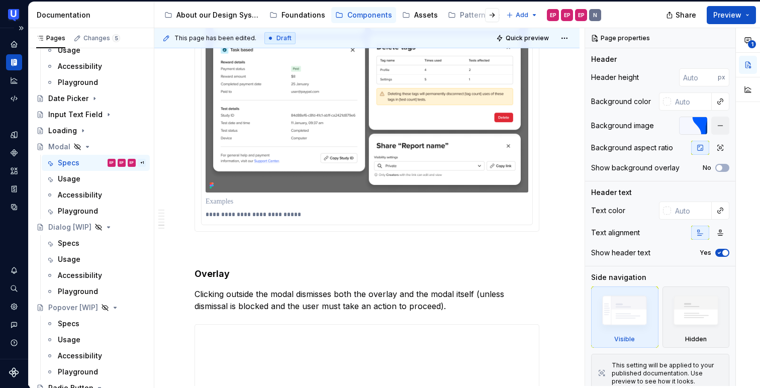
scroll to position [2266, 0]
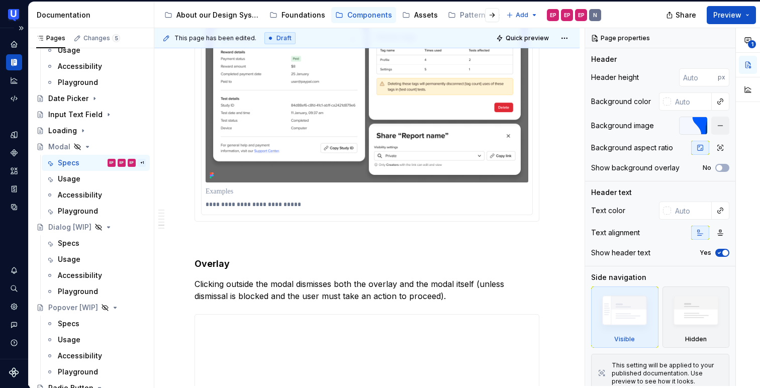
click at [266, 206] on p "**********" at bounding box center [367, 205] width 322 height 8
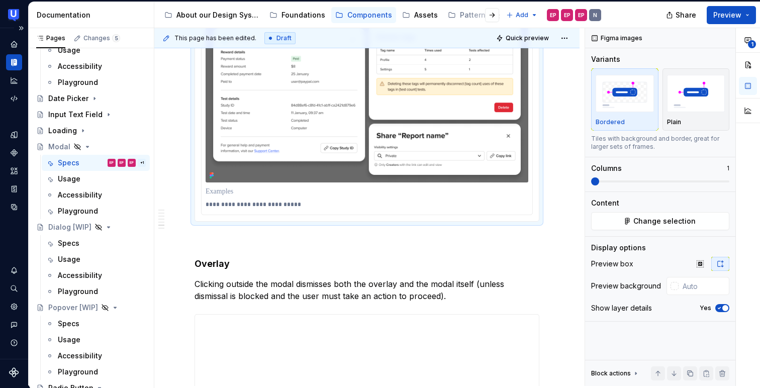
click at [266, 206] on p "**********" at bounding box center [367, 205] width 322 height 8
click at [86, 243] on div "Specs" at bounding box center [102, 243] width 88 height 14
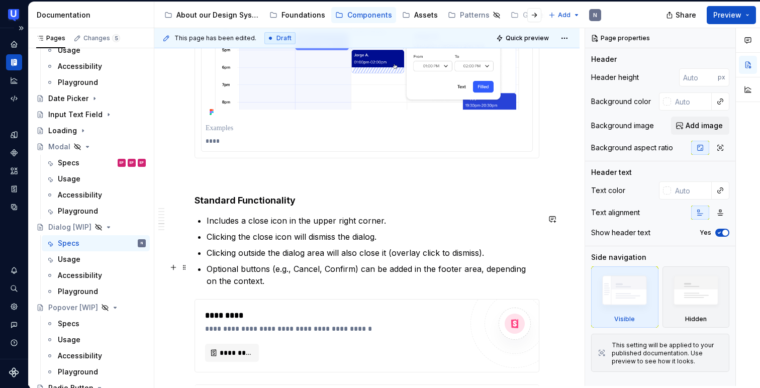
scroll to position [2424, 0]
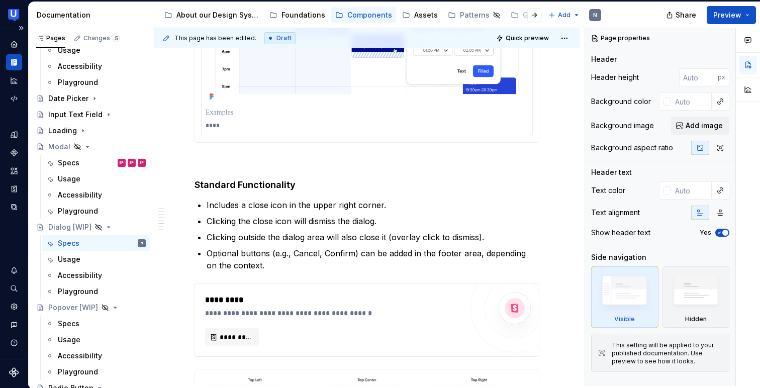
click at [266, 122] on p "****" at bounding box center [367, 126] width 322 height 8
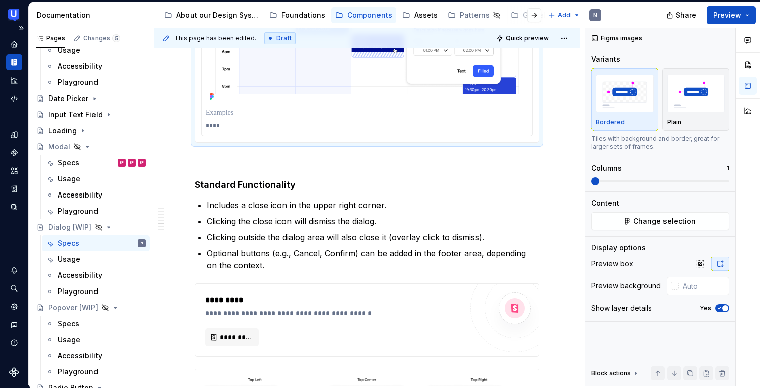
click at [266, 122] on p "****" at bounding box center [367, 126] width 322 height 8
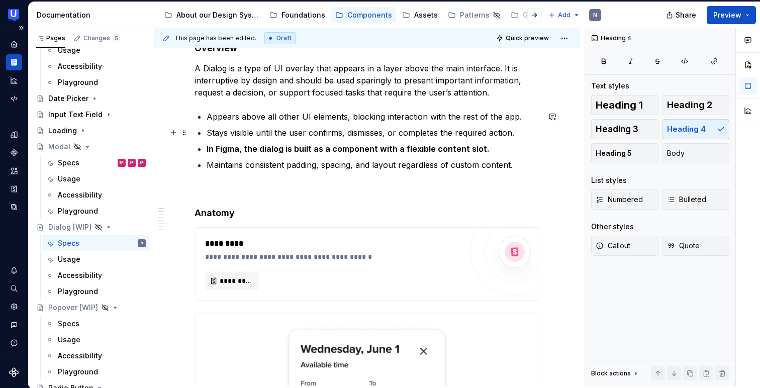
scroll to position [94, 0]
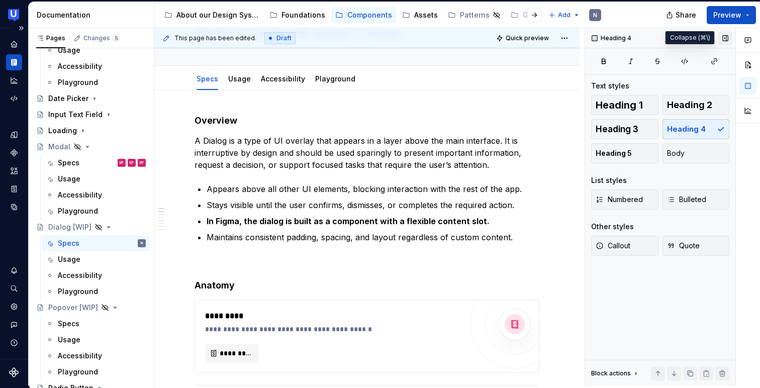
click at [727, 32] on button "button" at bounding box center [725, 38] width 14 height 14
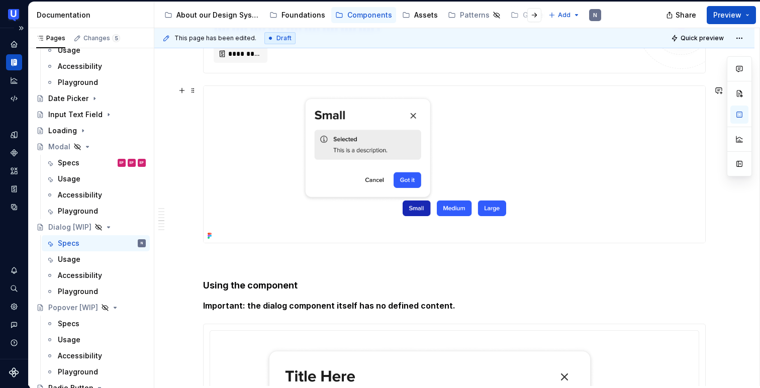
scroll to position [1354, 0]
click at [248, 150] on img at bounding box center [455, 164] width 502 height 157
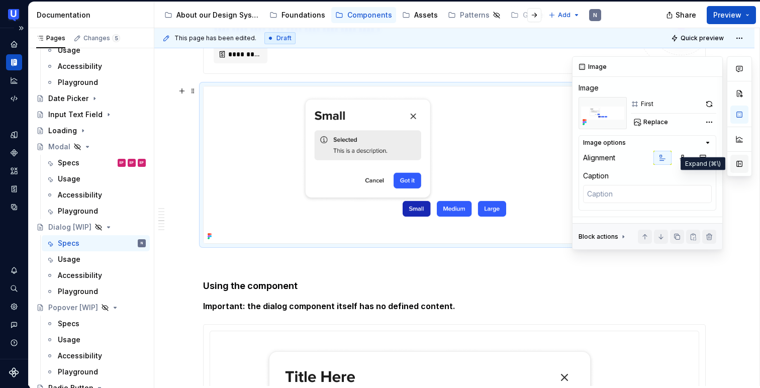
click at [739, 162] on button "button" at bounding box center [740, 164] width 18 height 18
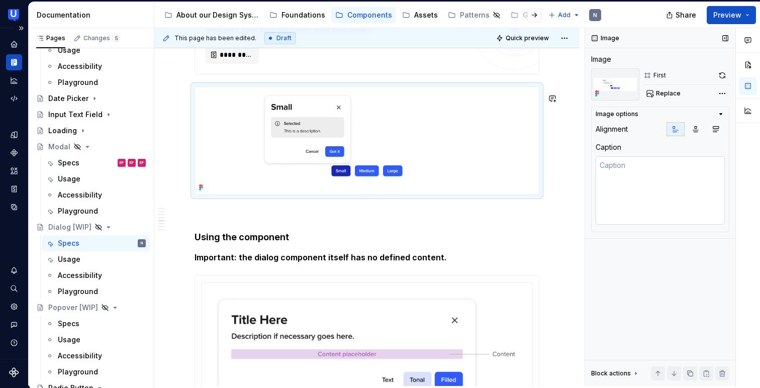
scroll to position [1439, 0]
click at [670, 87] on button "Replace" at bounding box center [665, 93] width 42 height 14
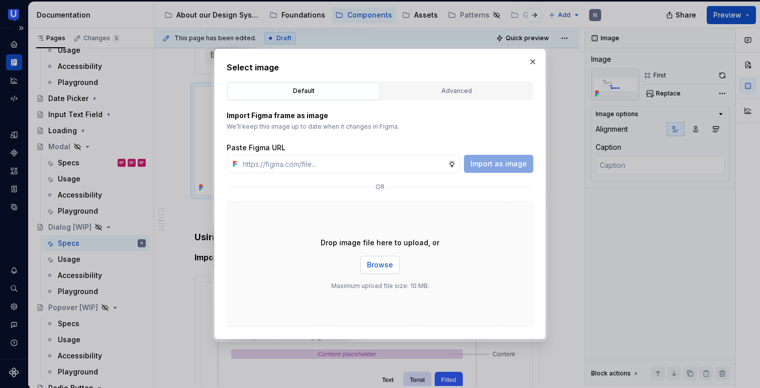
click at [378, 261] on span "Browse" at bounding box center [380, 265] width 26 height 10
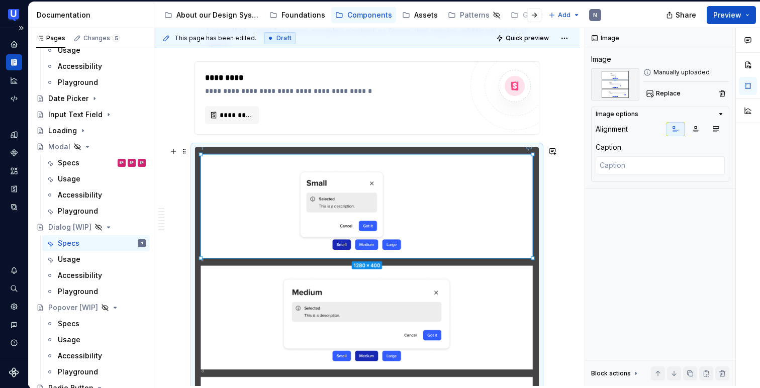
scroll to position [1385, 0]
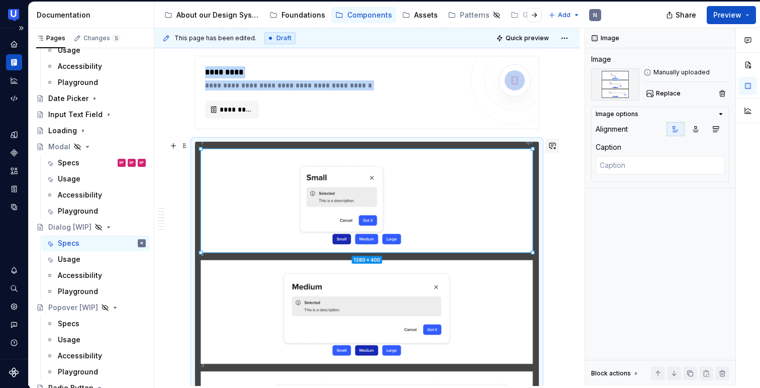
click at [552, 145] on button "button" at bounding box center [553, 146] width 14 height 14
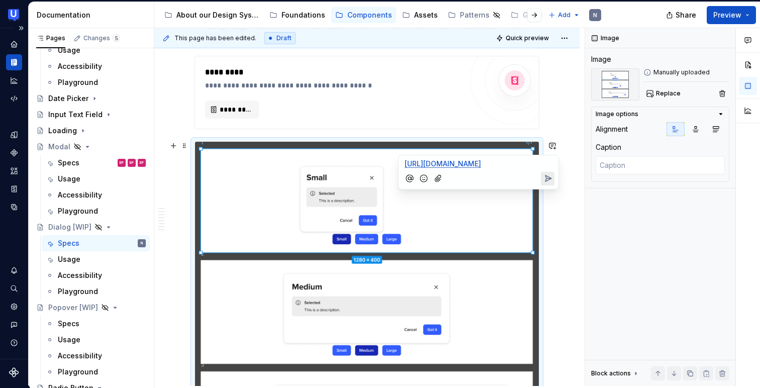
click at [545, 184] on icon "Send" at bounding box center [548, 178] width 10 height 10
click at [728, 37] on button "button" at bounding box center [725, 38] width 14 height 14
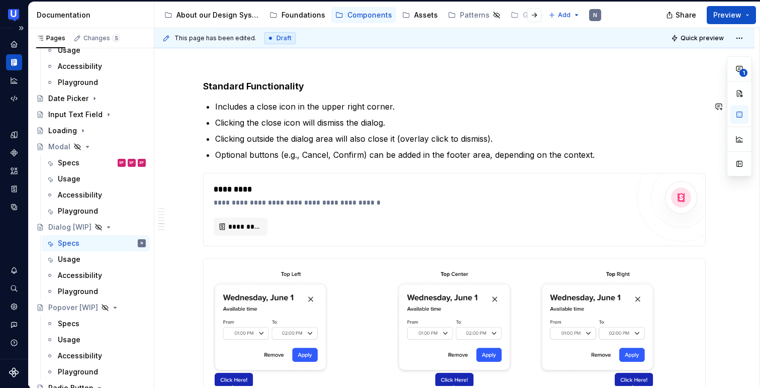
scroll to position [2901, 0]
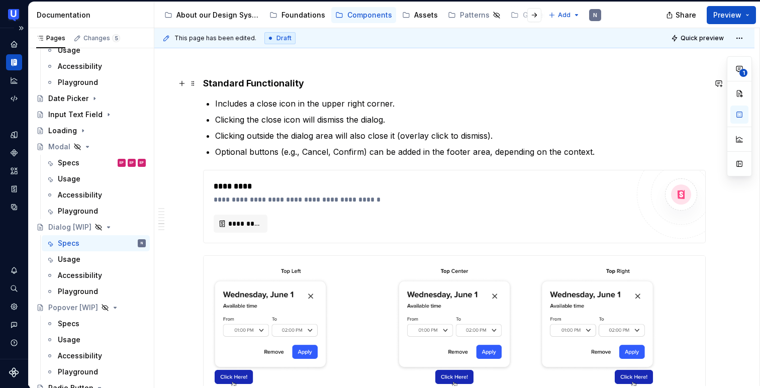
click at [275, 84] on h4 "Standard Functionality" at bounding box center [454, 83] width 503 height 12
type textarea "*"
click at [275, 84] on h4 "Standard Functionality" at bounding box center [454, 83] width 503 height 12
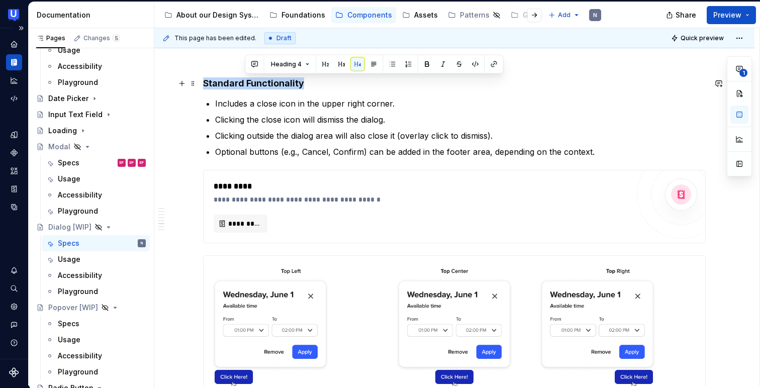
click at [275, 84] on h4 "Standard Functionality" at bounding box center [454, 83] width 503 height 12
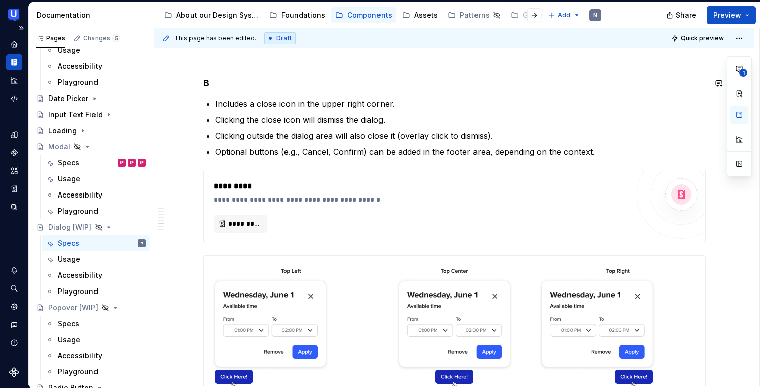
scroll to position [2901, 0]
click at [355, 109] on p "Includes a close icon in the upper right corner." at bounding box center [460, 104] width 491 height 12
click at [255, 136] on p "Clicking outside the dialog area will also close it (overlay click to dismiss)." at bounding box center [460, 136] width 491 height 12
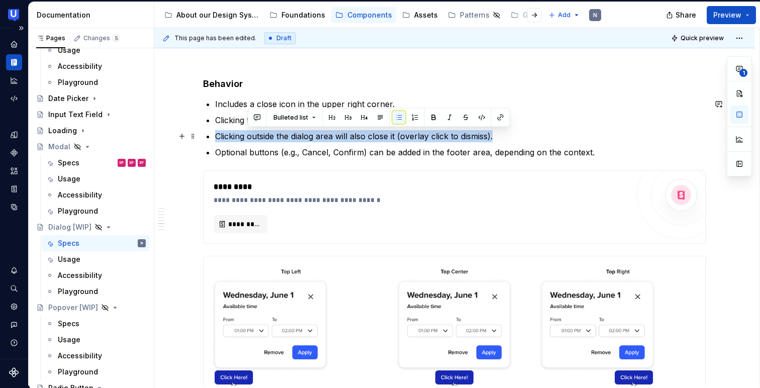
click at [255, 136] on p "Clicking outside the dialog area will also close it (overlay click to dismiss)." at bounding box center [460, 136] width 491 height 12
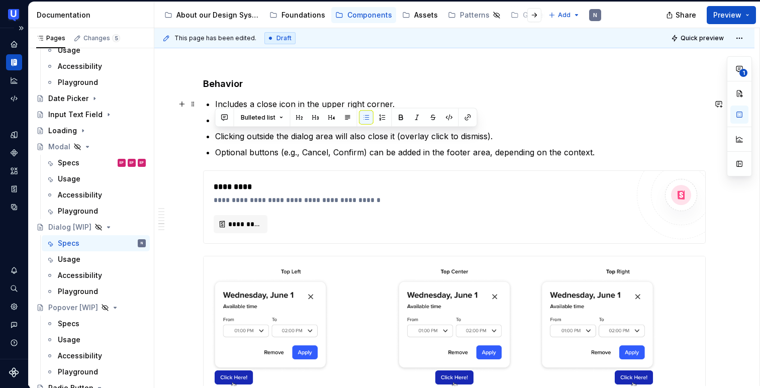
click at [259, 102] on p "Includes a close icon in the upper right corner." at bounding box center [460, 104] width 491 height 12
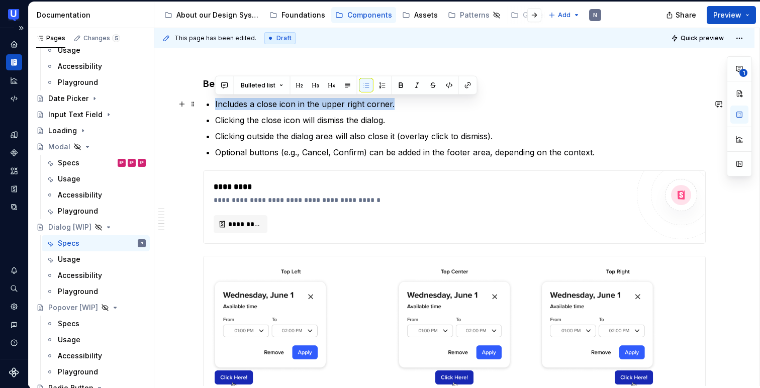
drag, startPoint x: 392, startPoint y: 105, endPoint x: 215, endPoint y: 108, distance: 177.0
click at [215, 108] on p "Includes a close icon in the upper right corner." at bounding box center [460, 104] width 491 height 12
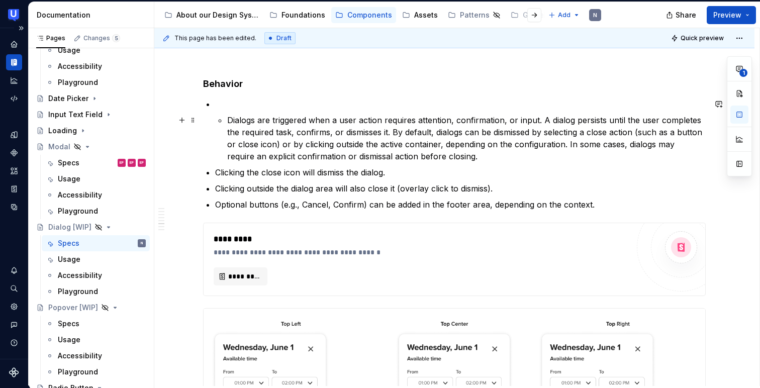
click at [223, 117] on li "Dialogs are triggered when a user action requires attention, confirmation, or i…" at bounding box center [460, 130] width 491 height 64
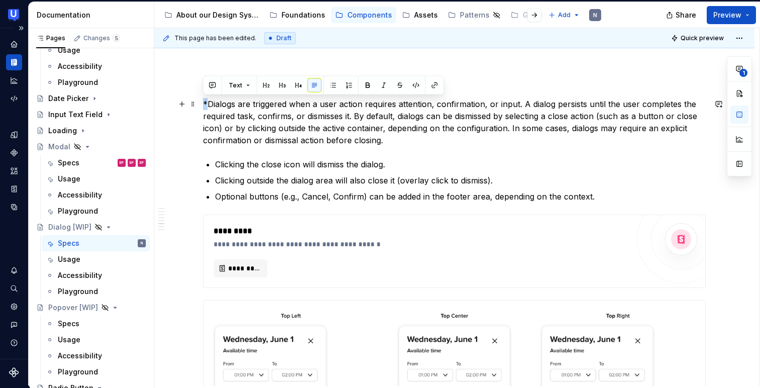
drag, startPoint x: 207, startPoint y: 103, endPoint x: 199, endPoint y: 102, distance: 7.6
click at [213, 99] on p "*Dialogs are triggered when a user action requires attention, confirmation, or …" at bounding box center [454, 122] width 503 height 48
click at [208, 101] on p "*Dialogs are triggered when a user action requires attention, confirmation, or …" at bounding box center [454, 122] width 503 height 48
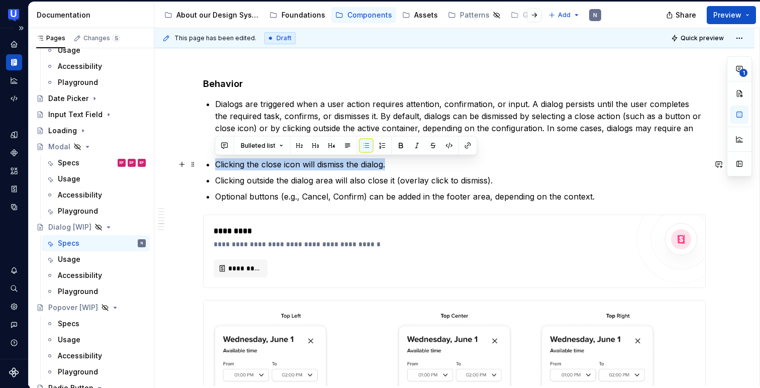
drag, startPoint x: 399, startPoint y: 161, endPoint x: 216, endPoint y: 166, distance: 183.6
click at [216, 166] on p "Clicking the close icon will dismiss the dialog." at bounding box center [460, 164] width 491 height 12
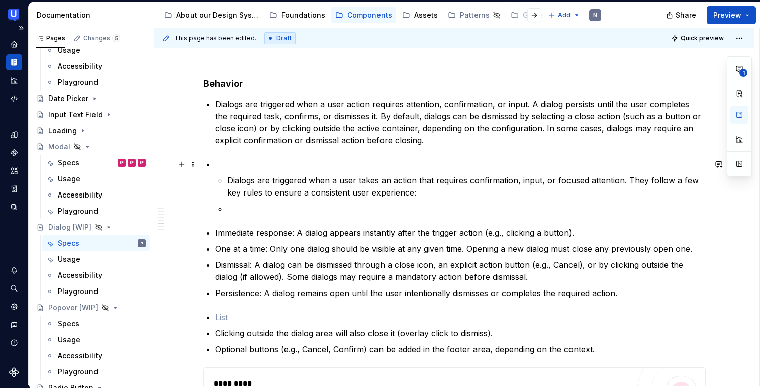
click at [228, 174] on p "Dialogs are triggered when a user takes an action that requires confirmation, i…" at bounding box center [466, 186] width 479 height 24
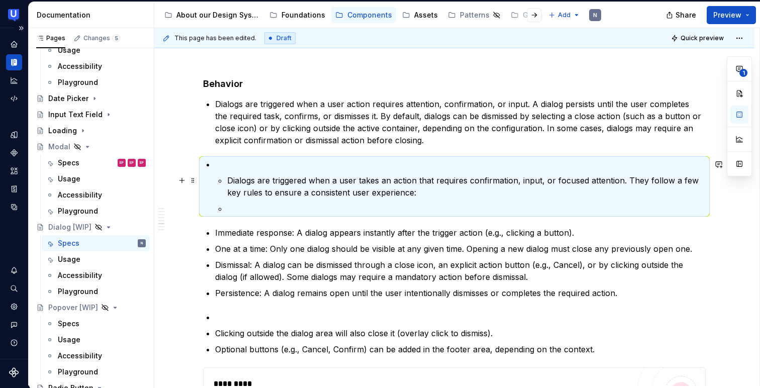
click at [224, 177] on li "Dialogs are triggered when a user takes an action that requires confirmation, i…" at bounding box center [460, 186] width 491 height 56
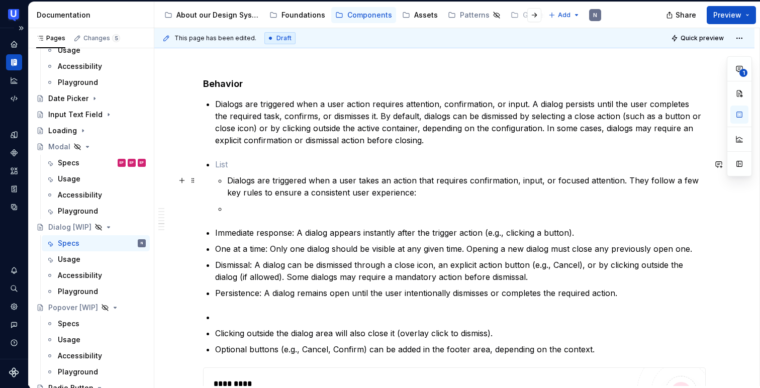
click at [227, 178] on p "Dialogs are triggered when a user takes an action that requires confirmation, i…" at bounding box center [466, 186] width 479 height 24
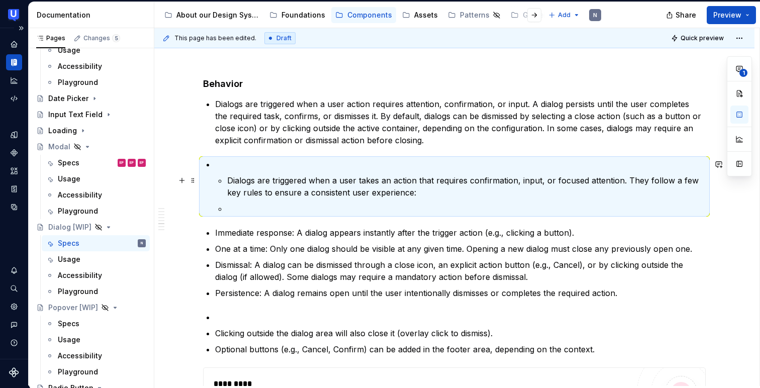
click at [231, 174] on p "Dialogs are triggered when a user takes an action that requires confirmation, i…" at bounding box center [466, 186] width 479 height 24
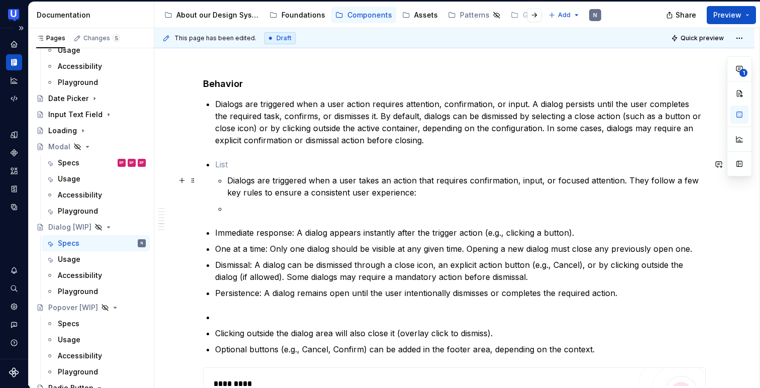
click at [227, 178] on p "Dialogs are triggered when a user takes an action that requires confirmation, i…" at bounding box center [466, 186] width 479 height 24
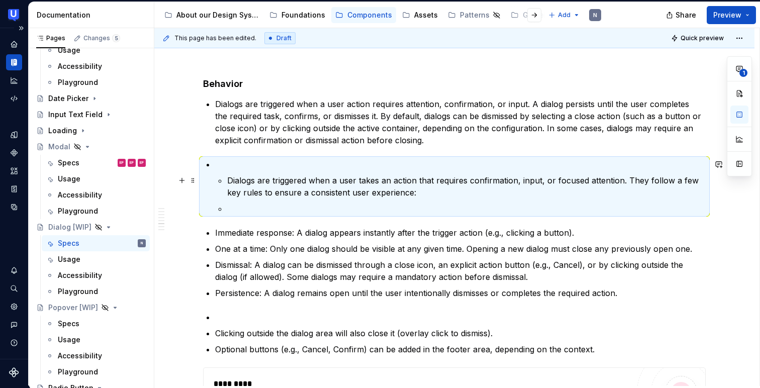
click at [249, 198] on p "Dialogs are triggered when a user takes an action that requires confirmation, i…" at bounding box center [466, 186] width 479 height 24
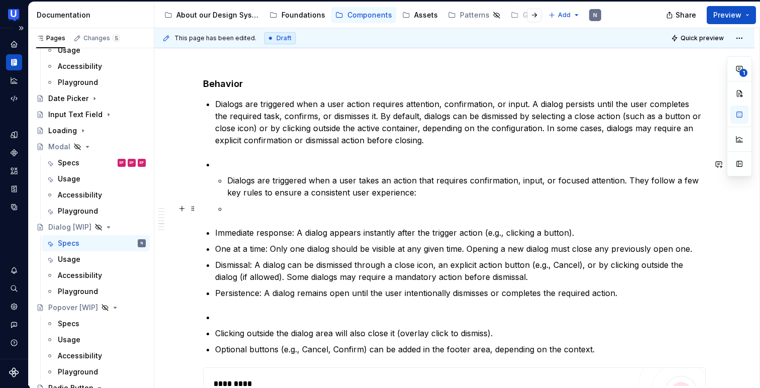
click at [248, 206] on p at bounding box center [466, 209] width 479 height 12
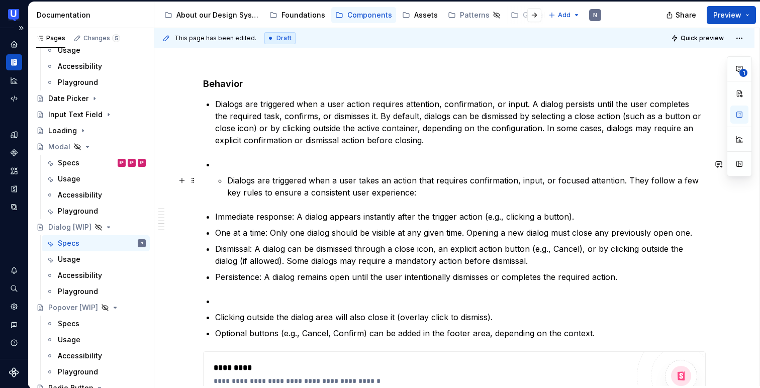
click at [228, 177] on p "Dialogs are triggered when a user takes an action that requires confirmation, i…" at bounding box center [466, 186] width 479 height 24
click at [196, 165] on span at bounding box center [193, 164] width 8 height 14
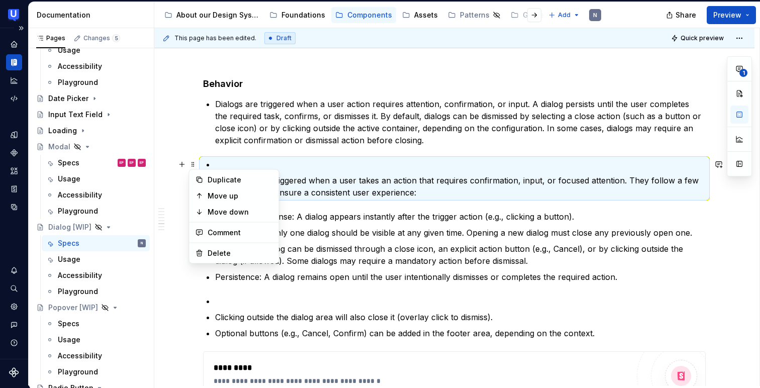
click at [226, 165] on p at bounding box center [460, 164] width 491 height 12
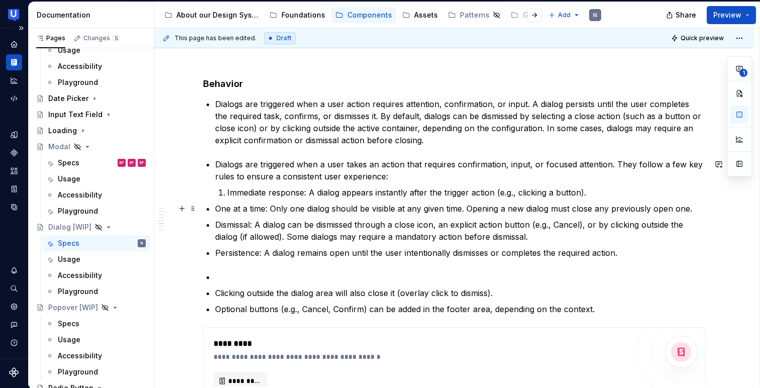
click at [215, 226] on p "Dismissal: A dialog can be dismissed through a close icon, an explicit action b…" at bounding box center [460, 231] width 491 height 24
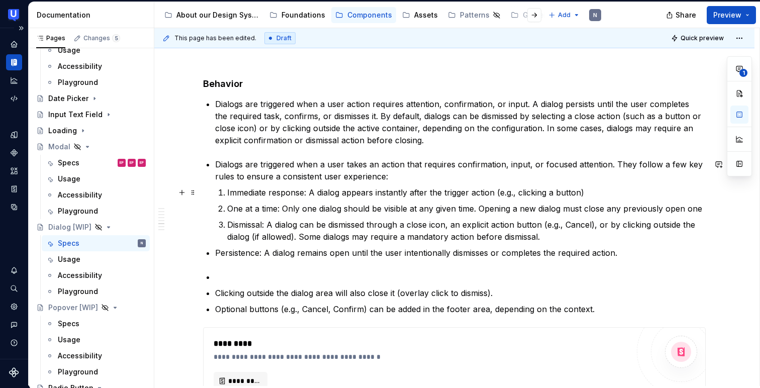
click at [227, 191] on li "Immediate response: A dialog appears instantly after the trigger action (e.g., …" at bounding box center [466, 193] width 479 height 12
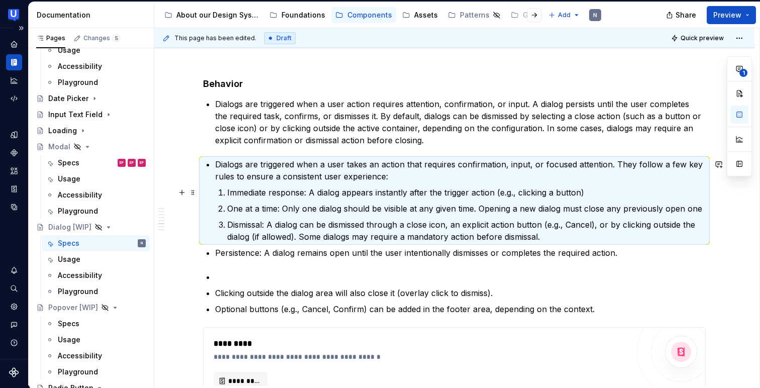
click at [236, 189] on p "Immediate response: A dialog appears instantly after the trigger action (e.g., …" at bounding box center [466, 193] width 479 height 12
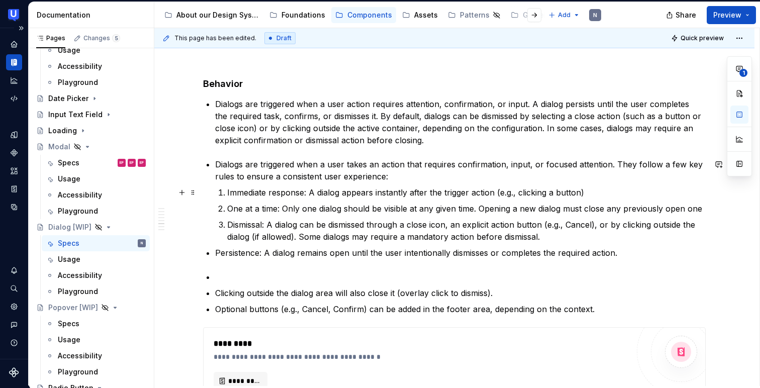
click at [216, 190] on li "Dialogs are triggered when a user takes an action that requires confirmation, i…" at bounding box center [460, 200] width 491 height 84
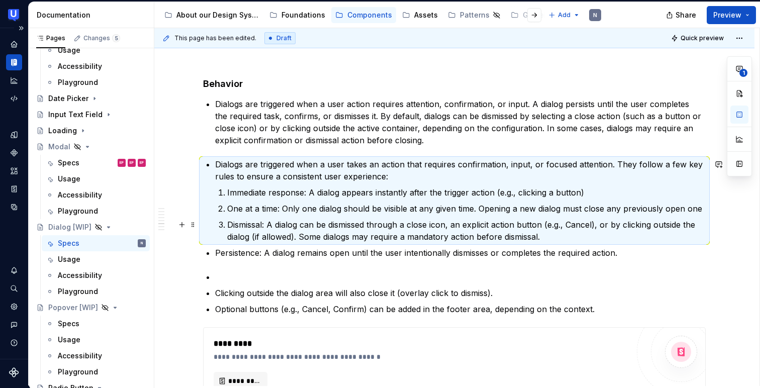
click at [255, 240] on p "Dismissal: A dialog can be dismissed through a close icon, an explicit action b…" at bounding box center [466, 231] width 479 height 24
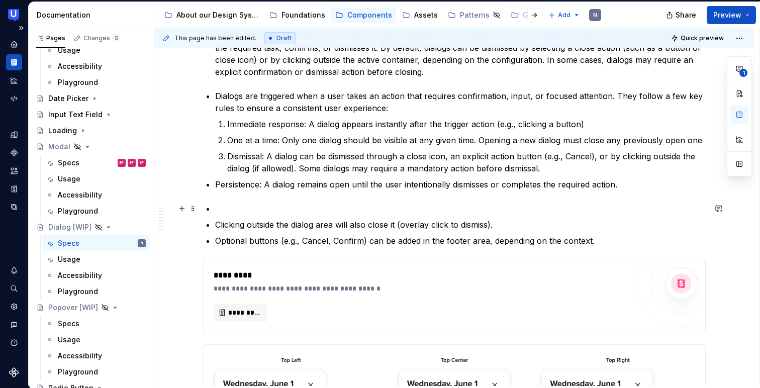
scroll to position [2971, 0]
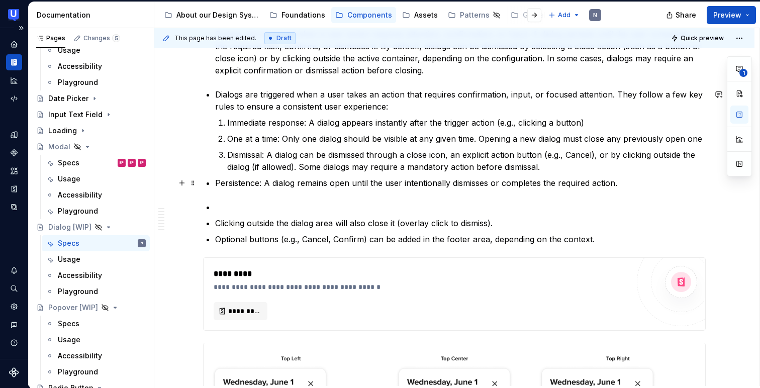
click at [215, 184] on p "Persistence: A dialog remains open until the user intentionally dismisses or co…" at bounding box center [460, 183] width 491 height 12
click at [223, 210] on p at bounding box center [460, 207] width 491 height 12
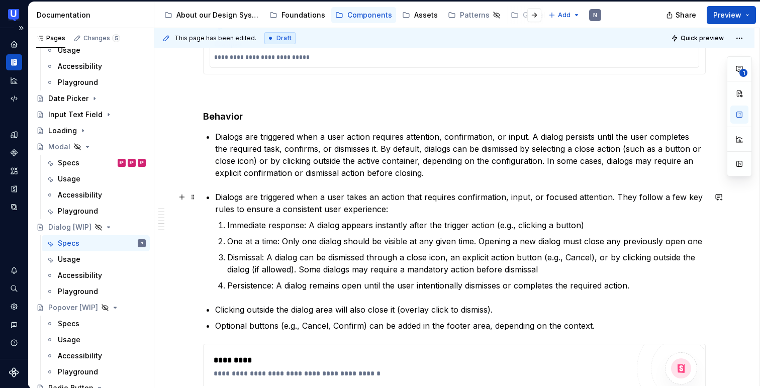
scroll to position [2867, 0]
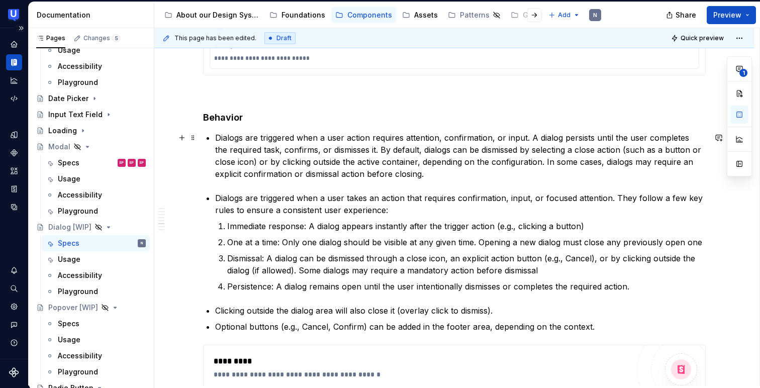
click at [314, 134] on p "Dialogs are triggered when a user action requires attention, confirmation, or i…" at bounding box center [460, 156] width 491 height 48
click at [192, 117] on span at bounding box center [193, 118] width 8 height 14
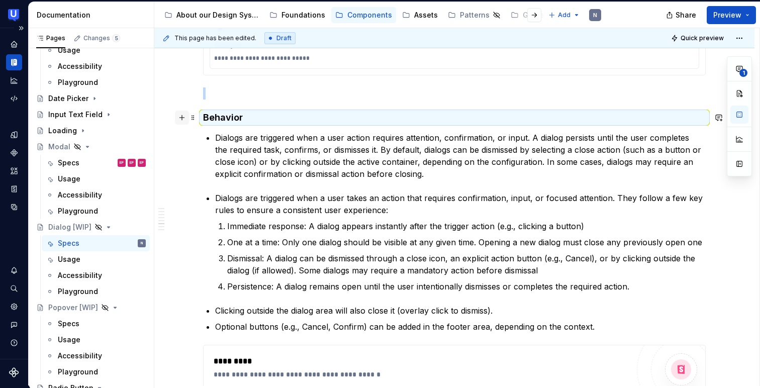
click at [183, 122] on button "button" at bounding box center [182, 118] width 14 height 14
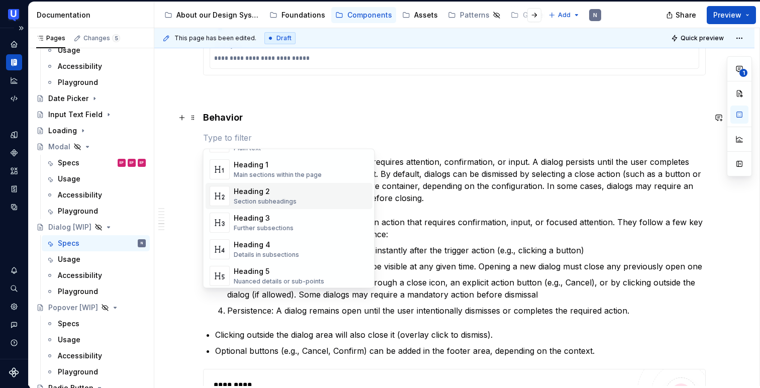
scroll to position [98, 0]
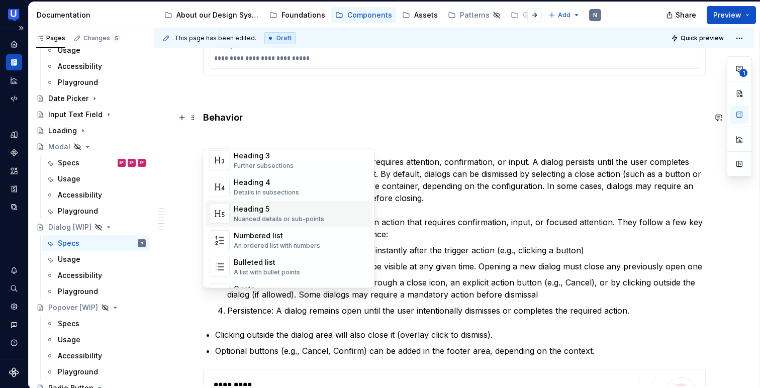
click at [305, 223] on div "Heading 5 Nuanced details or sub-points" at bounding box center [301, 214] width 135 height 20
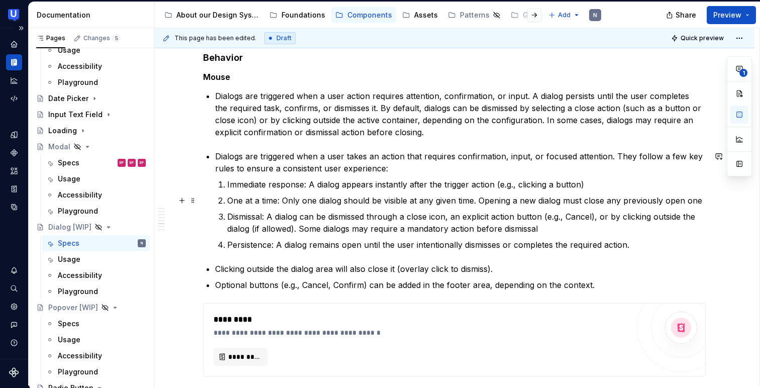
scroll to position [2997, 0]
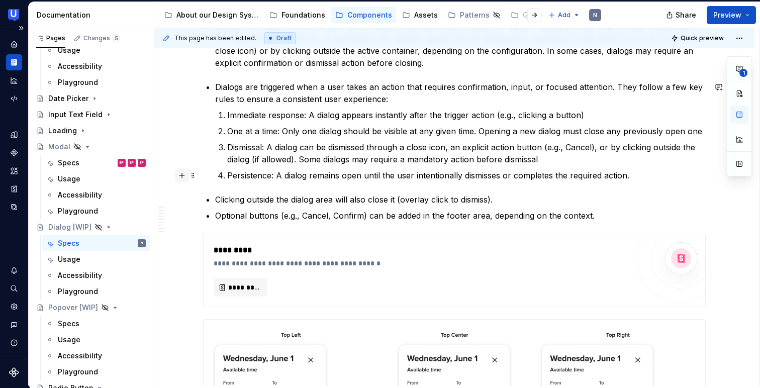
click at [185, 174] on button "button" at bounding box center [182, 175] width 14 height 14
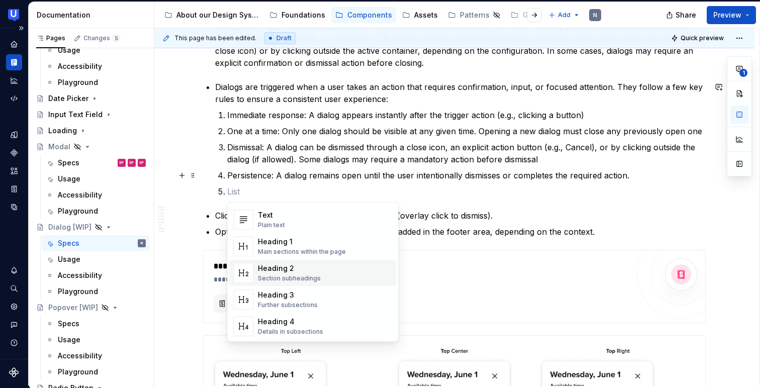
scroll to position [36, 0]
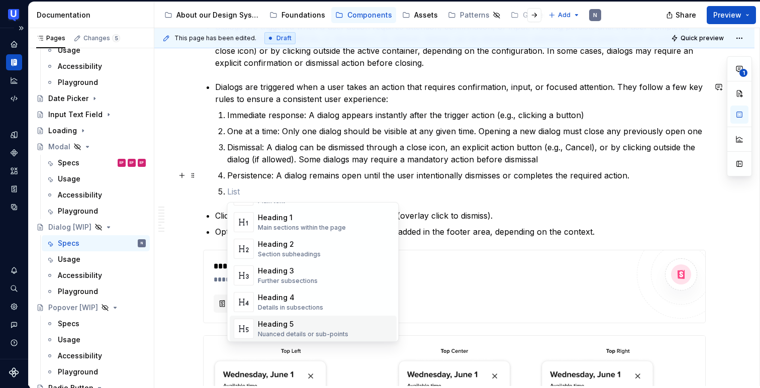
click at [314, 321] on div "Heading 5" at bounding box center [303, 324] width 90 height 10
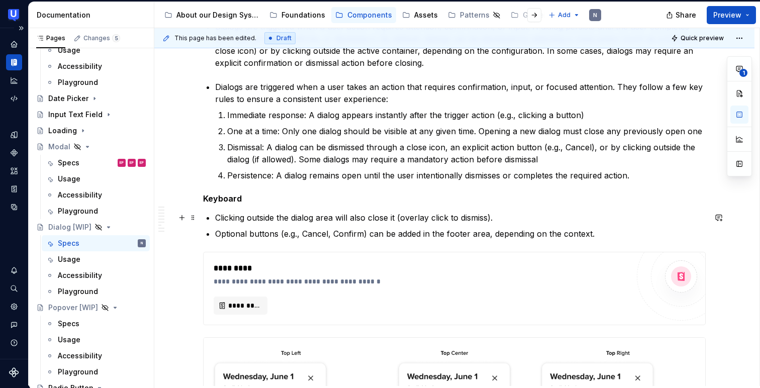
click at [240, 222] on p "Clicking outside the dialog area will also close it (overlay click to dismiss)." at bounding box center [460, 218] width 491 height 12
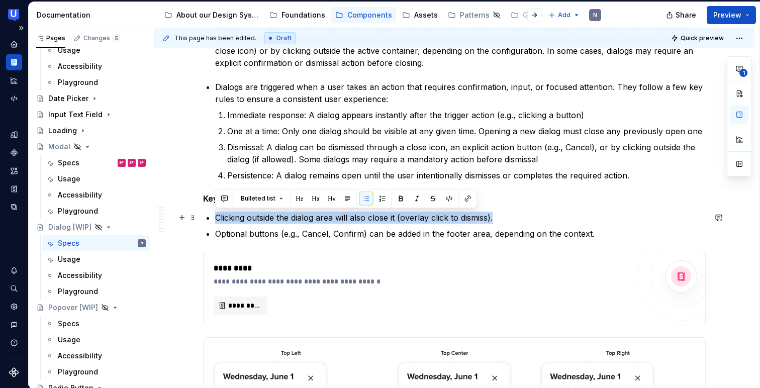
click at [240, 222] on p "Clicking outside the dialog area will also close it (overlay click to dismiss)." at bounding box center [460, 218] width 491 height 12
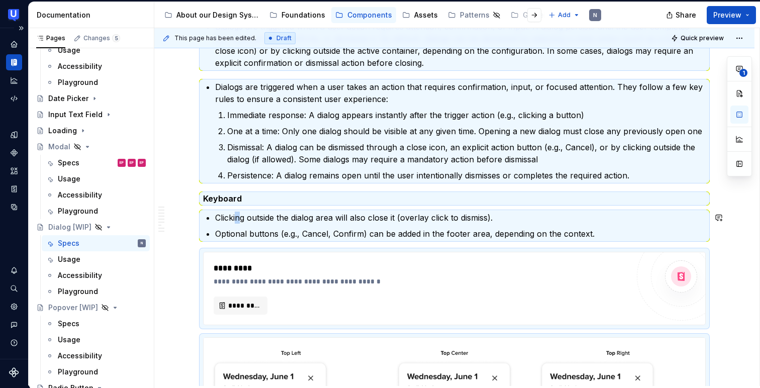
click at [236, 223] on p "Clicking outside the dialog area will also close it (overlay click to dismiss)." at bounding box center [460, 218] width 491 height 12
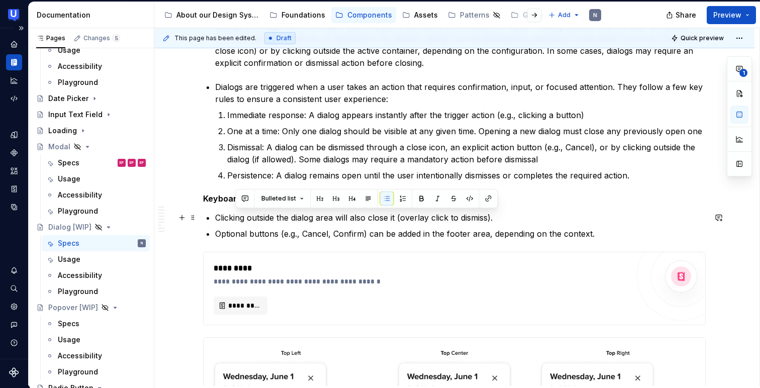
click at [230, 225] on ul "Clicking outside the dialog area will also close it (overlay click to dismiss).…" at bounding box center [460, 226] width 491 height 28
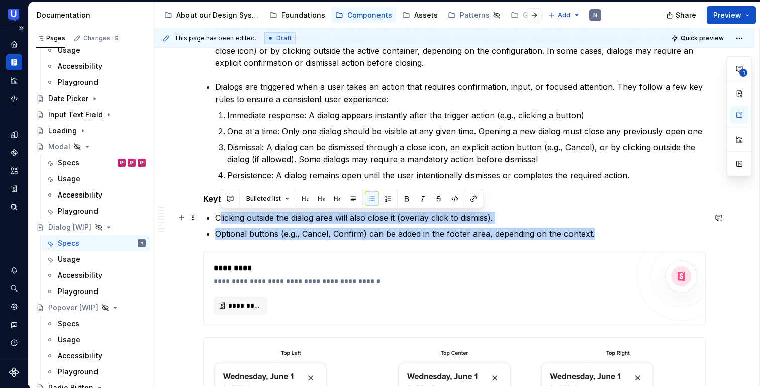
drag, startPoint x: 612, startPoint y: 239, endPoint x: 219, endPoint y: 218, distance: 393.7
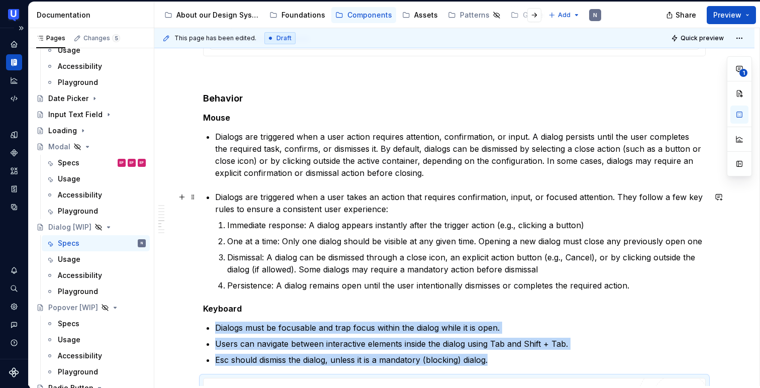
scroll to position [2887, 0]
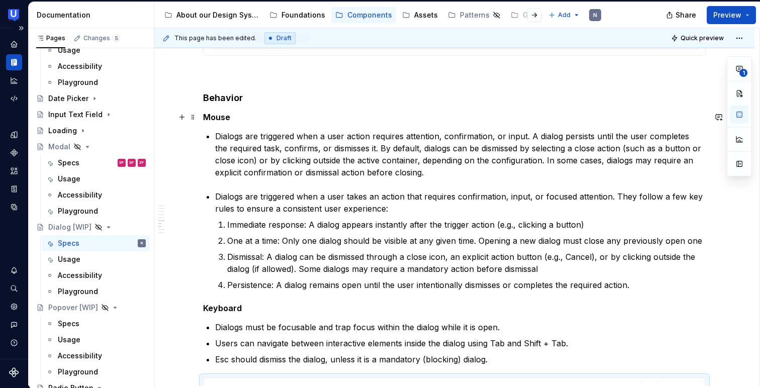
click at [217, 119] on h5 "Mouse" at bounding box center [454, 117] width 503 height 10
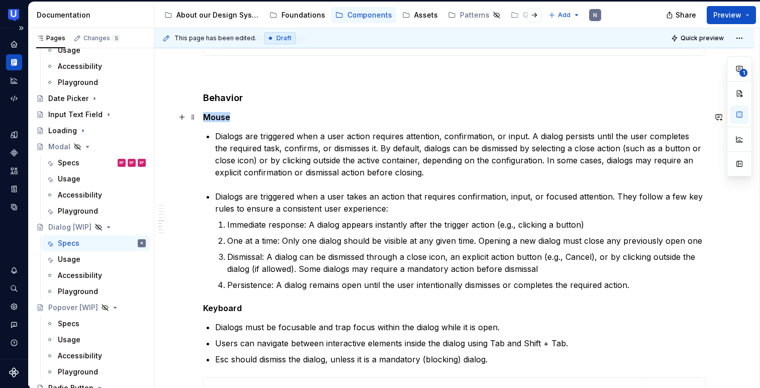
click at [217, 119] on h5 "Mouse" at bounding box center [454, 117] width 503 height 10
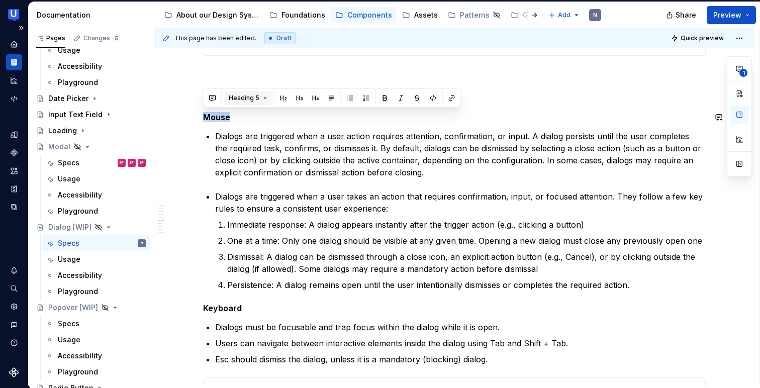
click at [260, 102] on button "Heading 5" at bounding box center [248, 98] width 48 height 14
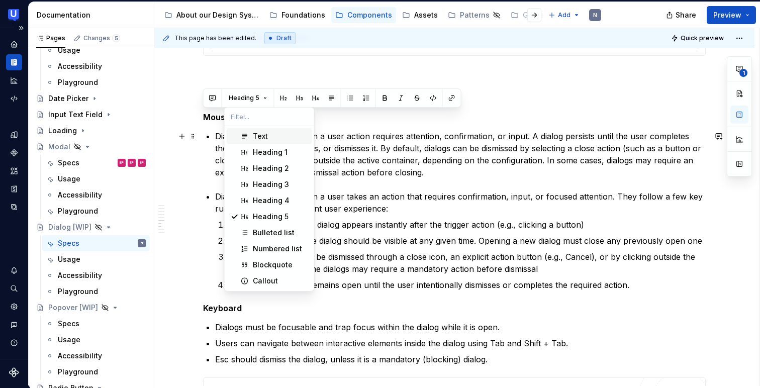
click at [261, 138] on div "Text" at bounding box center [260, 136] width 15 height 10
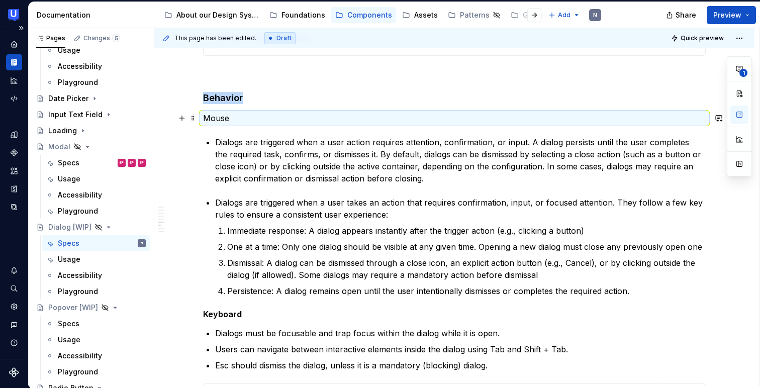
click at [261, 118] on p "Mouse" at bounding box center [454, 118] width 503 height 12
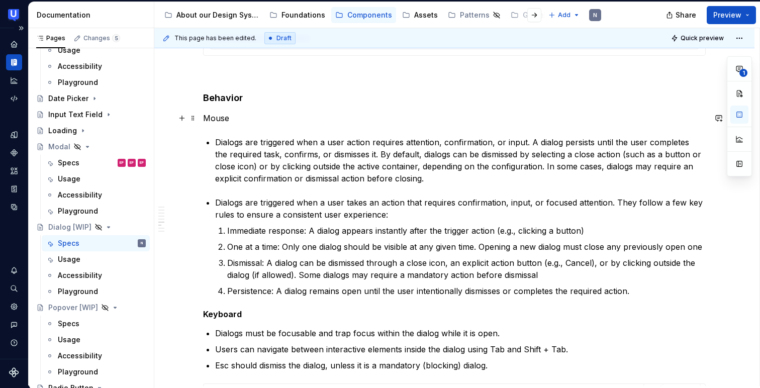
click at [215, 116] on p "Mouse" at bounding box center [454, 118] width 503 height 12
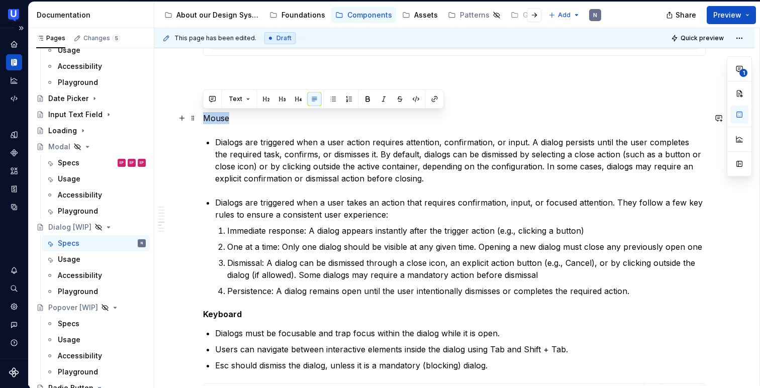
click at [215, 116] on p "Mouse" at bounding box center [454, 118] width 503 height 12
click at [364, 98] on button "button" at bounding box center [368, 99] width 14 height 14
click at [242, 310] on h5 "Keyboard" at bounding box center [454, 314] width 503 height 10
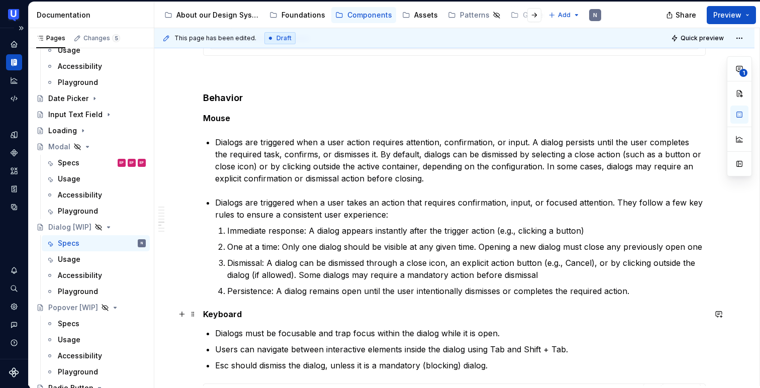
click at [235, 312] on h5 "Keyboard" at bounding box center [454, 314] width 503 height 10
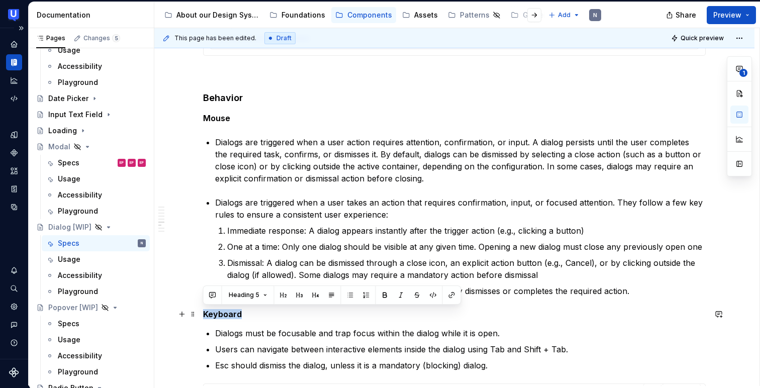
click at [236, 311] on h5 "Keyboard" at bounding box center [454, 314] width 503 height 10
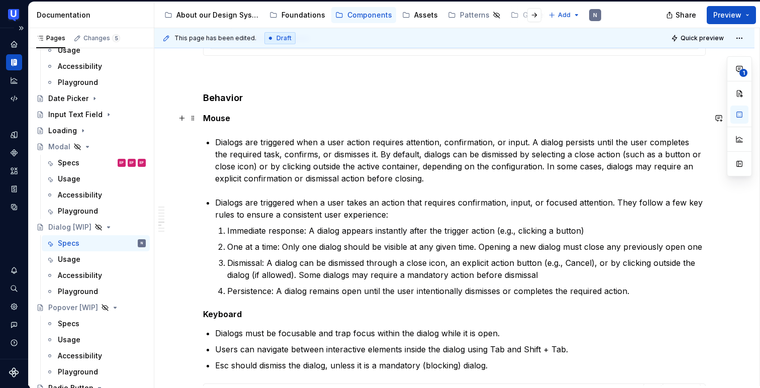
click at [221, 117] on strong "Mouse" at bounding box center [216, 118] width 27 height 10
click at [220, 117] on strong "Mouse" at bounding box center [216, 118] width 27 height 10
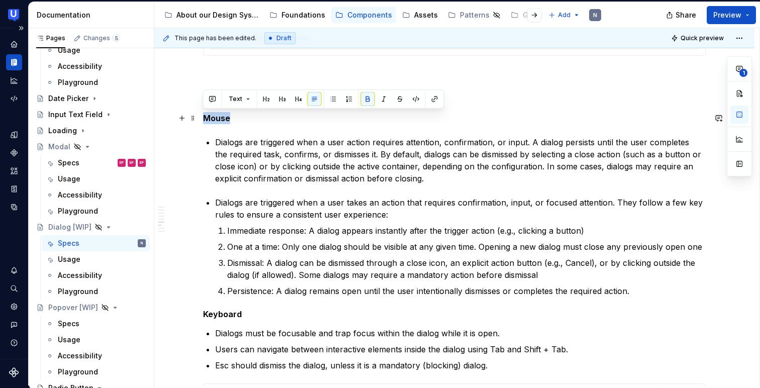
click at [220, 117] on strong "Mouse" at bounding box center [216, 118] width 27 height 10
click at [247, 99] on button "Text" at bounding box center [239, 99] width 31 height 14
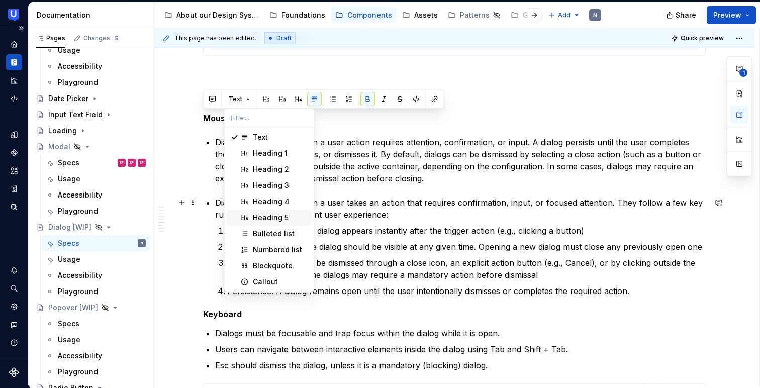
click at [267, 213] on div "Heading 5" at bounding box center [271, 218] width 36 height 10
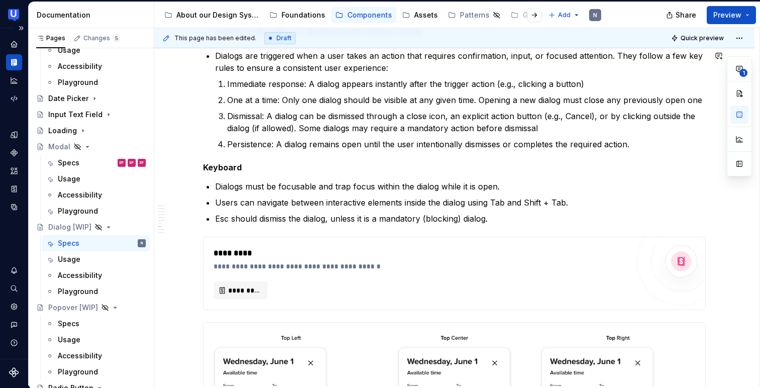
scroll to position [3068, 0]
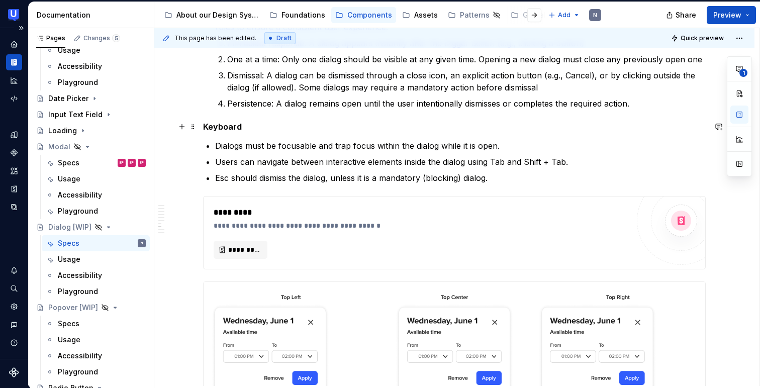
click at [250, 126] on h5 "Keyboard" at bounding box center [454, 127] width 503 height 10
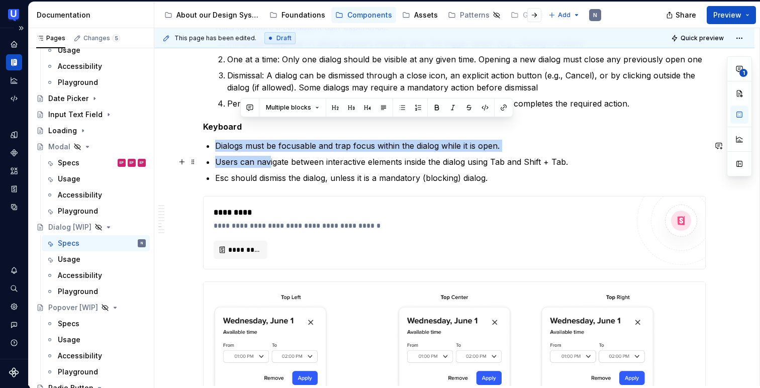
click at [268, 156] on p "Users can navigate between interactive elements inside the dialog using Tab and…" at bounding box center [460, 162] width 491 height 12
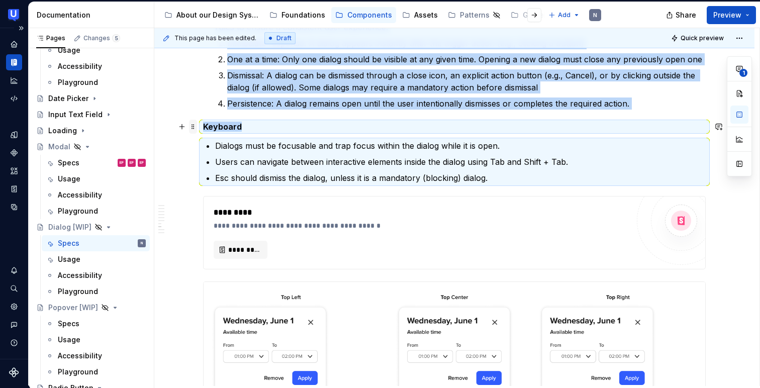
click at [196, 126] on span at bounding box center [193, 127] width 8 height 14
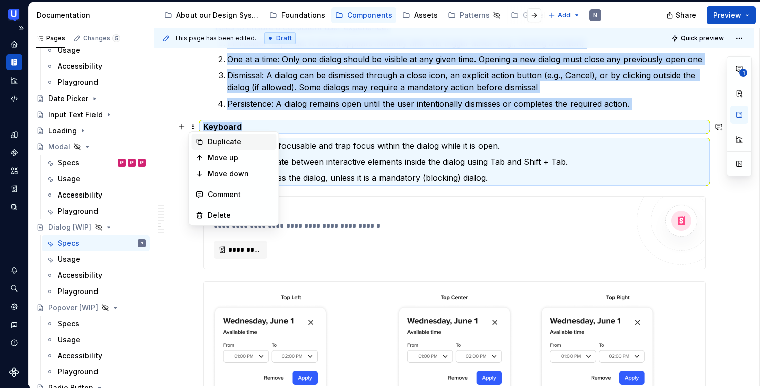
click at [220, 143] on div "Duplicate" at bounding box center [240, 142] width 65 height 10
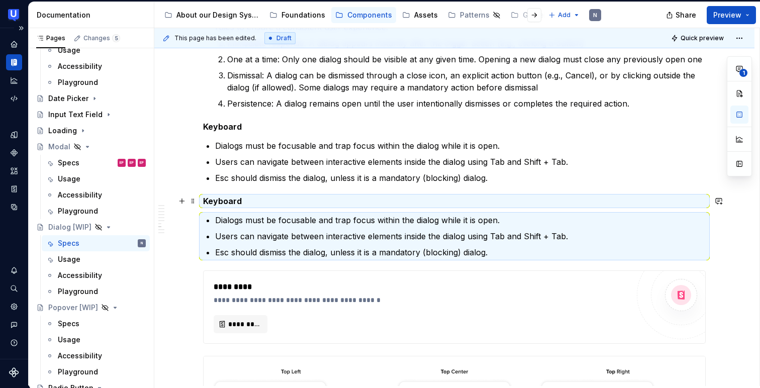
click at [222, 197] on h5 "Keyboard" at bounding box center [454, 201] width 503 height 10
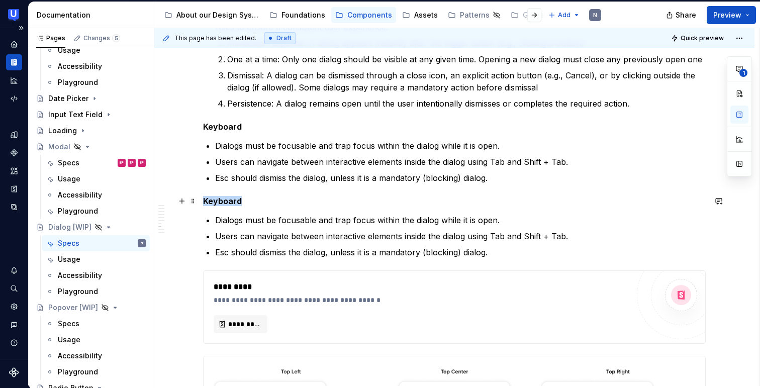
click at [222, 197] on h5 "Keyboard" at bounding box center [454, 201] width 503 height 10
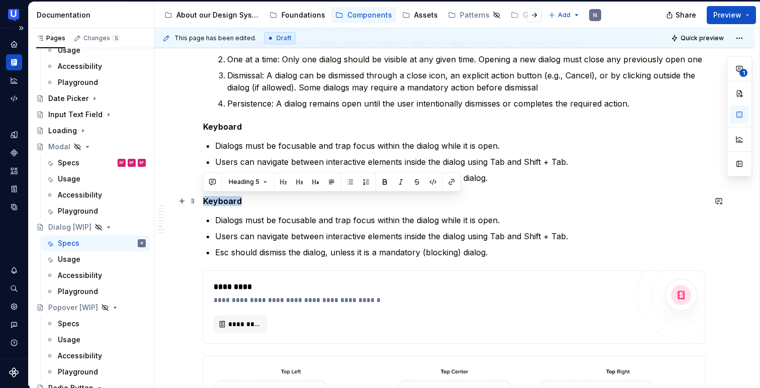
click at [222, 197] on h5 "Keyboard" at bounding box center [454, 201] width 503 height 10
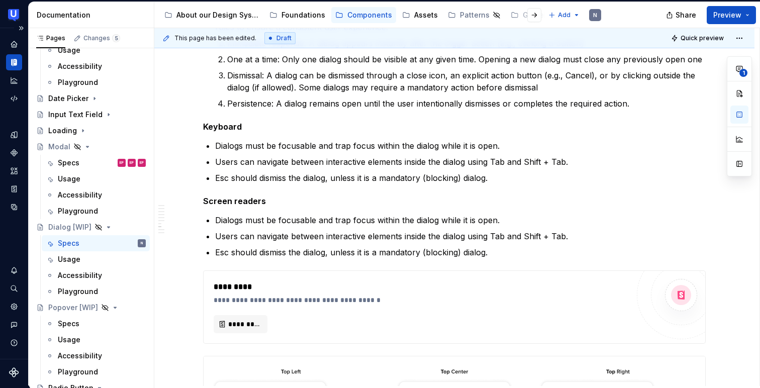
click at [271, 247] on p "Esc should dismiss the dialog, unless it is a mandatory (blocking) dialog." at bounding box center [460, 252] width 491 height 12
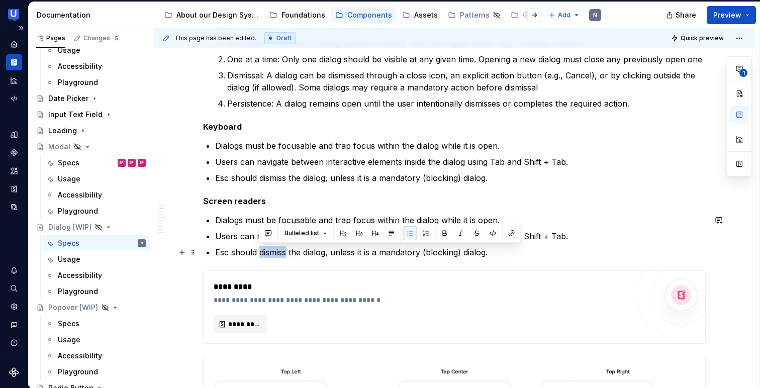
click at [271, 247] on p "Esc should dismiss the dialog, unless it is a mandatory (blocking) dialog." at bounding box center [460, 252] width 491 height 12
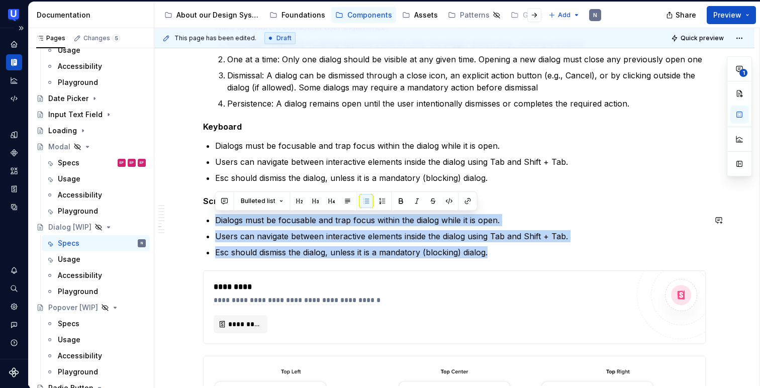
drag, startPoint x: 214, startPoint y: 219, endPoint x: 493, endPoint y: 261, distance: 282.2
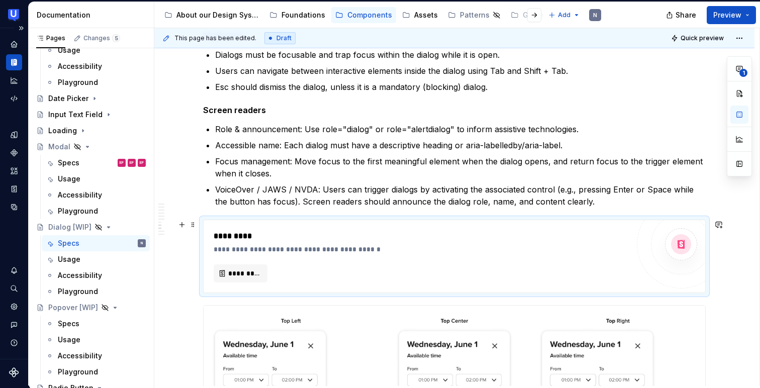
scroll to position [3147, 0]
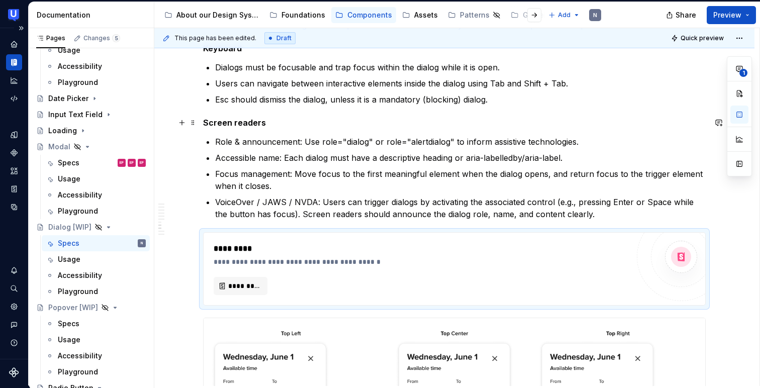
click at [234, 120] on strong "Screen readers" at bounding box center [234, 123] width 63 height 10
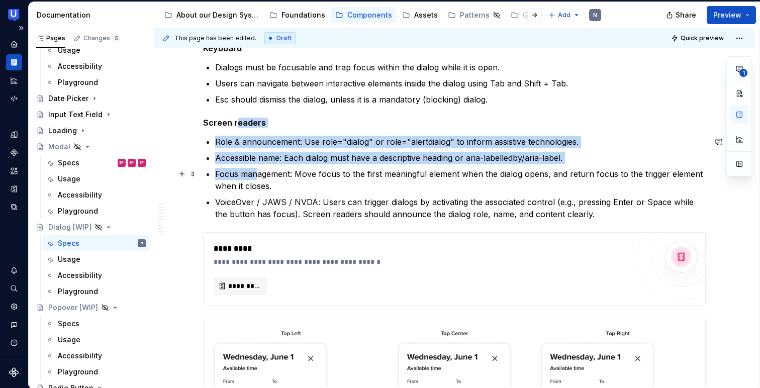
click at [255, 169] on p "Focus management: Move focus to the first meaningful element when the dialog op…" at bounding box center [460, 180] width 491 height 24
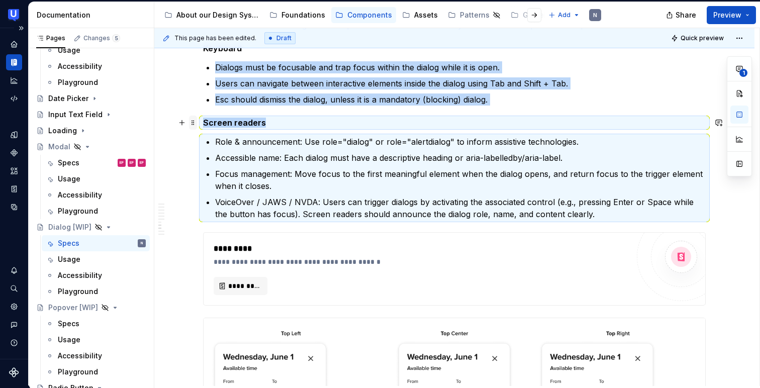
click at [193, 121] on span at bounding box center [193, 123] width 8 height 14
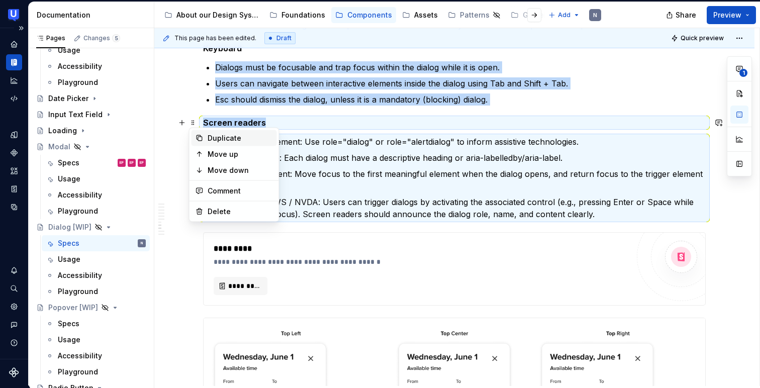
click at [229, 139] on div "Duplicate" at bounding box center [240, 138] width 65 height 10
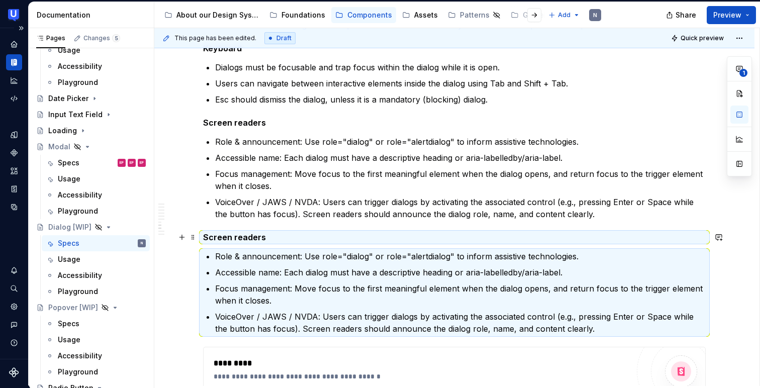
click at [250, 233] on strong "Screen readers" at bounding box center [234, 237] width 63 height 10
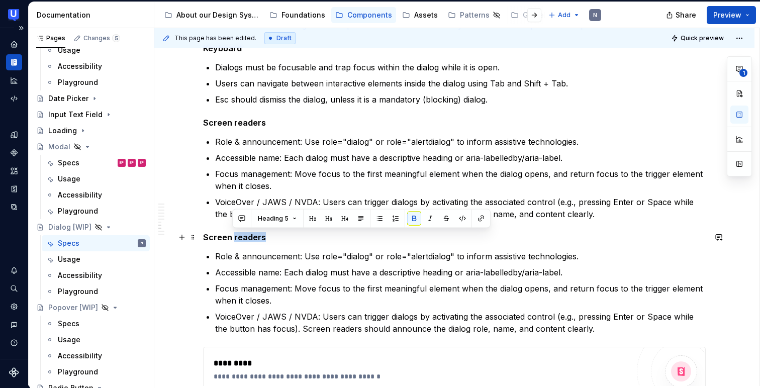
click at [250, 233] on strong "Screen readers" at bounding box center [234, 237] width 63 height 10
click at [240, 236] on strong "Screen readers" at bounding box center [234, 237] width 63 height 10
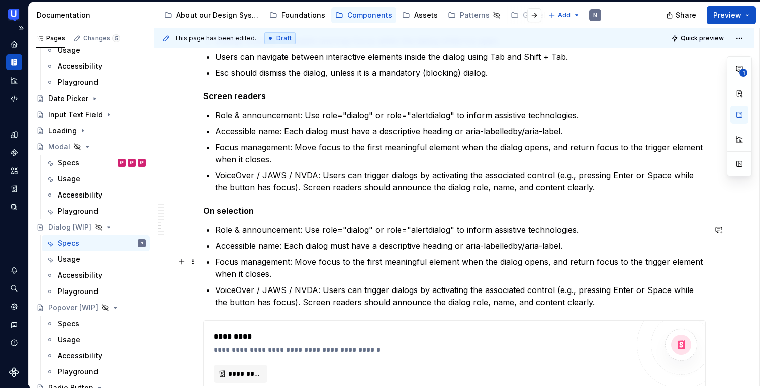
scroll to position [3174, 0]
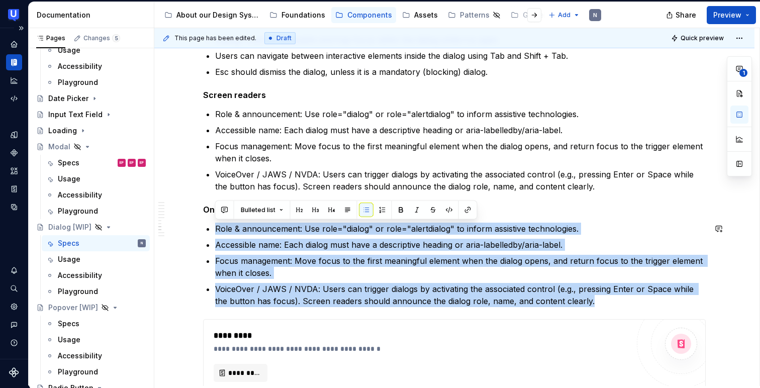
drag, startPoint x: 607, startPoint y: 306, endPoint x: 221, endPoint y: 221, distance: 395.5
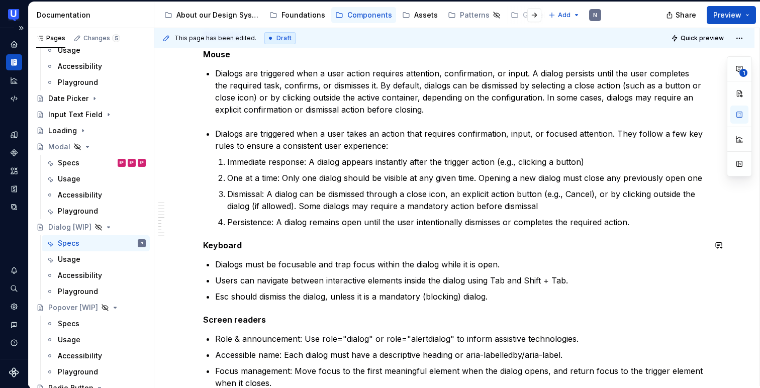
scroll to position [2948, 0]
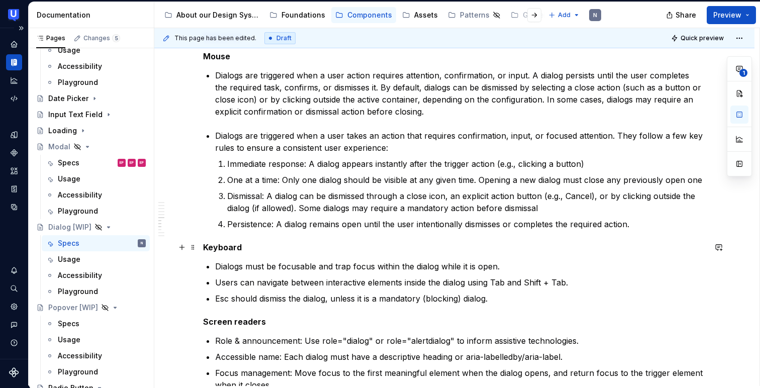
click at [224, 244] on h5 "Keyboard" at bounding box center [454, 247] width 503 height 10
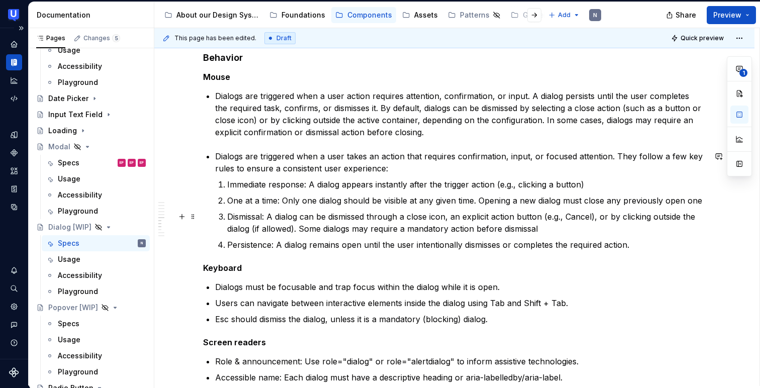
scroll to position [2919, 0]
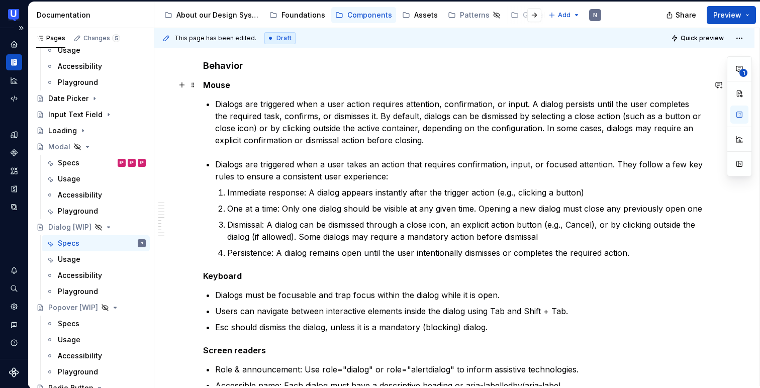
click at [238, 82] on h5 "Mouse" at bounding box center [454, 85] width 503 height 10
click at [194, 85] on span at bounding box center [193, 85] width 8 height 14
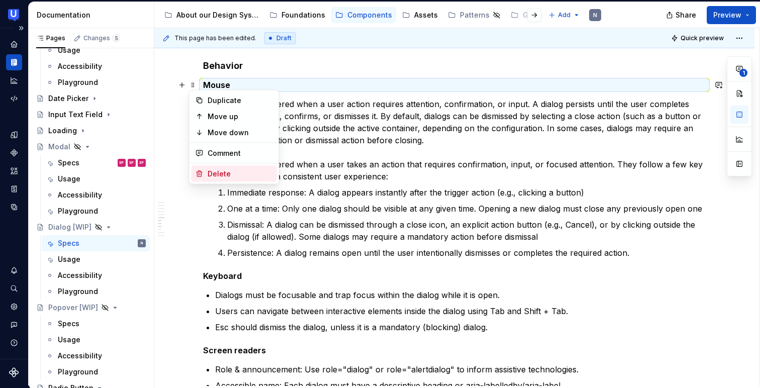
click at [211, 177] on div "Delete" at bounding box center [240, 174] width 65 height 10
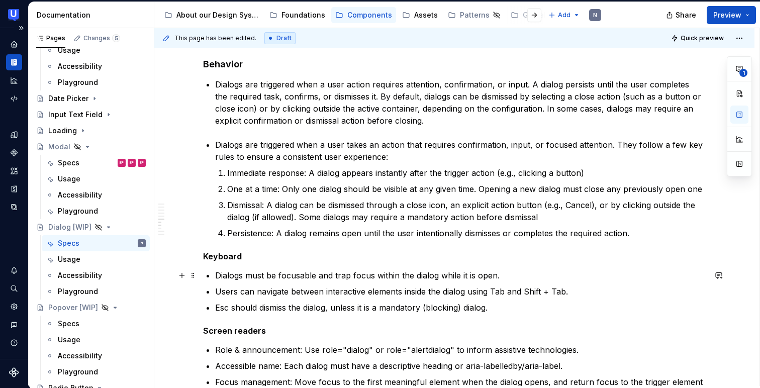
scroll to position [3008, 0]
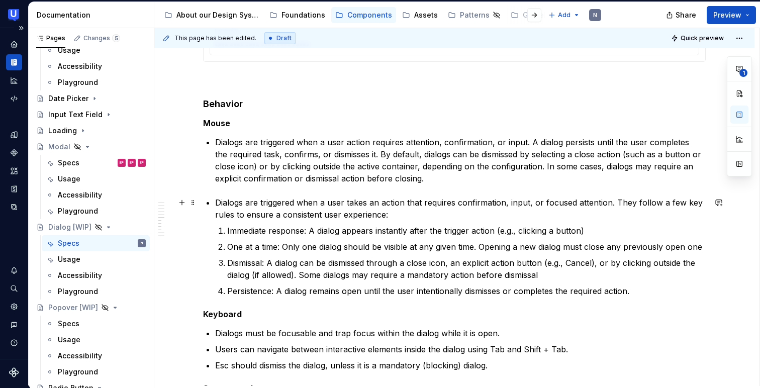
scroll to position [2885, 0]
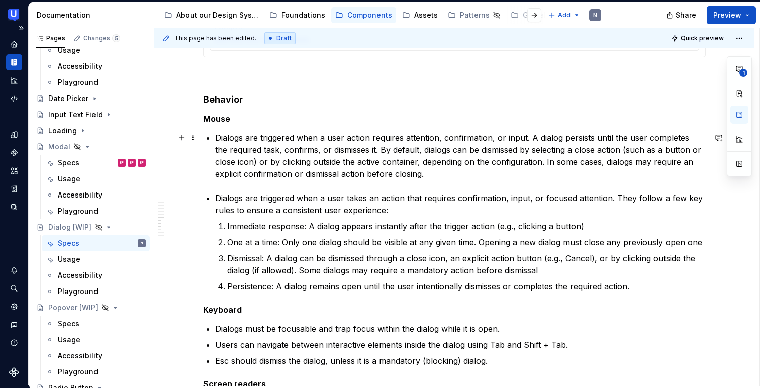
drag, startPoint x: 216, startPoint y: 137, endPoint x: 230, endPoint y: 140, distance: 14.9
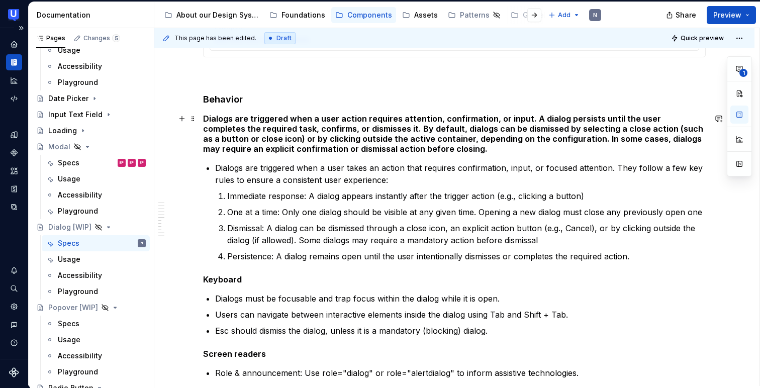
click at [359, 125] on h5 "Dialogs are triggered when a user action requires attention, confirmation, or i…" at bounding box center [454, 134] width 503 height 40
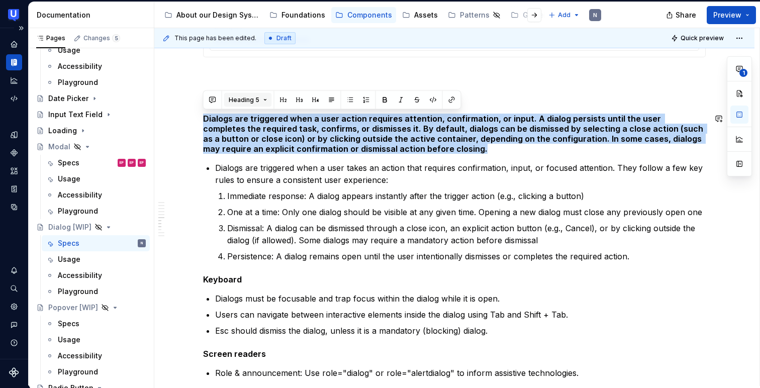
click at [258, 100] on button "Heading 5" at bounding box center [248, 100] width 48 height 14
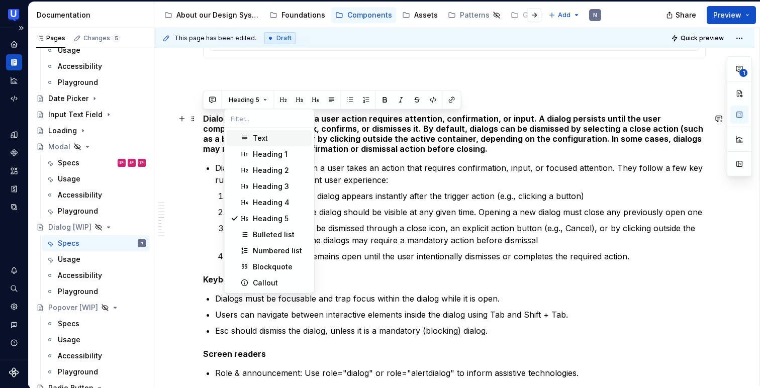
click at [253, 141] on div "Text" at bounding box center [260, 138] width 15 height 10
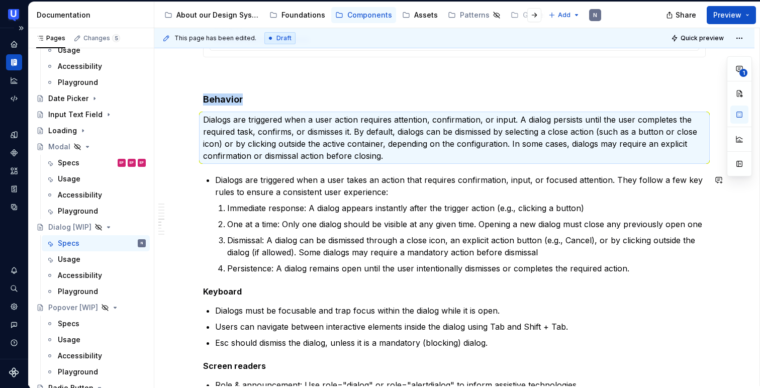
click at [282, 174] on p "Dialogs are triggered when a user takes an action that requires confirmation, i…" at bounding box center [460, 186] width 491 height 24
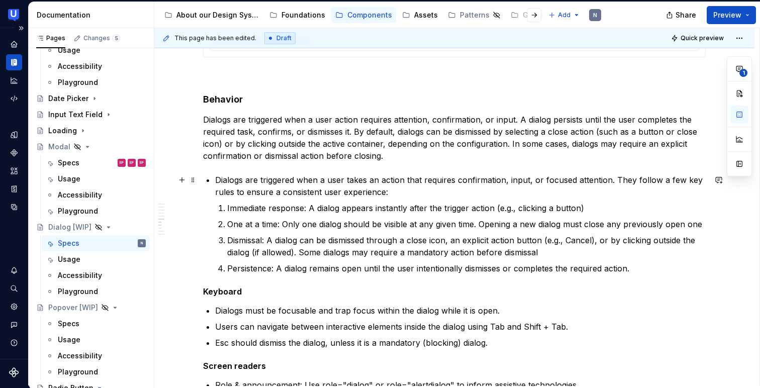
click at [216, 178] on p "Dialogs are triggered when a user takes an action that requires confirmation, i…" at bounding box center [460, 186] width 491 height 24
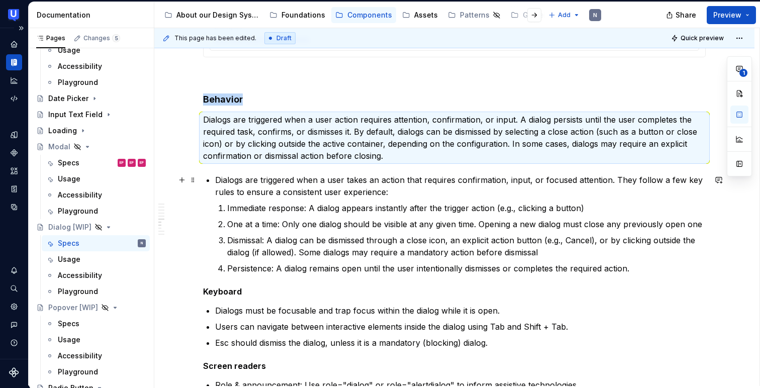
click at [228, 191] on p "Dialogs are triggered when a user takes an action that requires confirmation, i…" at bounding box center [460, 186] width 491 height 24
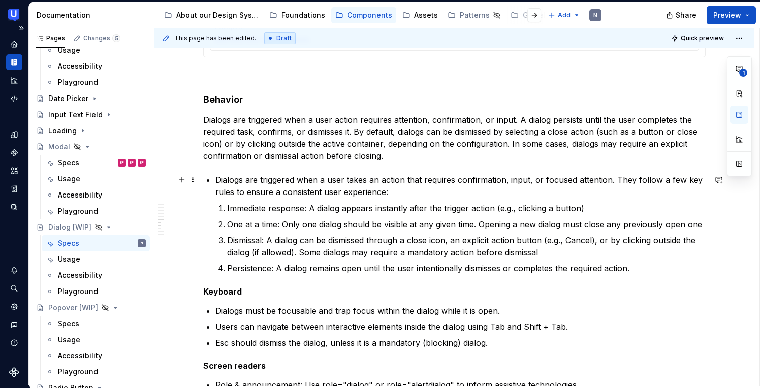
click at [216, 178] on p "Dialogs are triggered when a user takes an action that requires confirmation, i…" at bounding box center [460, 186] width 491 height 24
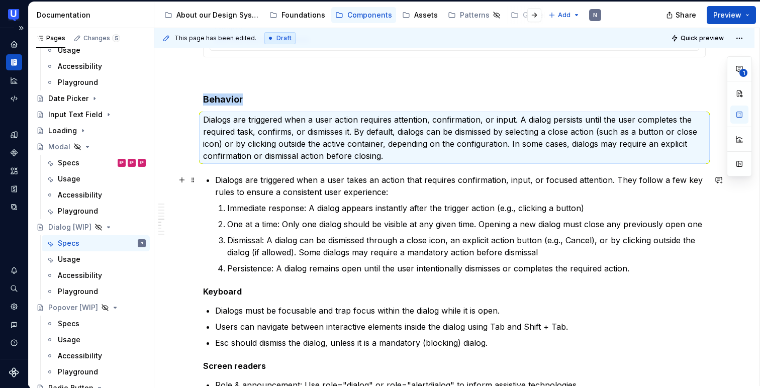
click at [245, 199] on li "Dialogs are triggered when a user takes an action that requires confirmation, i…" at bounding box center [460, 224] width 491 height 101
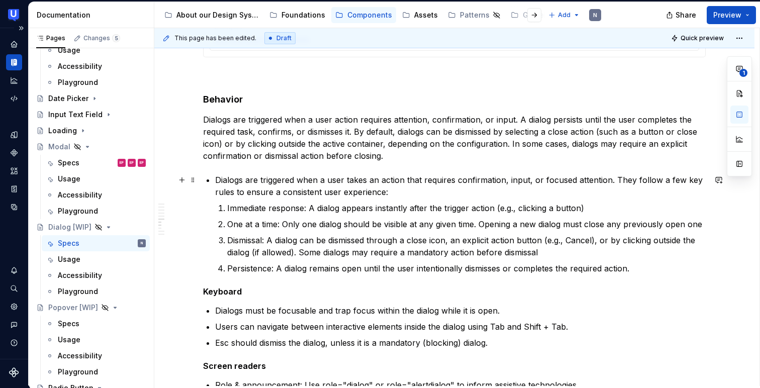
click at [218, 177] on p "Dialogs are triggered when a user takes an action that requires confirmation, i…" at bounding box center [460, 186] width 491 height 24
click at [216, 180] on p "Dialogs are triggered when a user takes an action that requires confirmation, i…" at bounding box center [460, 186] width 491 height 24
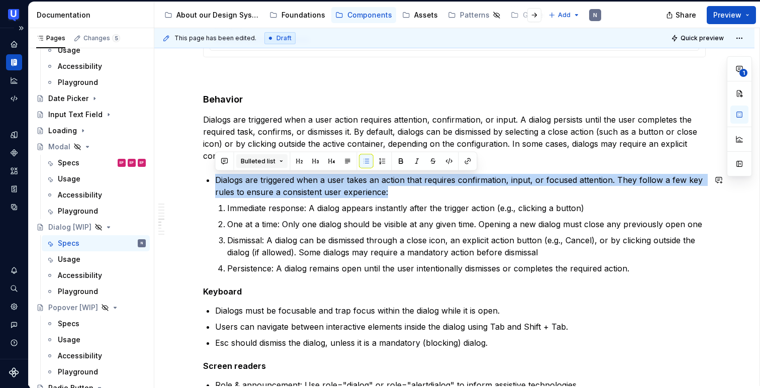
click at [276, 162] on button "Bulleted list" at bounding box center [262, 161] width 52 height 14
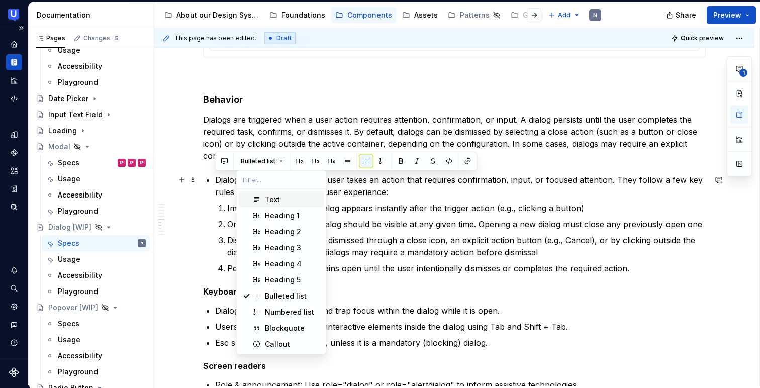
click at [268, 201] on div "Text" at bounding box center [272, 200] width 15 height 10
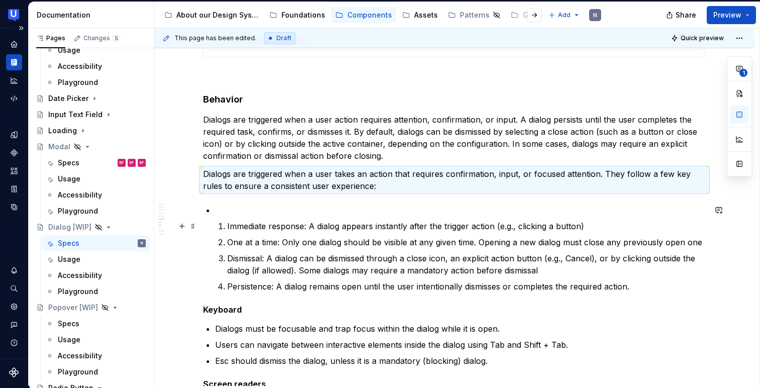
click at [215, 221] on li "Immediate response: A dialog appears instantly after the trigger action (e.g., …" at bounding box center [460, 248] width 491 height 88
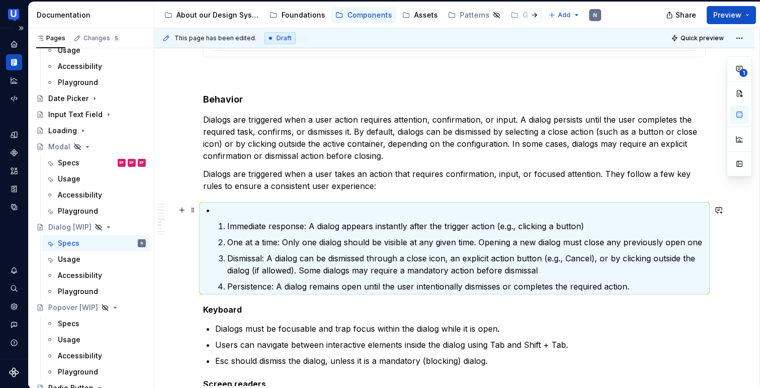
click at [225, 214] on p at bounding box center [460, 210] width 491 height 12
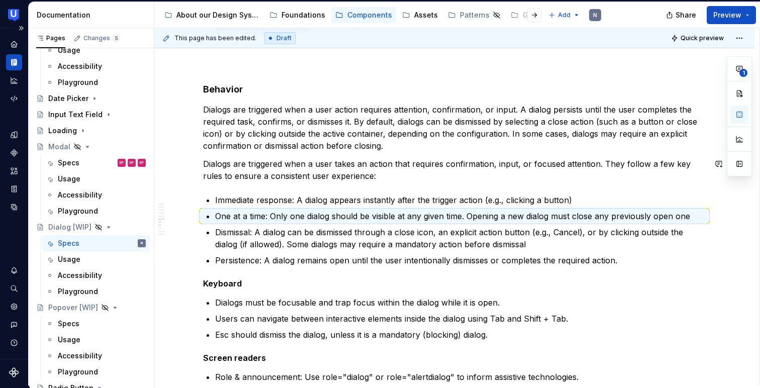
scroll to position [2901, 0]
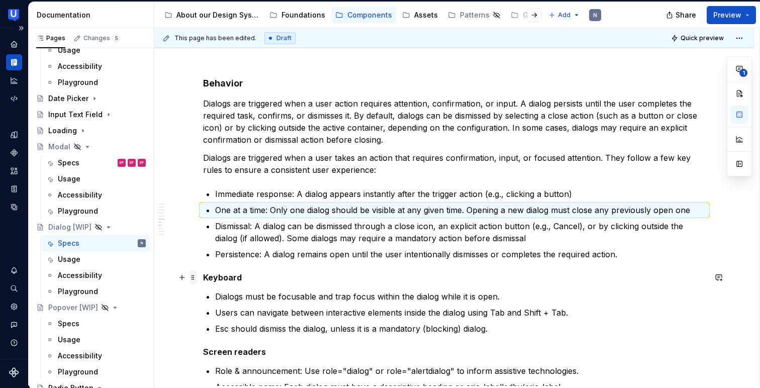
click at [193, 276] on span at bounding box center [193, 277] width 8 height 14
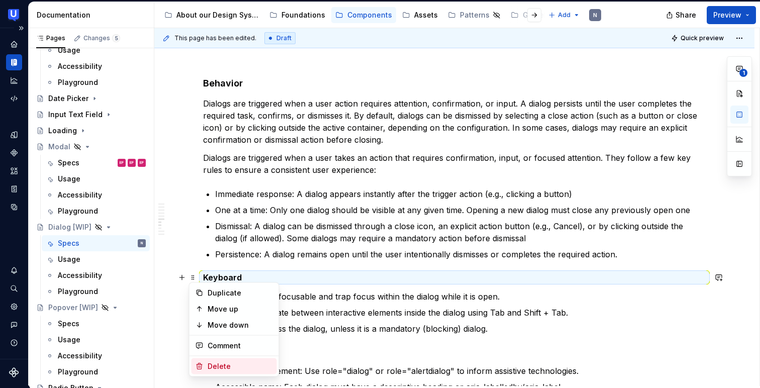
click at [215, 364] on div "Delete" at bounding box center [240, 366] width 65 height 10
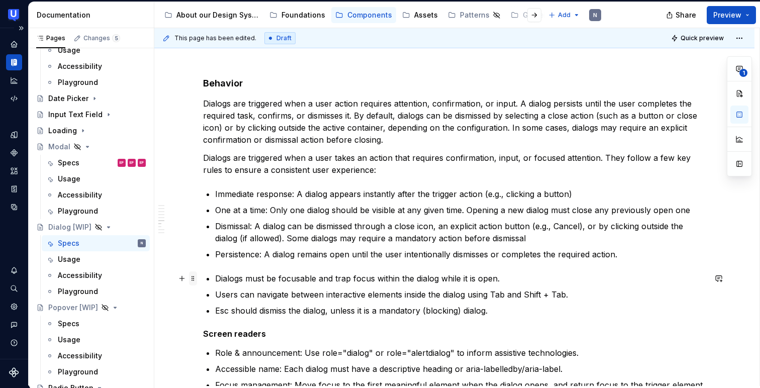
click at [193, 275] on span at bounding box center [193, 278] width 8 height 14
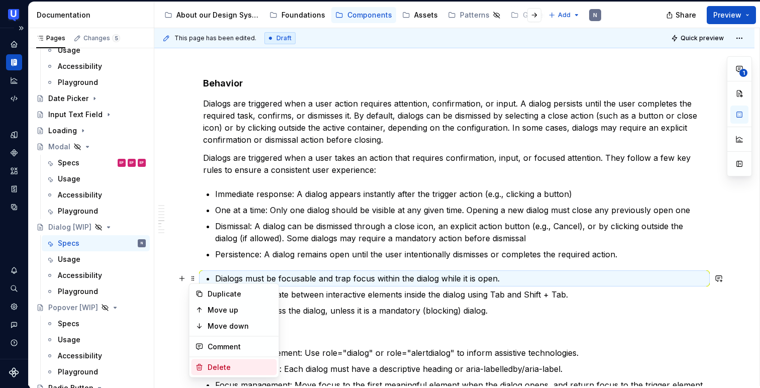
click at [209, 365] on div "Delete" at bounding box center [240, 367] width 65 height 10
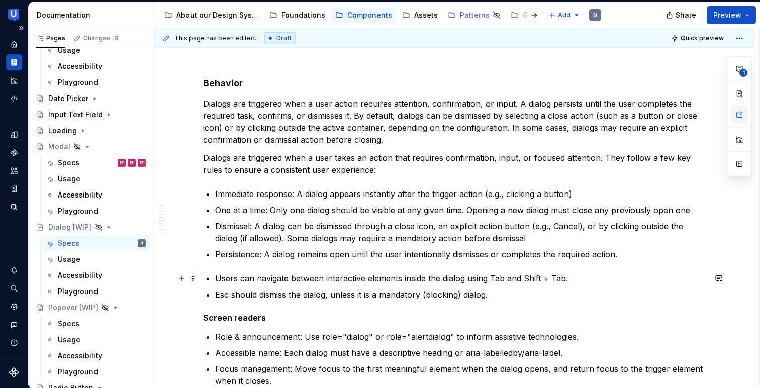
click at [194, 275] on span at bounding box center [193, 278] width 8 height 14
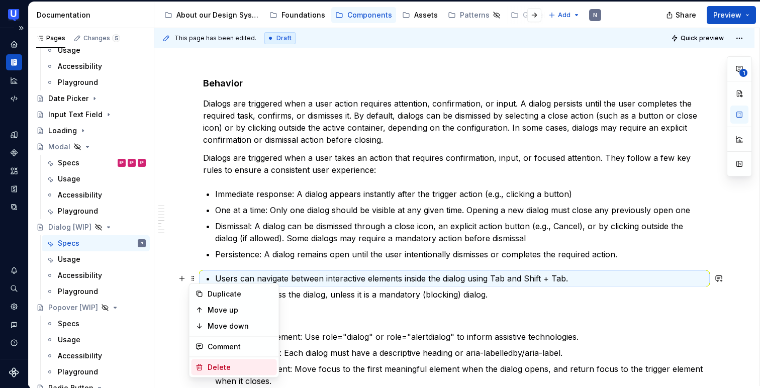
click at [206, 362] on div "Delete" at bounding box center [234, 367] width 85 height 16
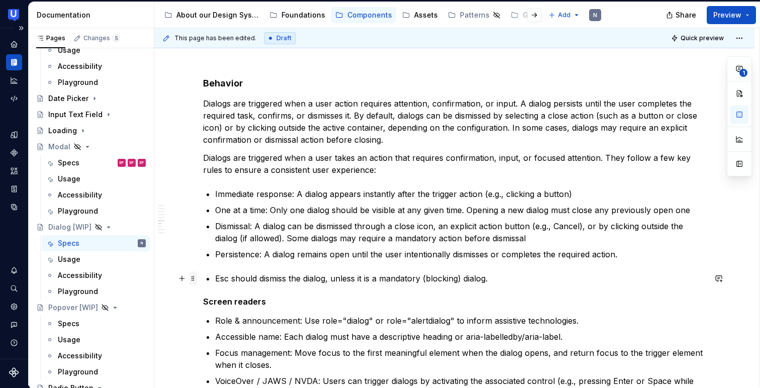
click at [194, 279] on span at bounding box center [193, 278] width 8 height 14
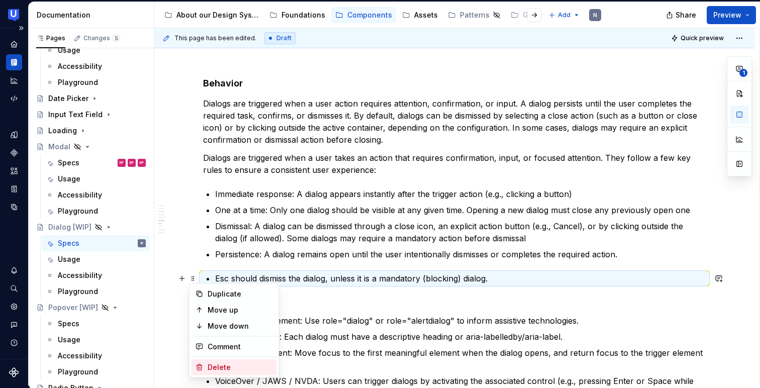
click at [206, 365] on div "Delete" at bounding box center [234, 367] width 85 height 16
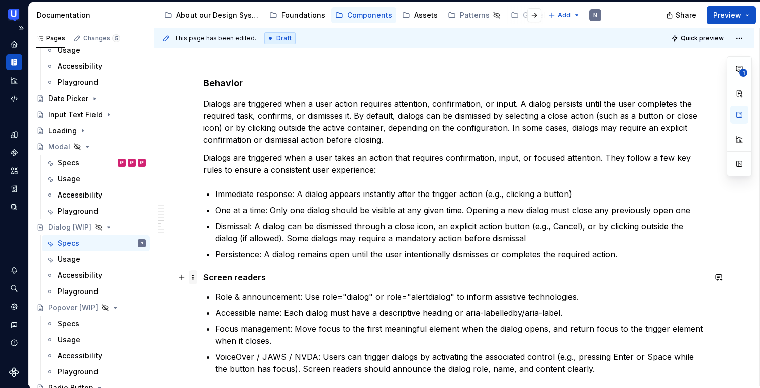
click at [194, 275] on span at bounding box center [193, 277] width 8 height 14
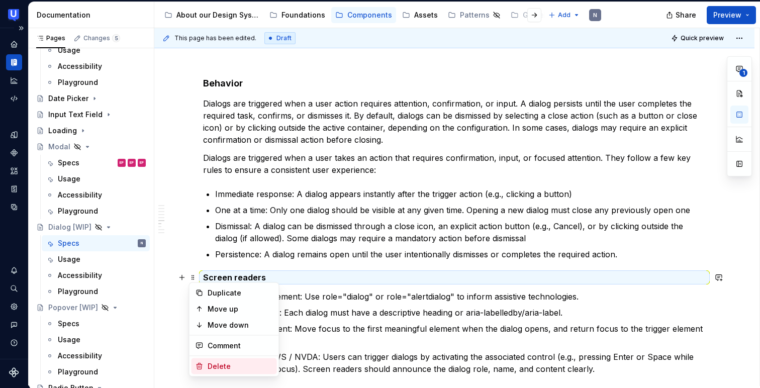
click at [209, 365] on div "Delete" at bounding box center [240, 366] width 65 height 10
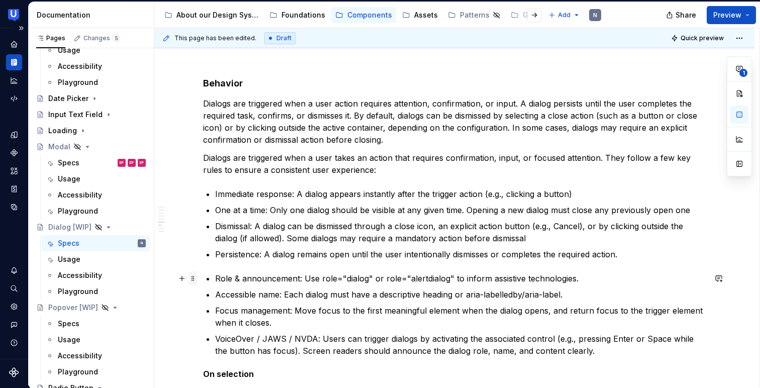
click at [196, 281] on span at bounding box center [193, 278] width 8 height 14
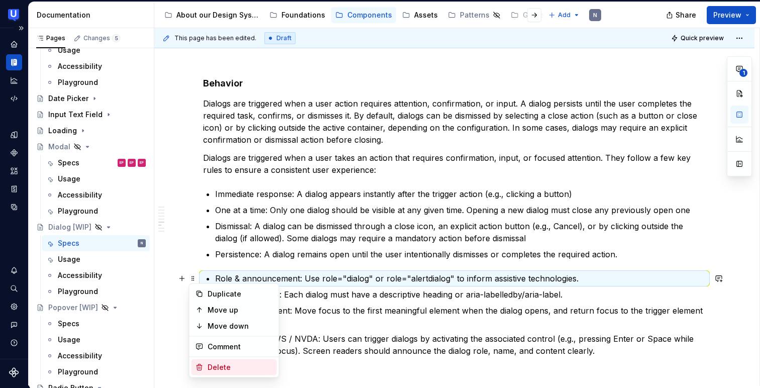
click at [201, 364] on icon at bounding box center [200, 368] width 8 height 8
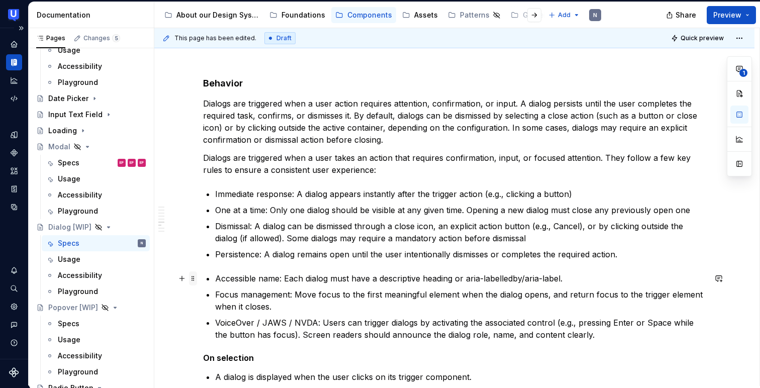
click at [195, 277] on span at bounding box center [193, 278] width 8 height 14
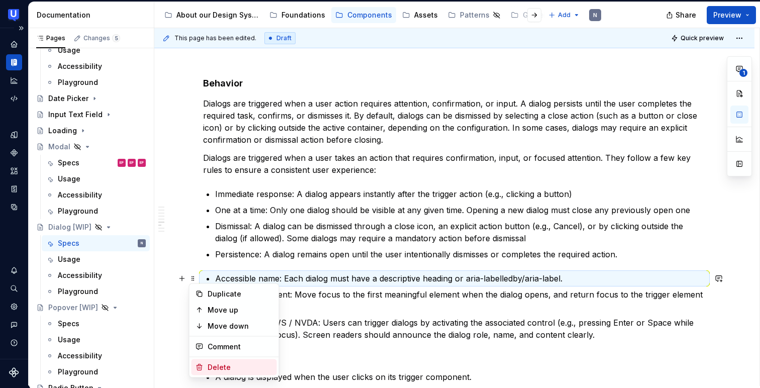
click at [208, 365] on div "Delete" at bounding box center [240, 367] width 65 height 10
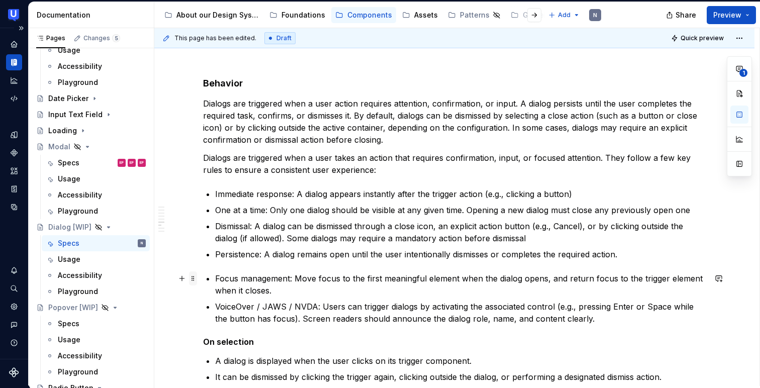
click at [196, 280] on span at bounding box center [193, 278] width 8 height 14
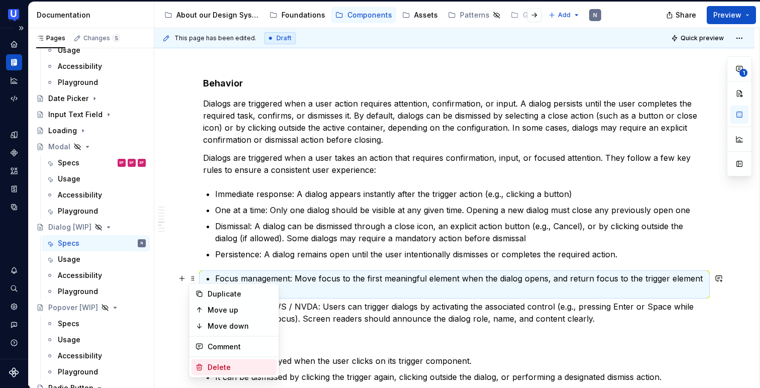
click at [215, 364] on div "Delete" at bounding box center [240, 367] width 65 height 10
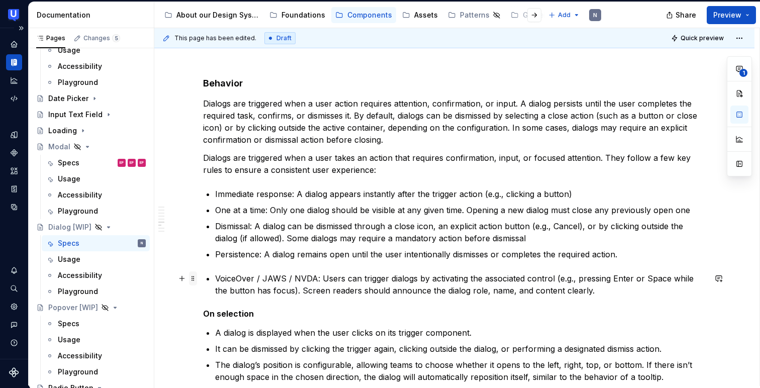
click at [193, 277] on span at bounding box center [193, 278] width 8 height 14
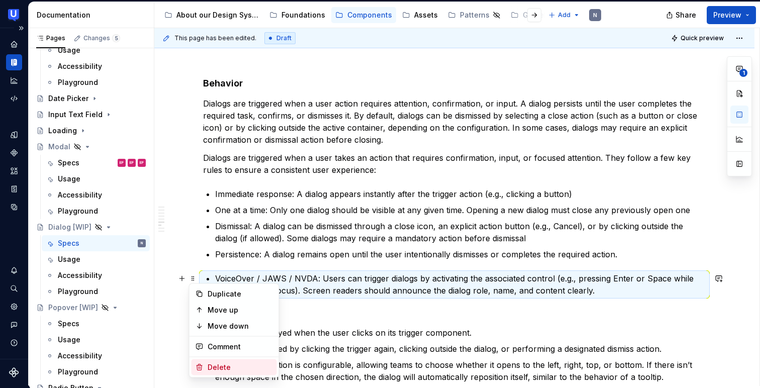
click at [211, 369] on div "Delete" at bounding box center [240, 367] width 65 height 10
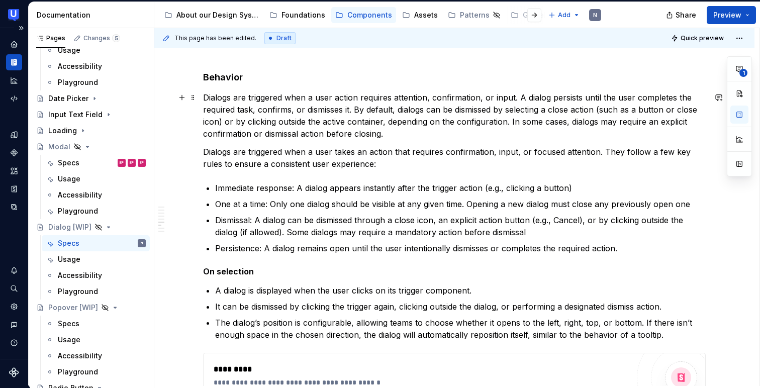
scroll to position [2907, 0]
click at [602, 150] on p "Dialogs are triggered when a user takes an action that requires confirmation, i…" at bounding box center [454, 158] width 503 height 24
click at [459, 149] on p "Dialogs are triggered when a user takes an action that requires confirmation, i…" at bounding box center [454, 158] width 503 height 24
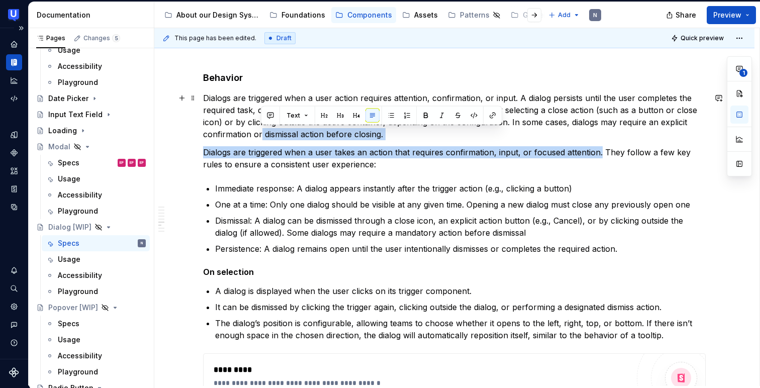
drag, startPoint x: 599, startPoint y: 149, endPoint x: 261, endPoint y: 137, distance: 337.6
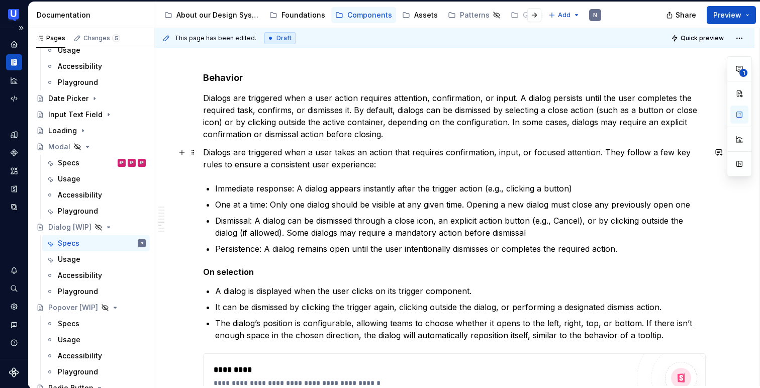
click at [395, 162] on p "Dialogs are triggered when a user takes an action that requires confirmation, i…" at bounding box center [454, 158] width 503 height 24
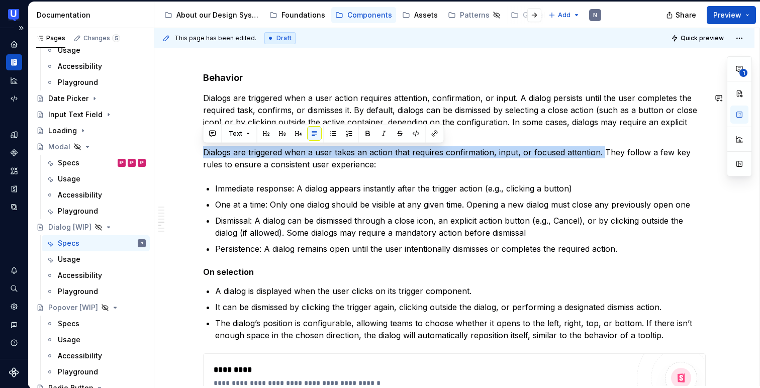
drag, startPoint x: 601, startPoint y: 147, endPoint x: 200, endPoint y: 146, distance: 401.2
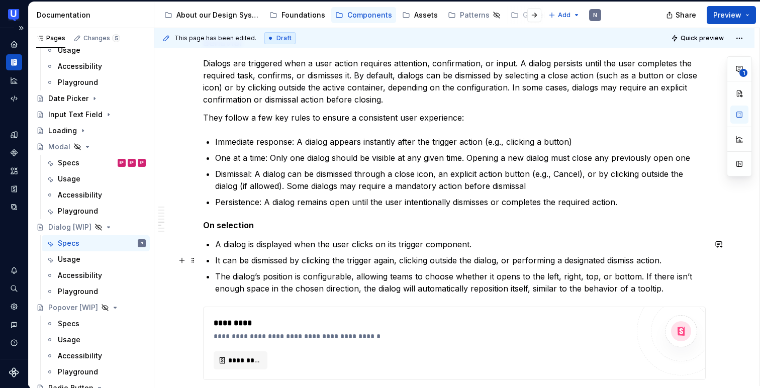
scroll to position [2943, 0]
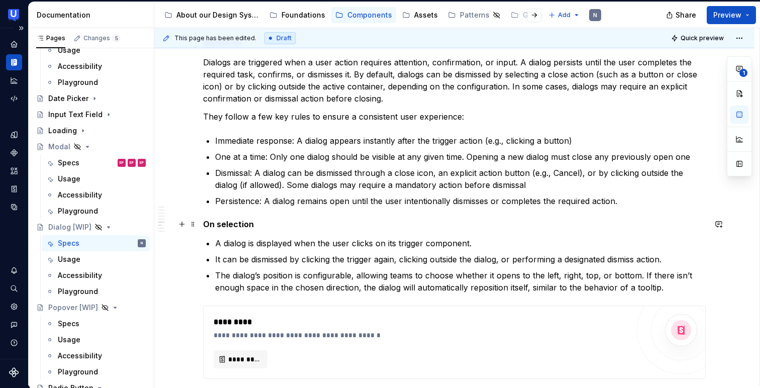
click at [243, 221] on h5 "On selection" at bounding box center [454, 224] width 503 height 10
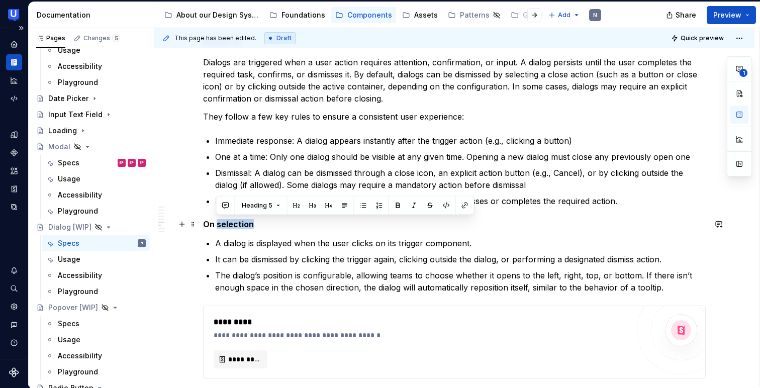
click at [243, 221] on h5 "On selection" at bounding box center [454, 224] width 503 height 10
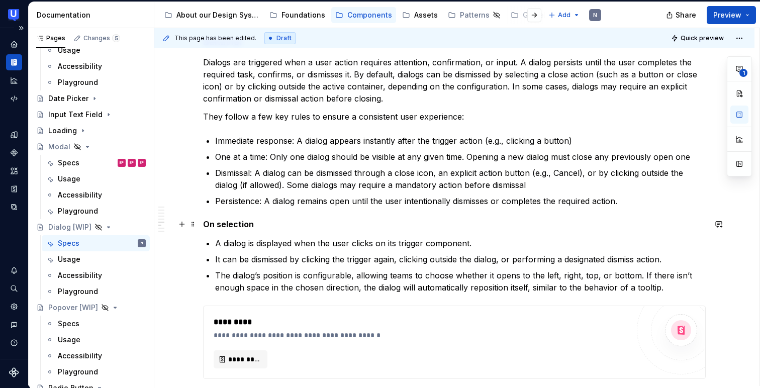
click at [243, 221] on h5 "On selection" at bounding box center [454, 224] width 503 height 10
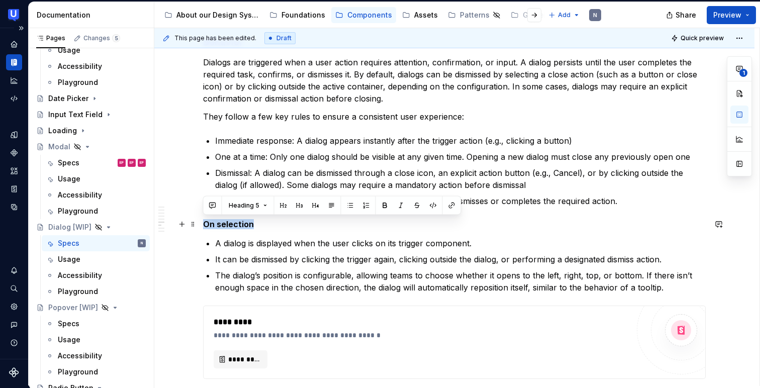
click at [243, 221] on h5 "On selection" at bounding box center [454, 224] width 503 height 10
click at [192, 227] on span at bounding box center [193, 224] width 8 height 14
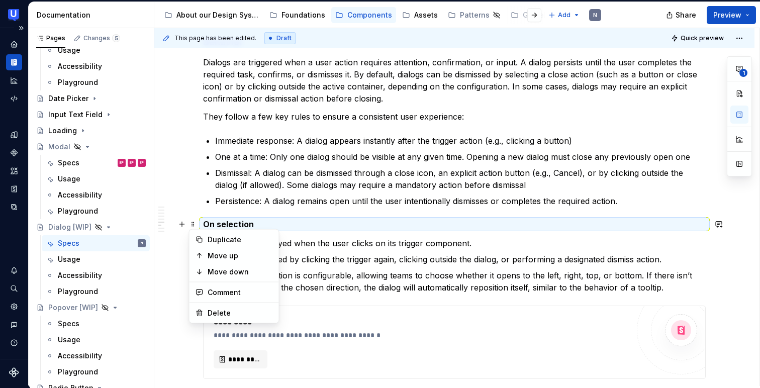
click at [211, 304] on div "Duplicate Move up Move down Comment Delete" at bounding box center [234, 276] width 90 height 95
click at [212, 308] on div "Delete" at bounding box center [240, 313] width 65 height 10
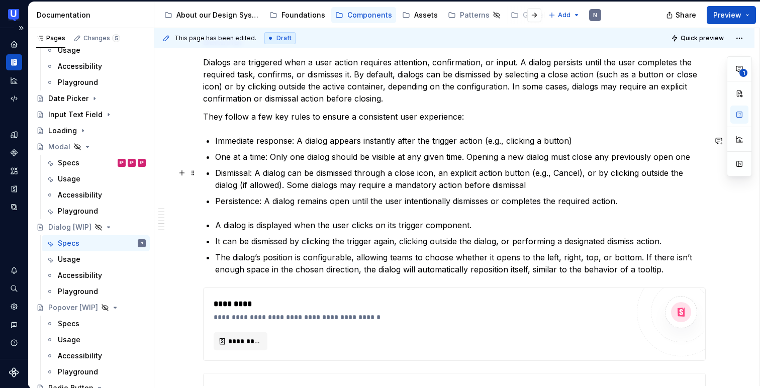
click at [535, 189] on p "Dismissal: A dialog can be dismissed through a close icon, an explicit action b…" at bounding box center [460, 179] width 491 height 24
click at [193, 226] on span at bounding box center [193, 225] width 8 height 14
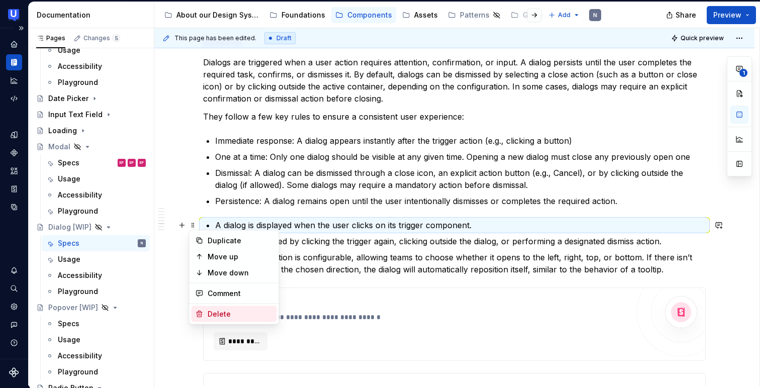
click at [214, 317] on div "Delete" at bounding box center [240, 314] width 65 height 10
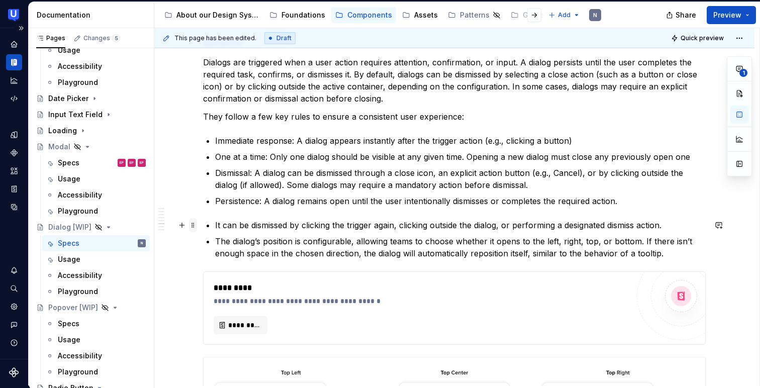
click at [192, 224] on span at bounding box center [193, 225] width 8 height 14
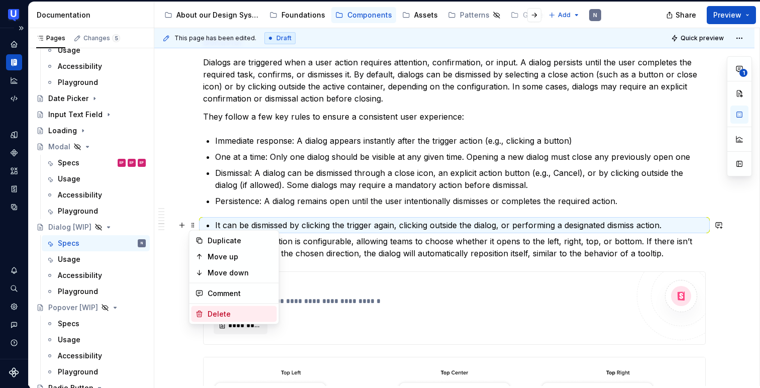
click at [211, 311] on div "Delete" at bounding box center [240, 314] width 65 height 10
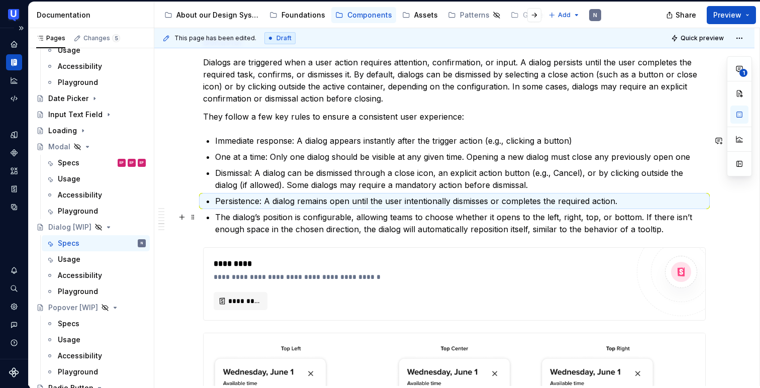
click at [282, 220] on p "The dialog’s position is configurable, allowing teams to choose whether it open…" at bounding box center [460, 223] width 491 height 24
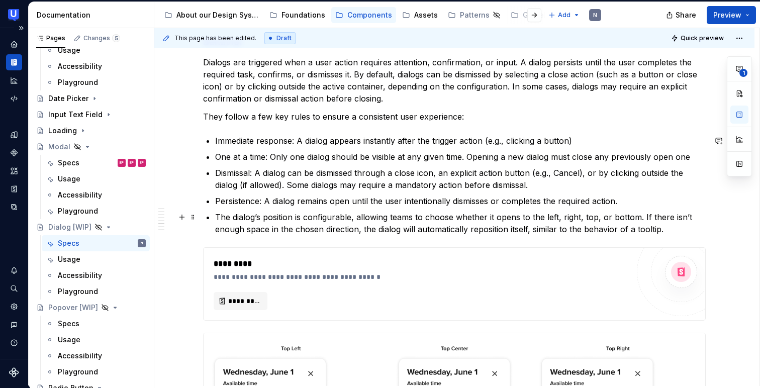
click at [216, 216] on p "The dialog’s position is configurable, allowing teams to choose whether it open…" at bounding box center [460, 223] width 491 height 24
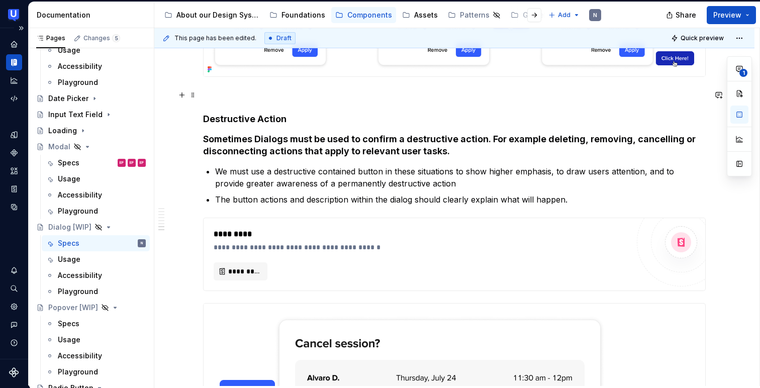
scroll to position [3691, 0]
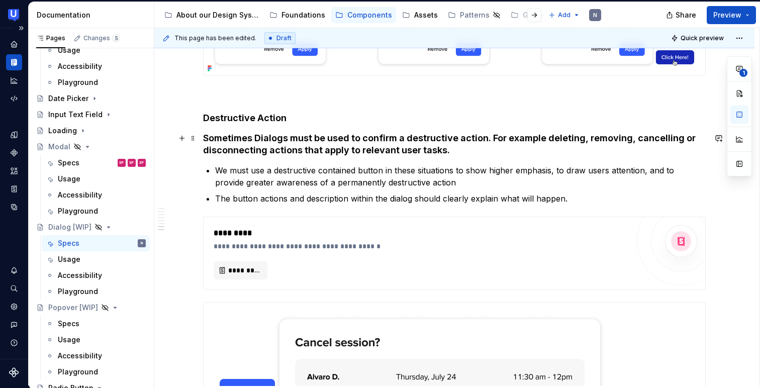
click at [323, 151] on h4 "Sometimes Dialogs must be used to confirm a destructive action. For example del…" at bounding box center [454, 144] width 503 height 24
click at [322, 151] on h4 "Sometimes Dialogs must be used to confirm a destructive action. For example del…" at bounding box center [454, 144] width 503 height 24
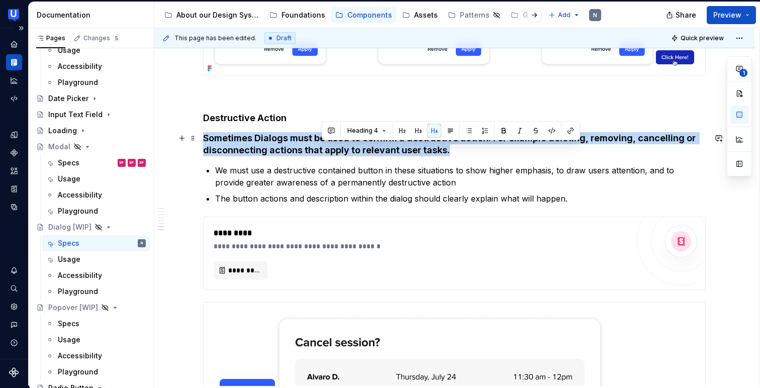
click at [322, 151] on h4 "Sometimes Dialogs must be used to confirm a destructive action. For example del…" at bounding box center [454, 144] width 503 height 24
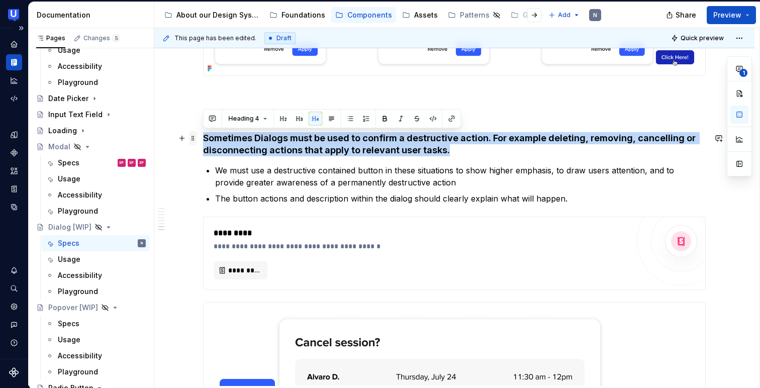
click at [193, 137] on span at bounding box center [193, 138] width 8 height 14
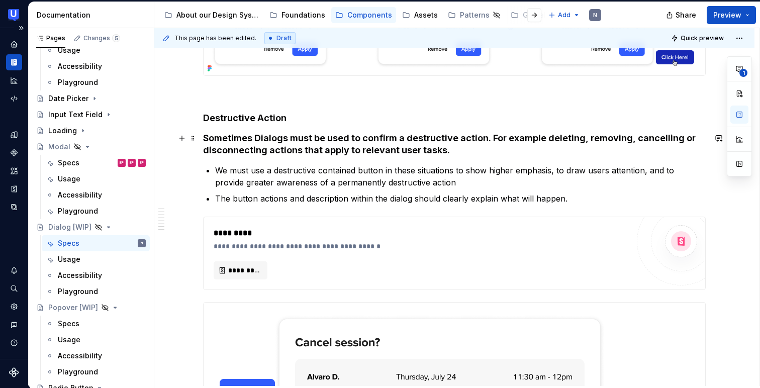
click at [304, 135] on h4 "Sometimes Dialogs must be used to confirm a destructive action. For example del…" at bounding box center [454, 144] width 503 height 24
click at [210, 138] on h4 "Sometimes Dialogs must be used to confirm a destructive action. For example del…" at bounding box center [454, 144] width 503 height 24
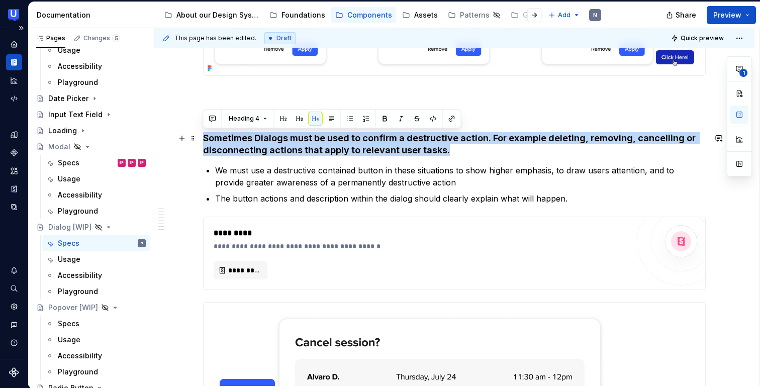
click at [210, 138] on h4 "Sometimes Dialogs must be used to confirm a destructive action. For example del…" at bounding box center [454, 144] width 503 height 24
click at [245, 118] on span "Heading 4" at bounding box center [244, 119] width 31 height 8
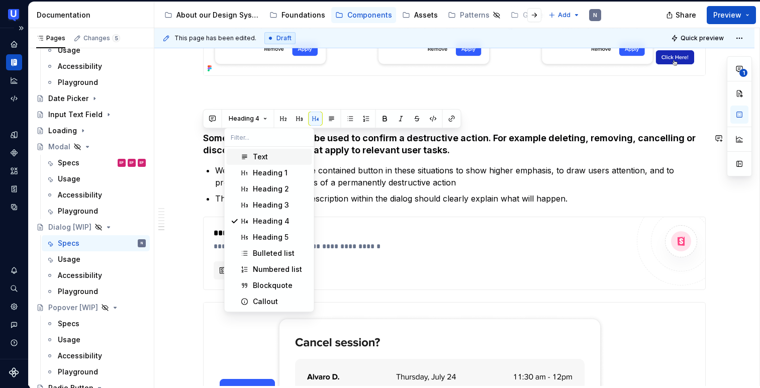
click at [251, 158] on span "Text" at bounding box center [269, 157] width 85 height 16
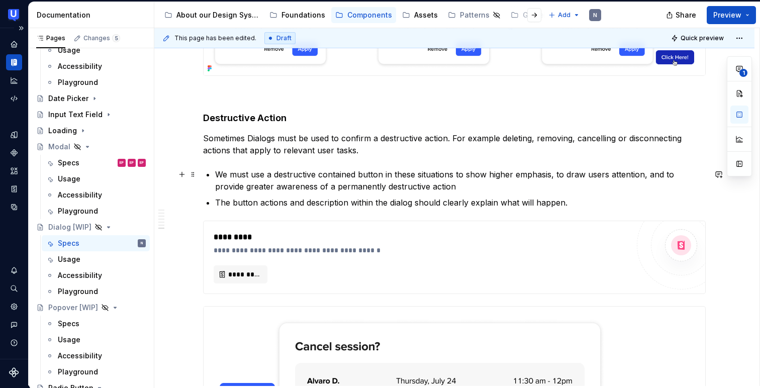
click at [379, 169] on p "We must use a destructive contained button in these situations to show higher e…" at bounding box center [460, 180] width 491 height 24
click at [75, 160] on div "Specs" at bounding box center [69, 163] width 22 height 10
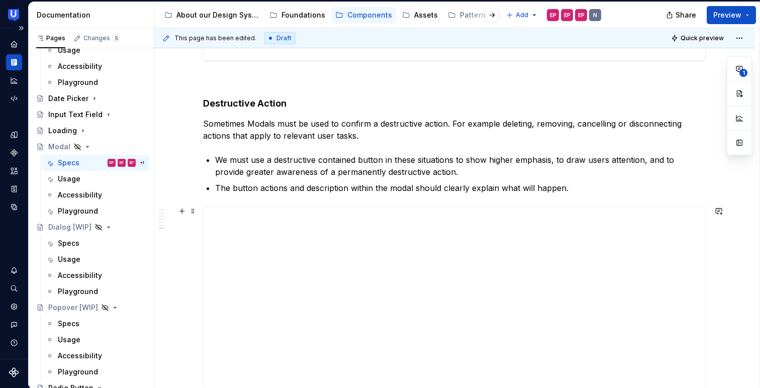
scroll to position [2799, 0]
click at [70, 235] on div "Specs" at bounding box center [96, 243] width 108 height 16
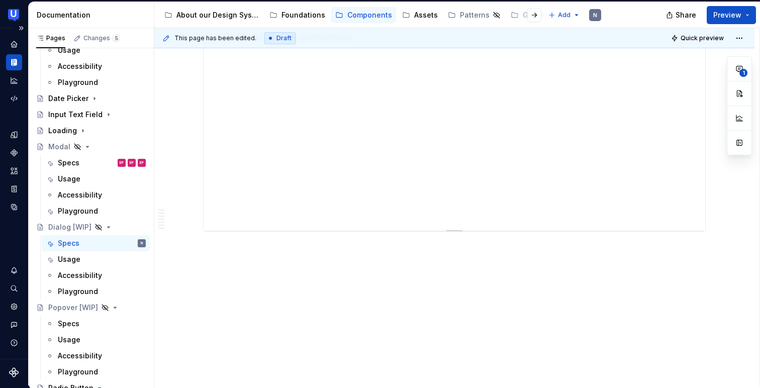
scroll to position [4025, 0]
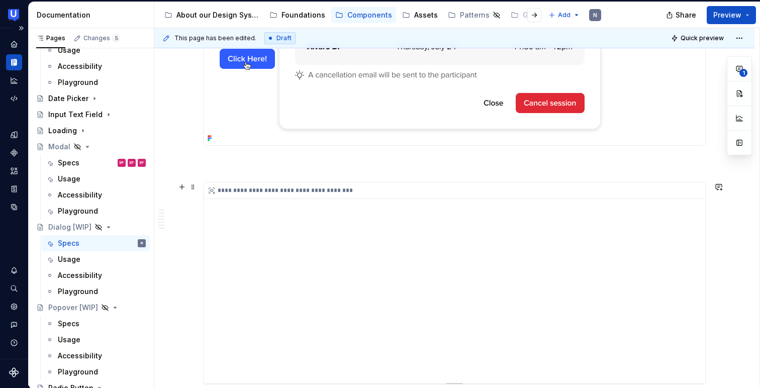
click at [503, 232] on div "**********" at bounding box center [455, 283] width 502 height 201
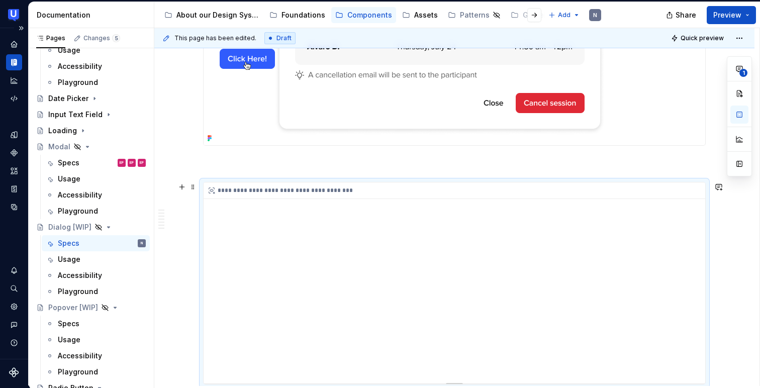
click at [581, 219] on div "**********" at bounding box center [455, 283] width 502 height 201
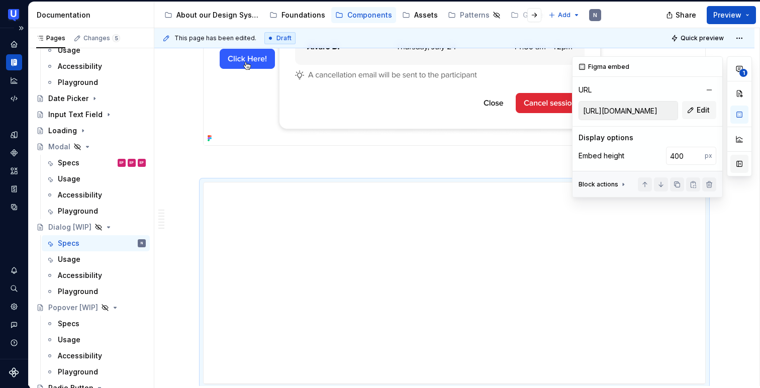
click at [738, 156] on button "button" at bounding box center [740, 164] width 18 height 18
type textarea "*"
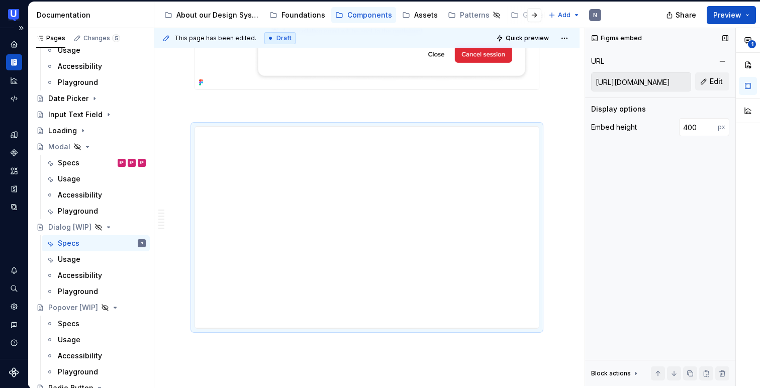
scroll to position [3835, 0]
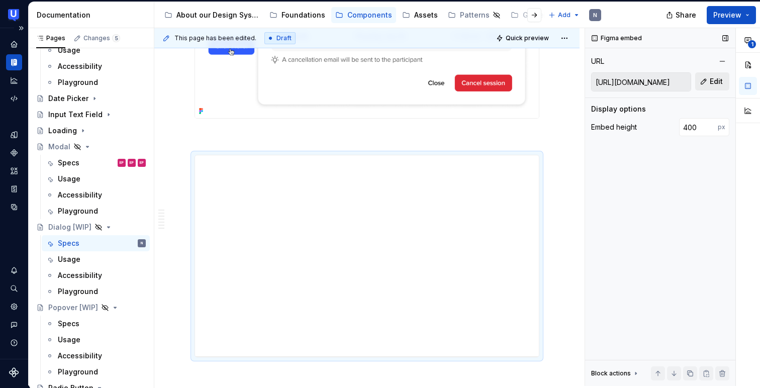
click at [704, 84] on button "Edit" at bounding box center [712, 81] width 34 height 18
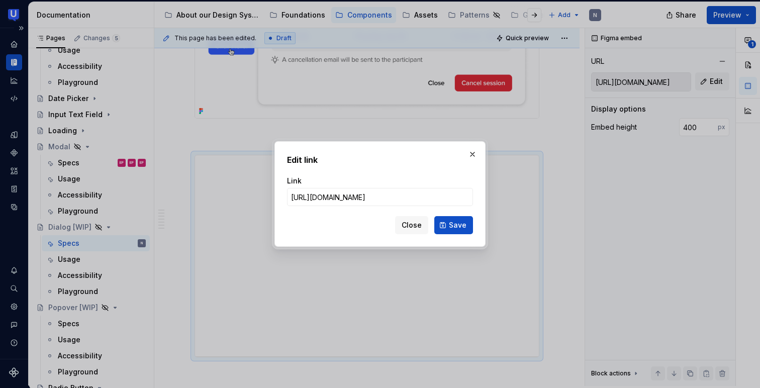
scroll to position [0, 328]
type input "[URL][DOMAIN_NAME]"
click at [448, 229] on button "Save" at bounding box center [453, 225] width 39 height 18
type input "[URL][DOMAIN_NAME]"
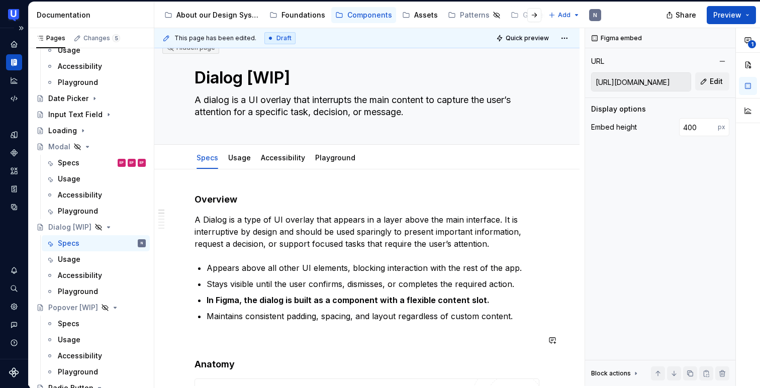
scroll to position [0, 0]
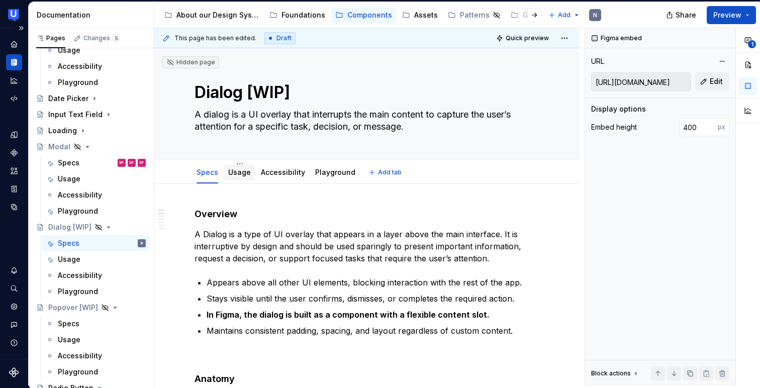
click at [225, 174] on div "Usage" at bounding box center [239, 172] width 31 height 16
click at [228, 178] on div "Usage" at bounding box center [239, 172] width 31 height 16
click at [232, 175] on link "Usage" at bounding box center [239, 172] width 23 height 9
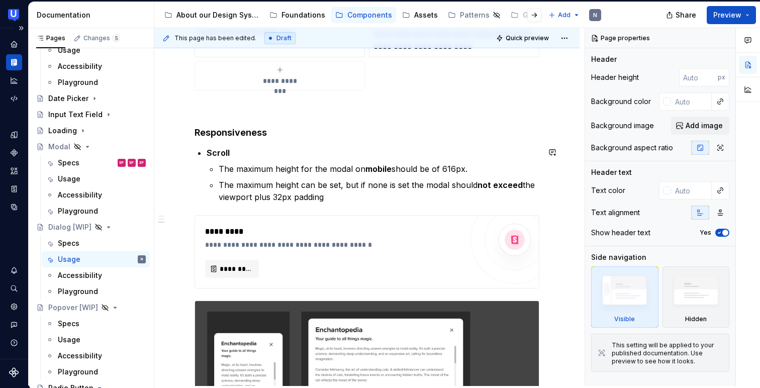
scroll to position [592, 0]
click at [181, 131] on span at bounding box center [184, 132] width 8 height 14
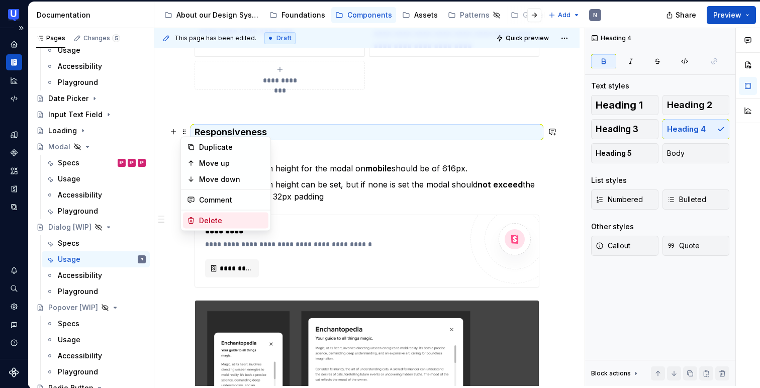
click at [207, 219] on div "Delete" at bounding box center [231, 221] width 65 height 10
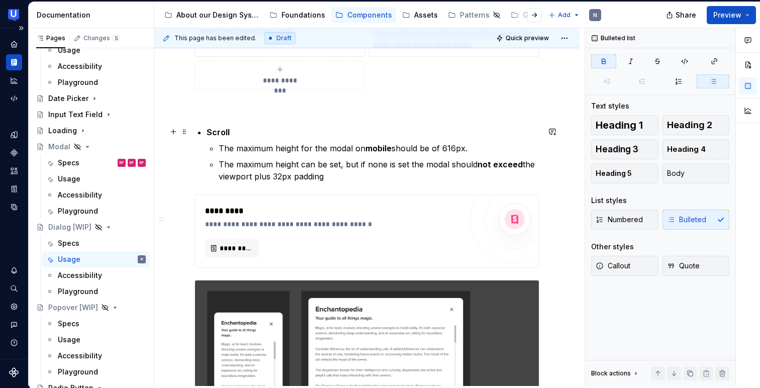
click at [189, 133] on div "**********" at bounding box center [366, 243] width 425 height 1302
click at [185, 134] on span at bounding box center [184, 132] width 8 height 14
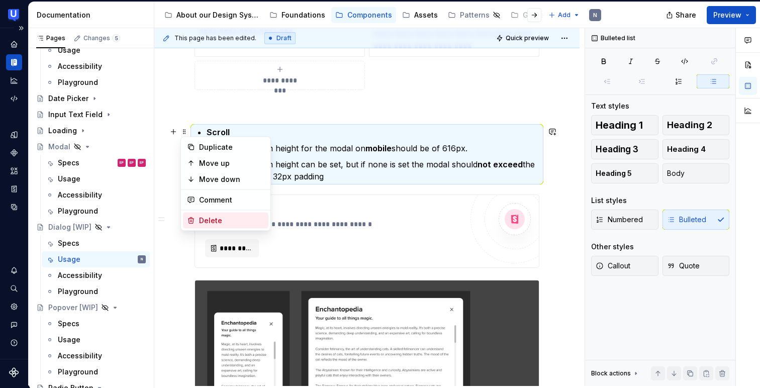
click at [208, 217] on div "Delete" at bounding box center [231, 221] width 65 height 10
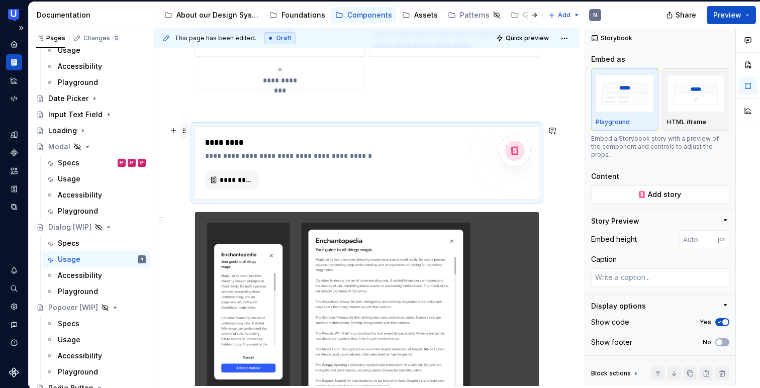
click at [181, 128] on span at bounding box center [184, 131] width 8 height 14
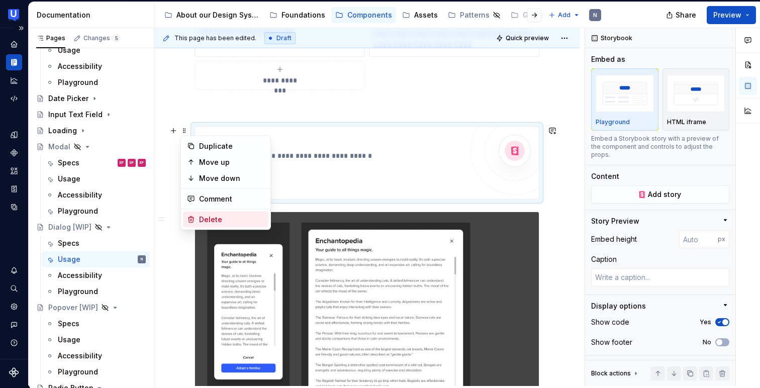
click at [198, 214] on div "Delete" at bounding box center [225, 220] width 85 height 16
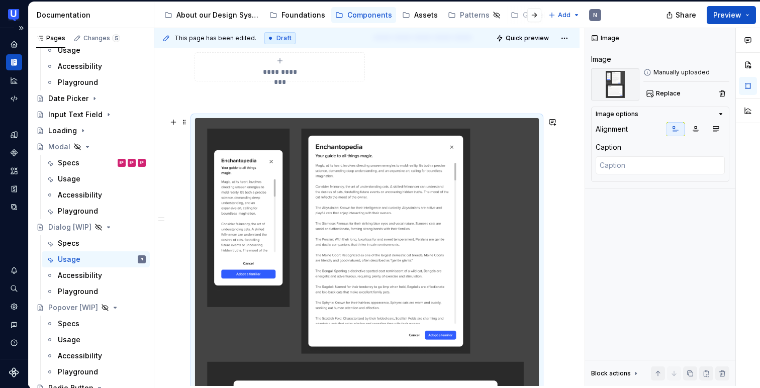
scroll to position [600, 0]
click at [183, 125] on span at bounding box center [184, 123] width 8 height 14
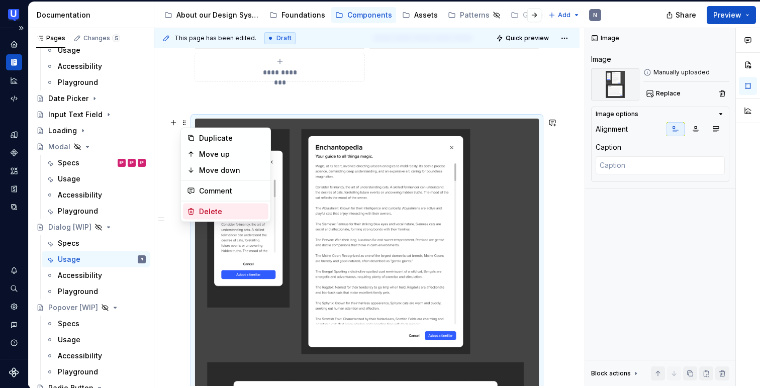
click at [193, 214] on icon at bounding box center [192, 212] width 6 height 6
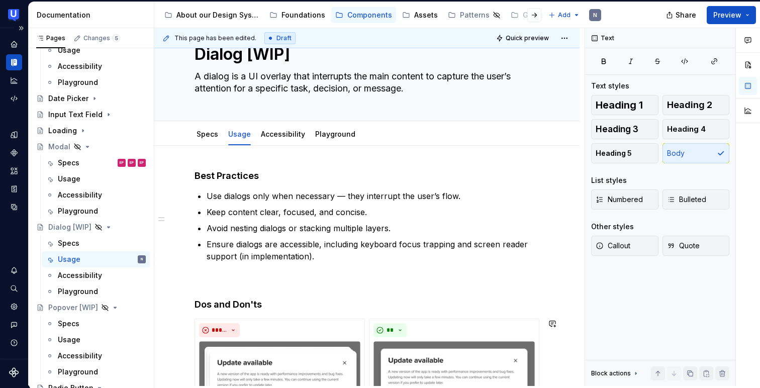
scroll to position [0, 0]
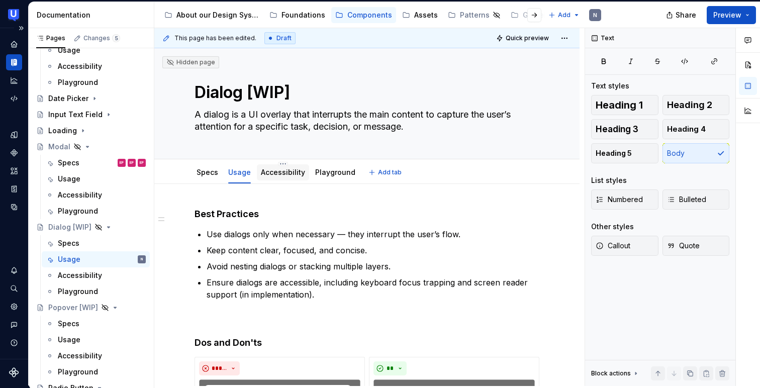
click at [283, 176] on link "Accessibility" at bounding box center [283, 172] width 44 height 9
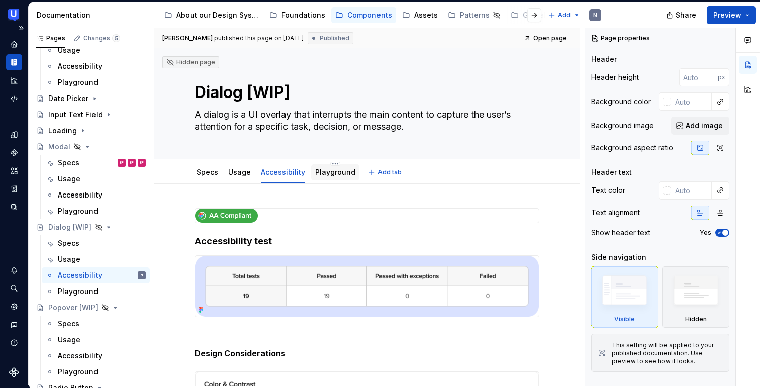
click at [325, 176] on div "Playground" at bounding box center [335, 172] width 40 height 10
click at [324, 174] on link "Playground" at bounding box center [335, 172] width 40 height 9
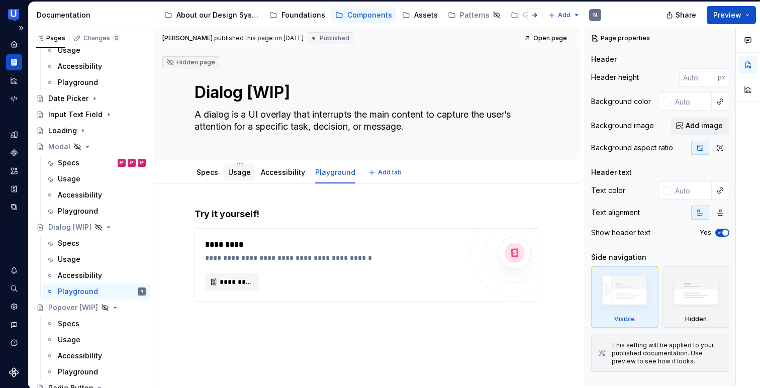
click at [231, 173] on link "Usage" at bounding box center [239, 172] width 23 height 9
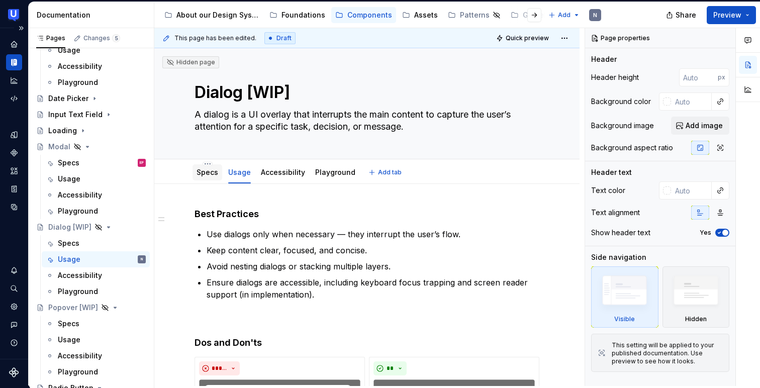
click at [212, 173] on link "Specs" at bounding box center [208, 172] width 22 height 9
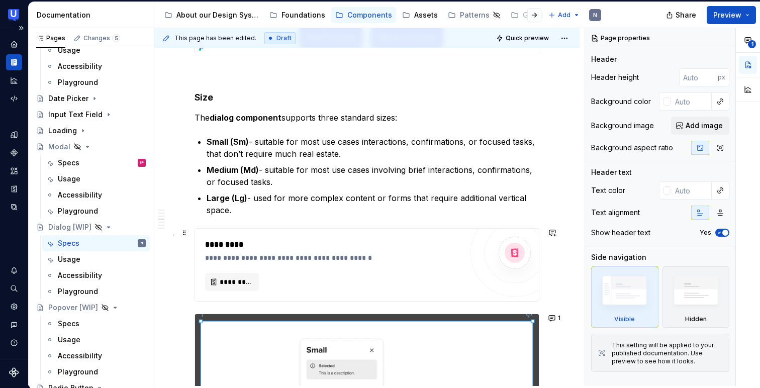
scroll to position [1431, 0]
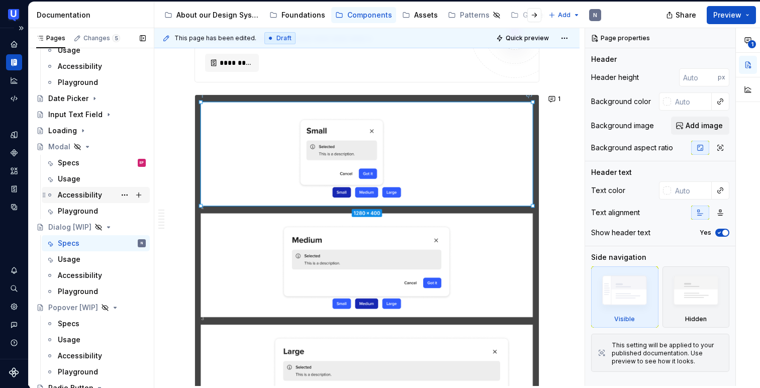
click at [70, 198] on div "Accessibility" at bounding box center [80, 195] width 44 height 10
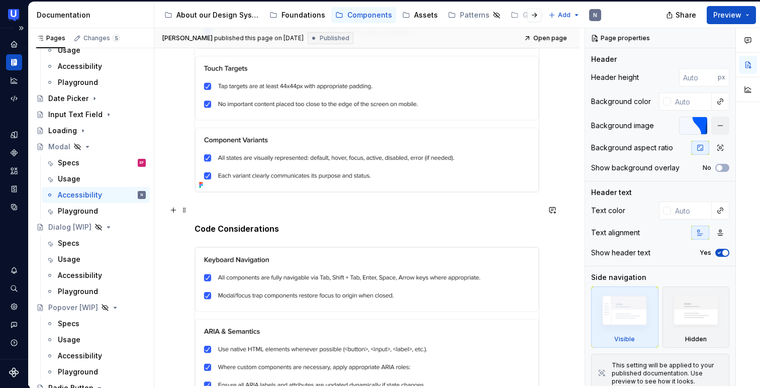
scroll to position [615, 0]
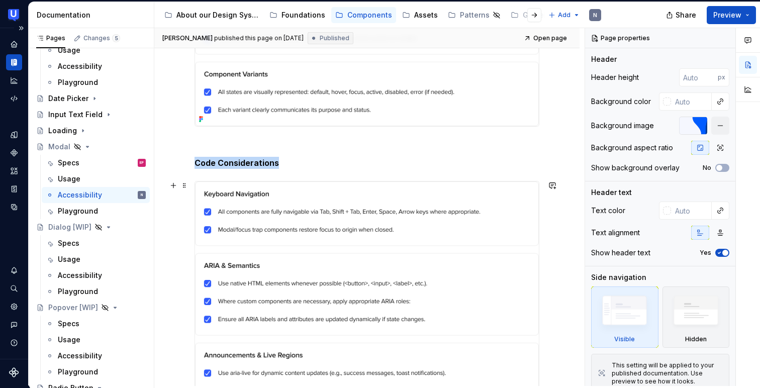
click at [344, 192] on img at bounding box center [367, 321] width 344 height 280
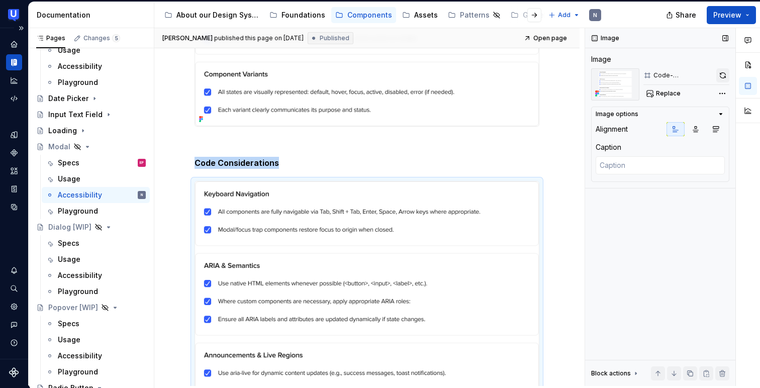
click at [721, 70] on button "button" at bounding box center [722, 75] width 13 height 14
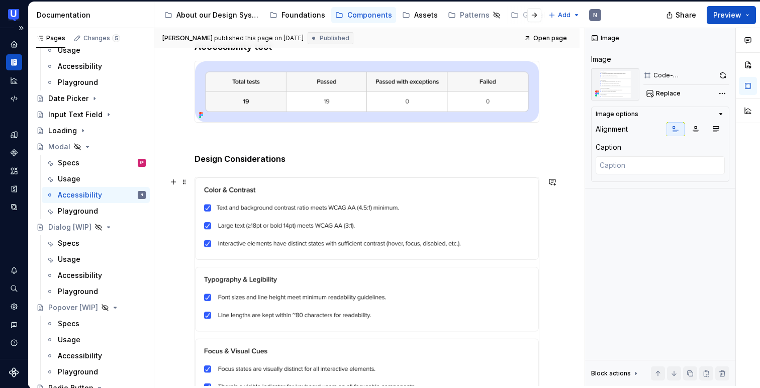
scroll to position [75, 0]
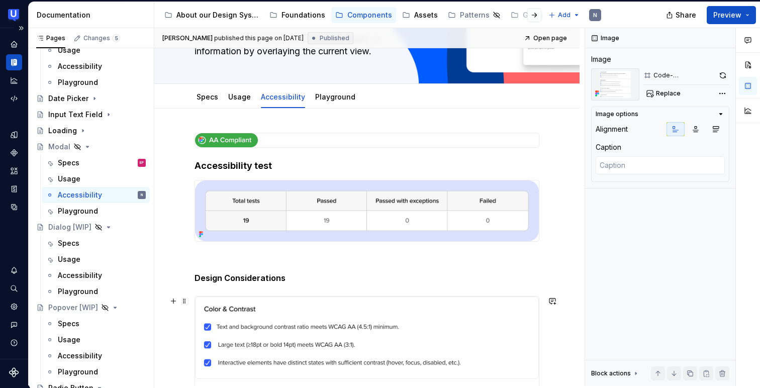
click at [355, 186] on img at bounding box center [367, 210] width 344 height 61
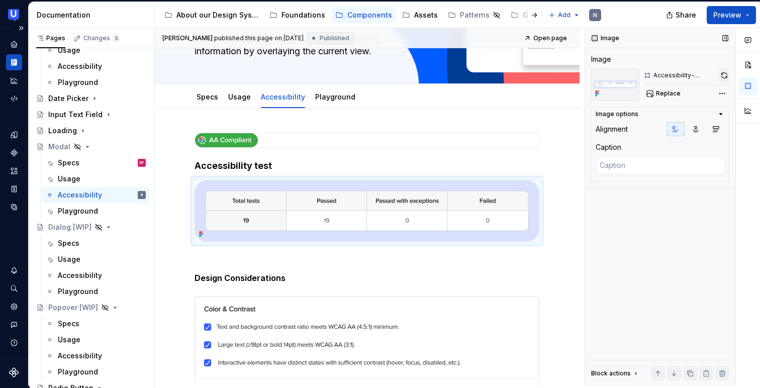
click at [719, 72] on button "button" at bounding box center [724, 75] width 11 height 14
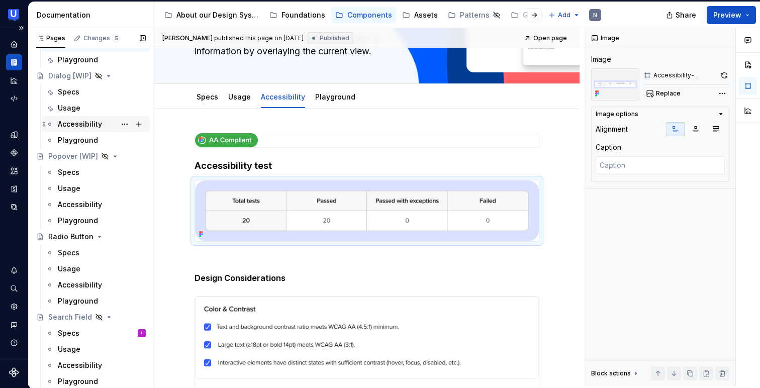
scroll to position [306, 0]
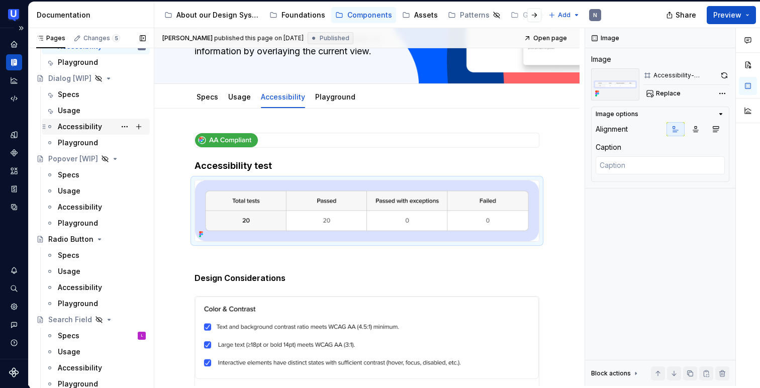
click at [64, 124] on div "Accessibility" at bounding box center [80, 127] width 44 height 10
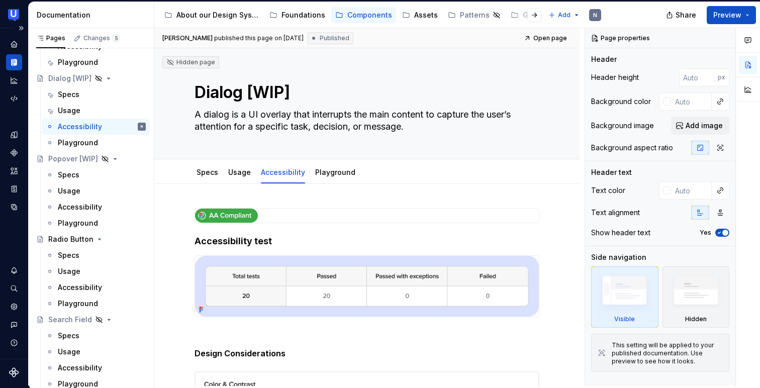
type textarea "*"
